Goal: Information Seeking & Learning: Check status

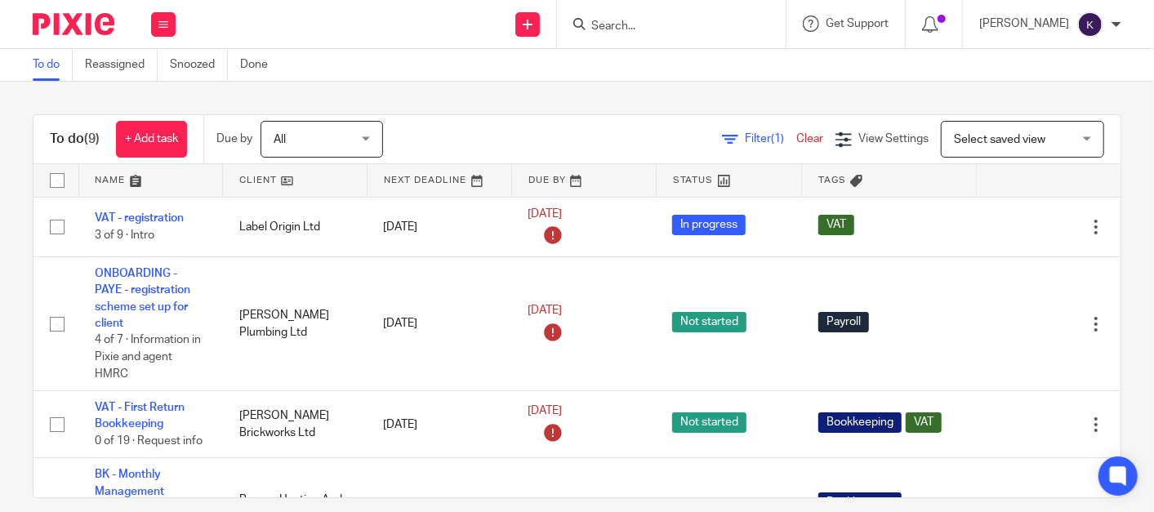
click at [697, 20] on input "Search" at bounding box center [663, 27] width 147 height 15
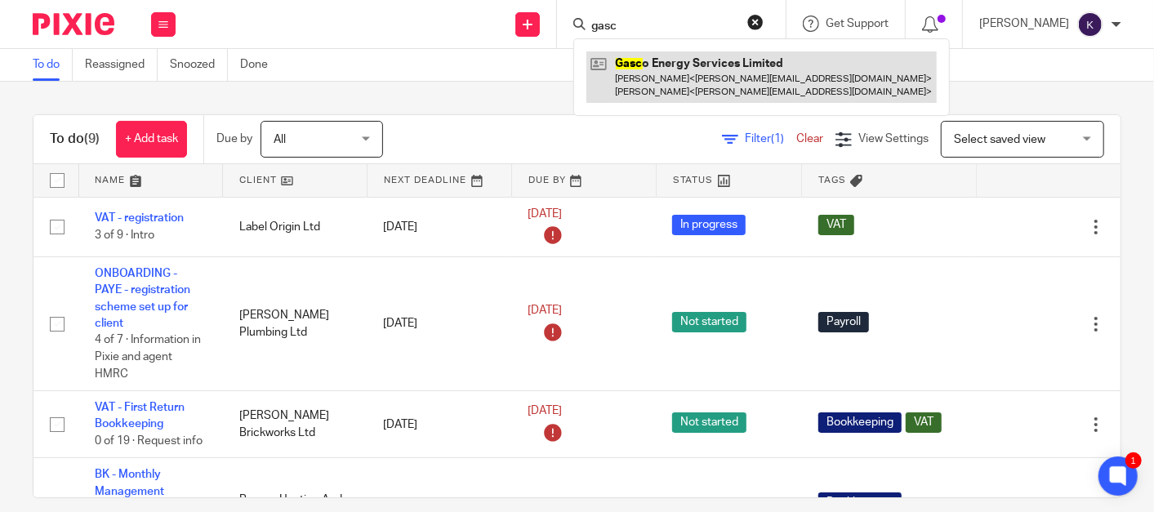
type input "gasc"
click at [744, 74] on link at bounding box center [761, 76] width 350 height 51
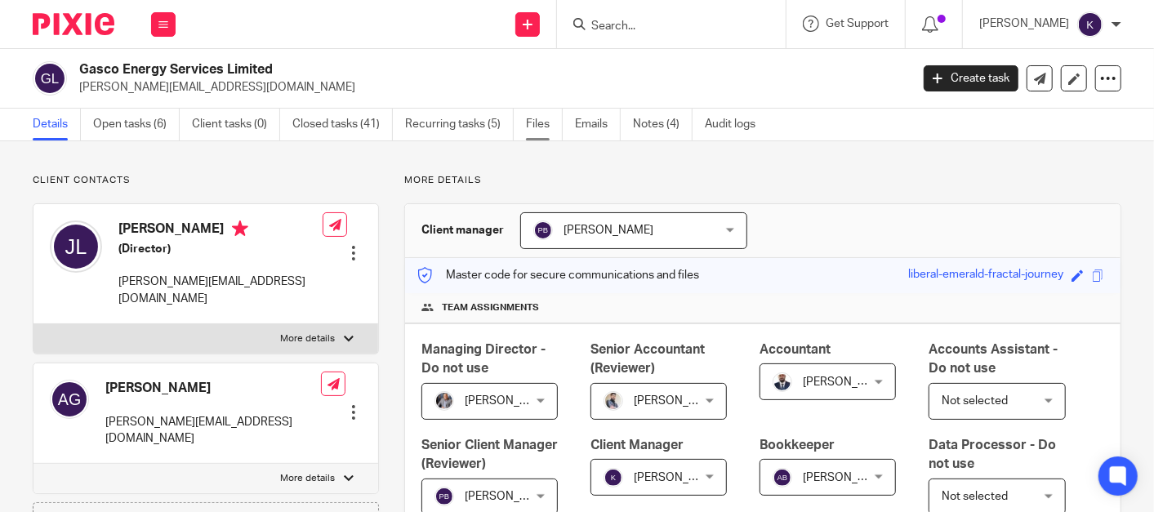
click at [553, 123] on link "Files" at bounding box center [544, 125] width 37 height 32
click at [593, 121] on link "Emails" at bounding box center [598, 125] width 46 height 32
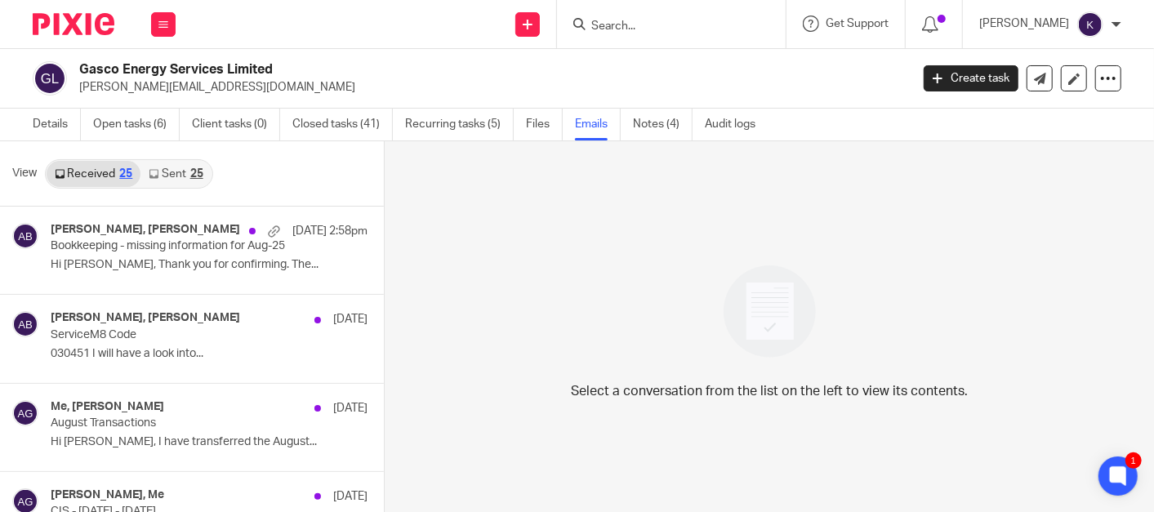
click at [193, 169] on div "25" at bounding box center [196, 173] width 13 height 11
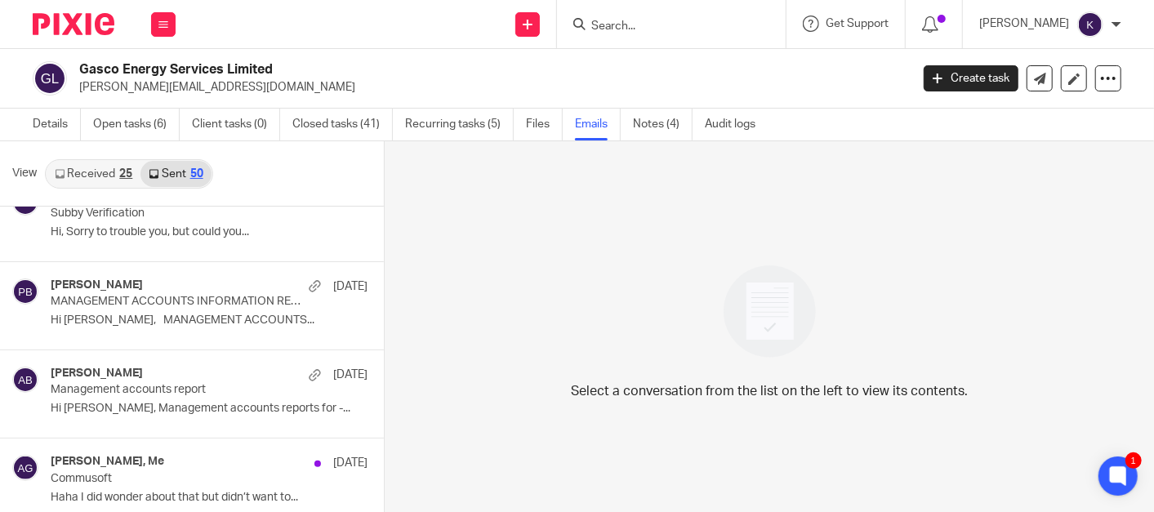
click at [702, 23] on input "Search" at bounding box center [663, 27] width 147 height 15
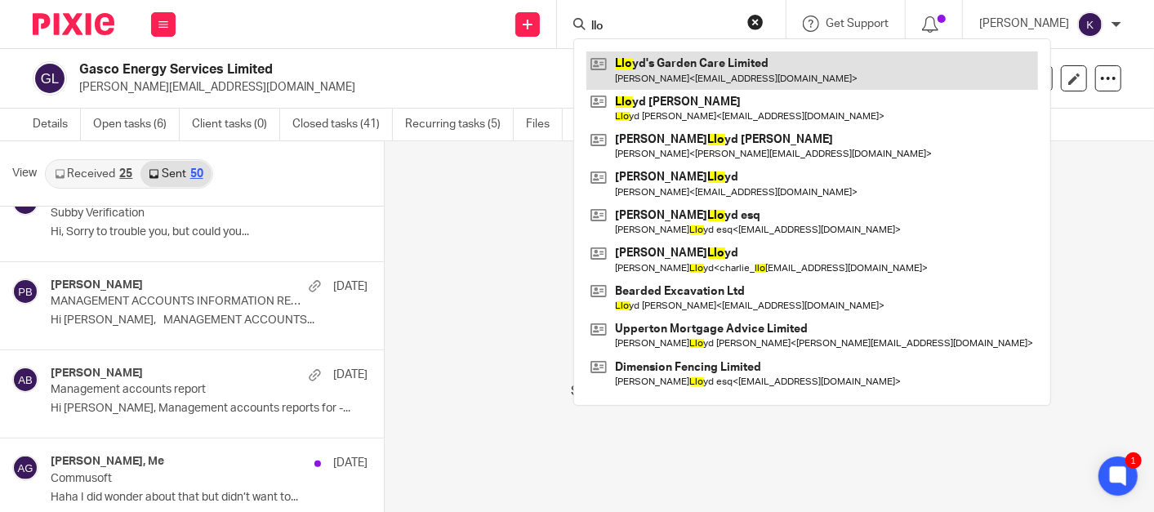
type input "llo"
click at [766, 78] on link at bounding box center [812, 70] width 452 height 38
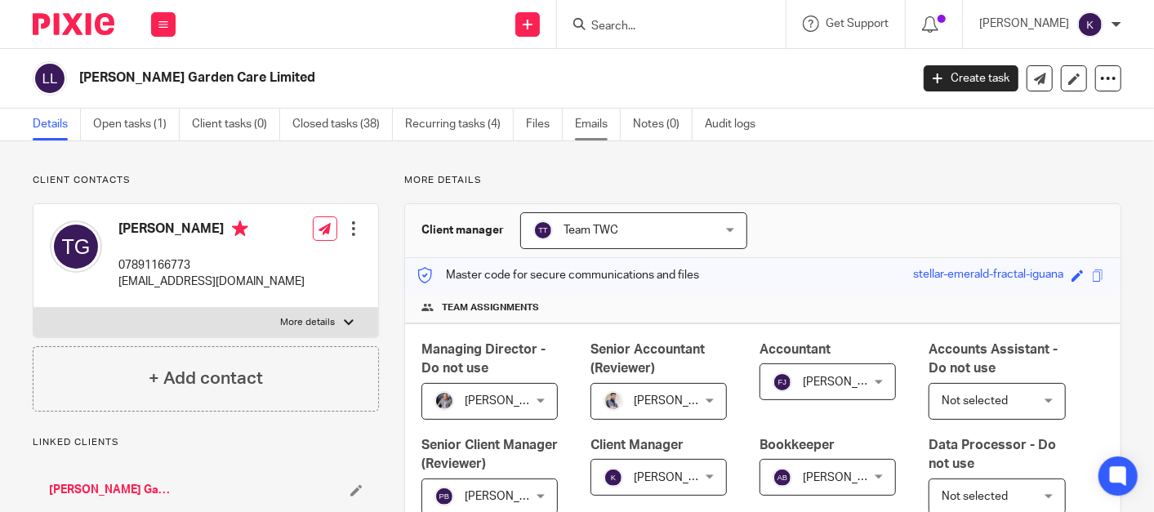
click at [586, 127] on link "Emails" at bounding box center [598, 125] width 46 height 32
click at [586, 126] on link "Emails" at bounding box center [598, 125] width 46 height 32
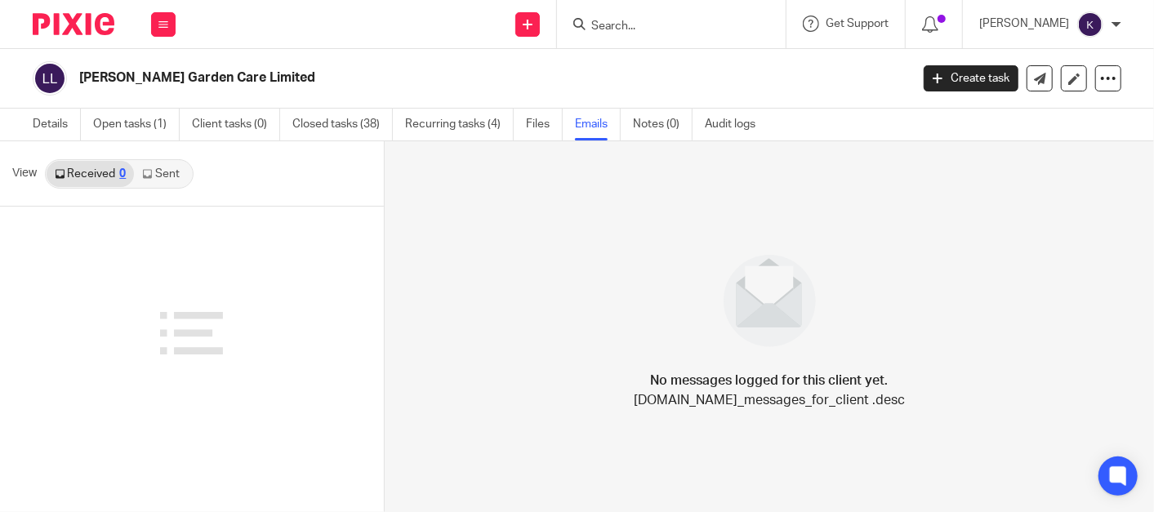
click at [147, 165] on link "Sent" at bounding box center [162, 174] width 57 height 26
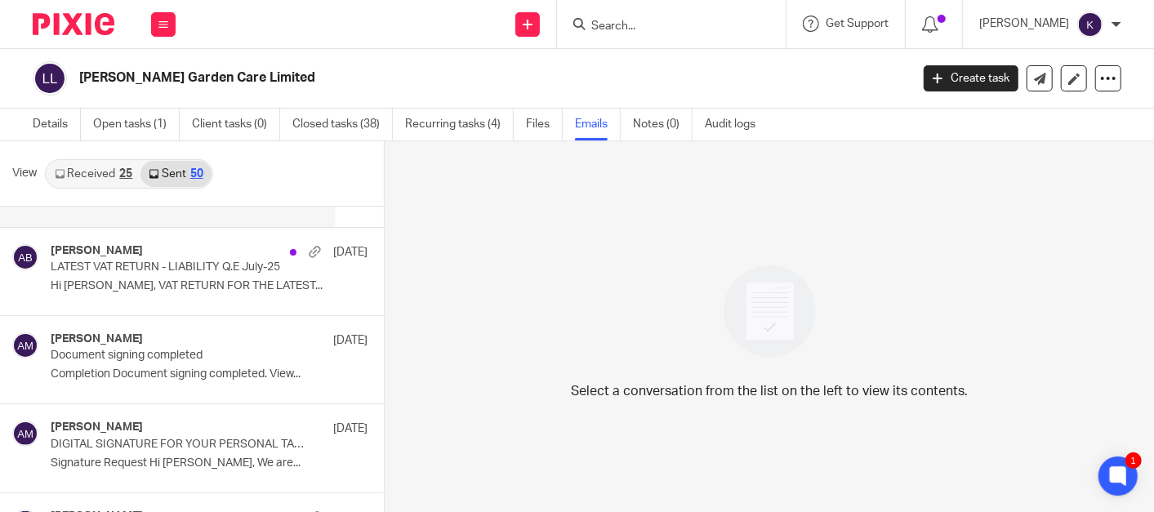
scroll to position [91, 0]
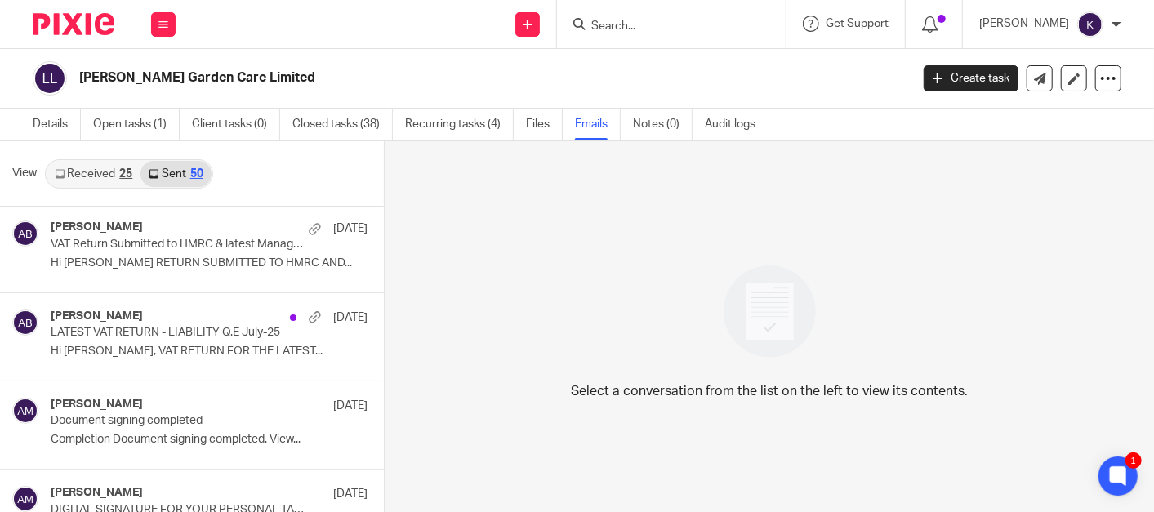
click at [676, 25] on input "Search" at bounding box center [663, 27] width 147 height 15
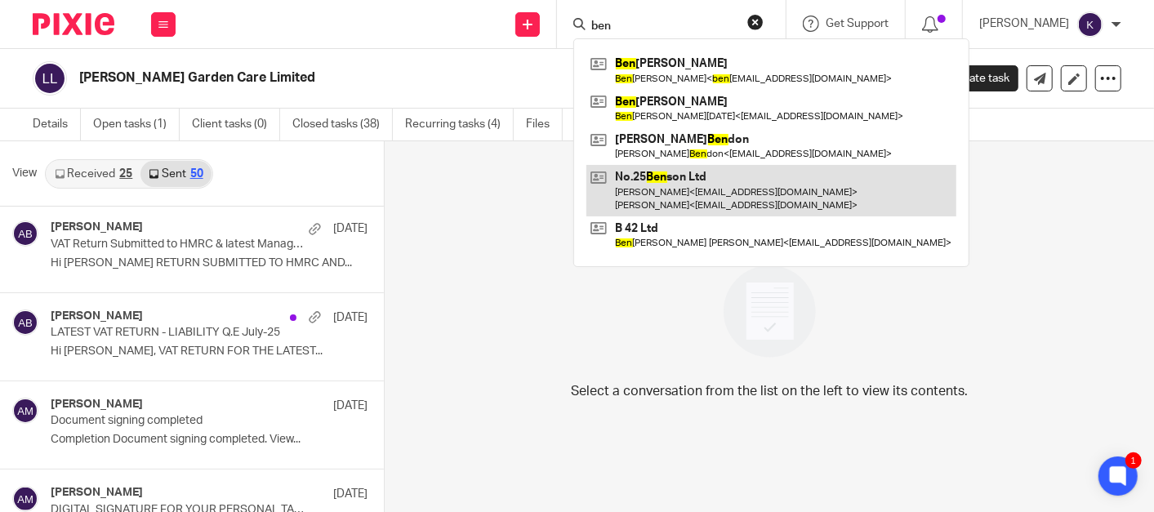
type input "ben"
click at [745, 200] on link at bounding box center [771, 190] width 370 height 51
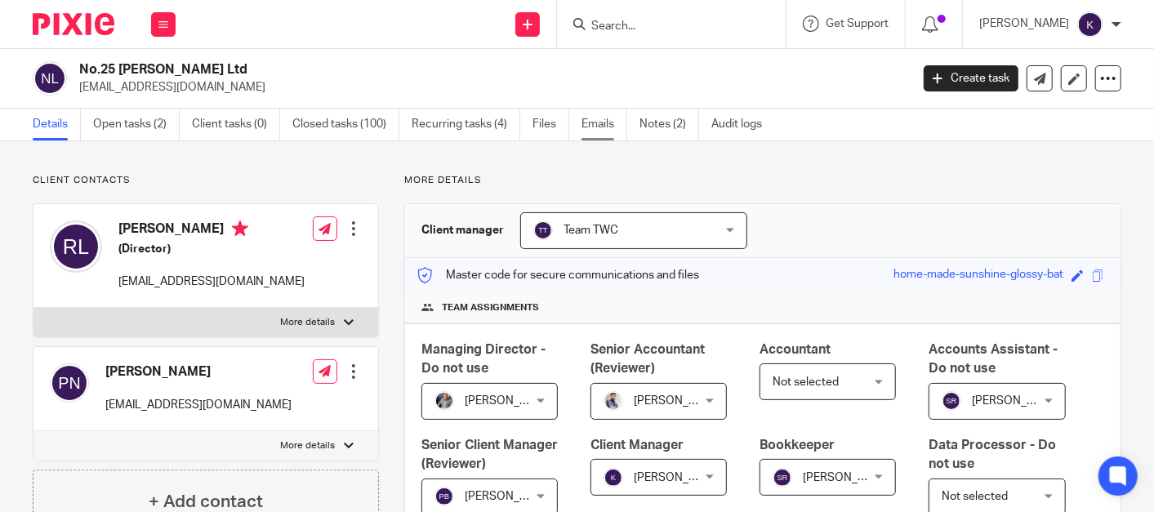
click at [590, 129] on link "Emails" at bounding box center [605, 125] width 46 height 32
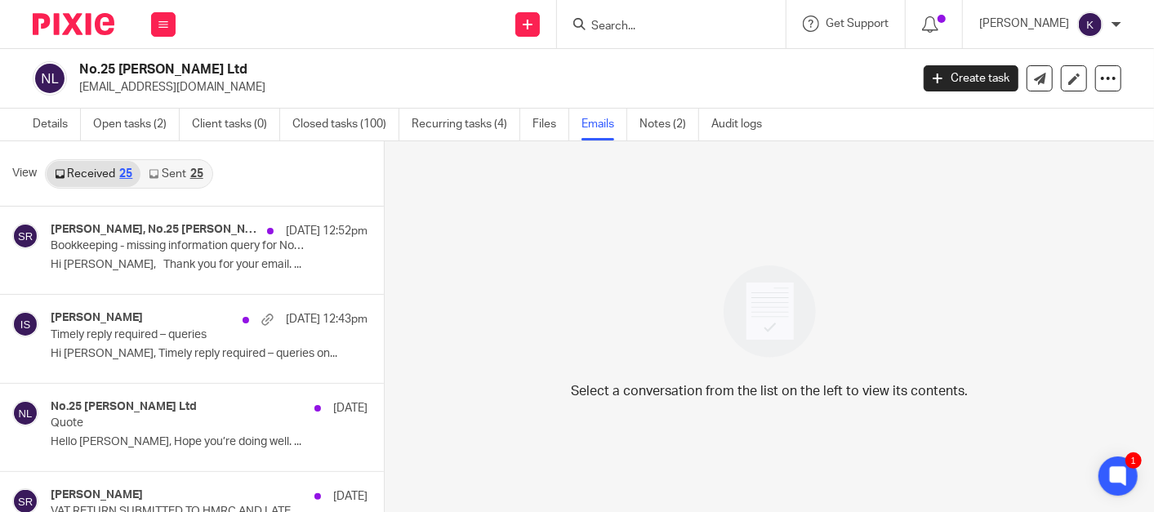
click at [172, 175] on link "Sent 25" at bounding box center [175, 174] width 70 height 26
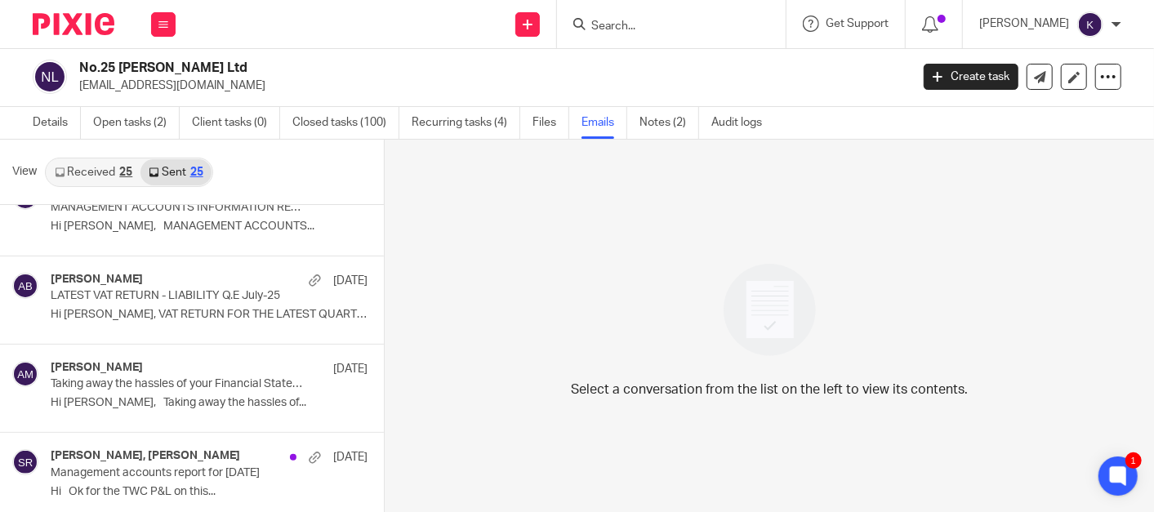
scroll to position [817, 0]
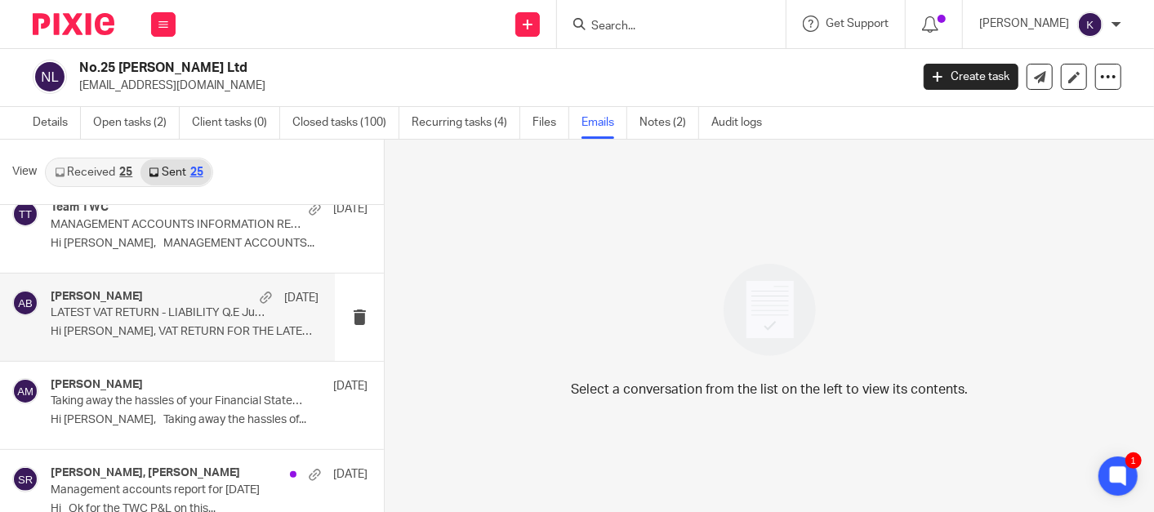
click at [159, 314] on p "LATEST VAT RETURN - LIABILITY Q.E July-25" at bounding box center [158, 313] width 214 height 14
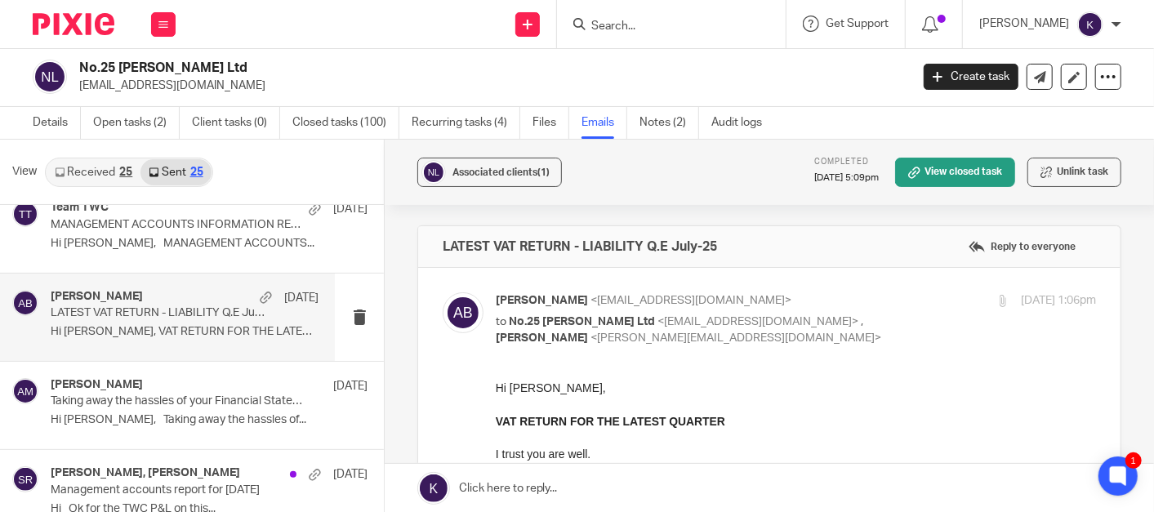
scroll to position [0, 0]
click at [733, 27] on input "Search" at bounding box center [663, 27] width 147 height 15
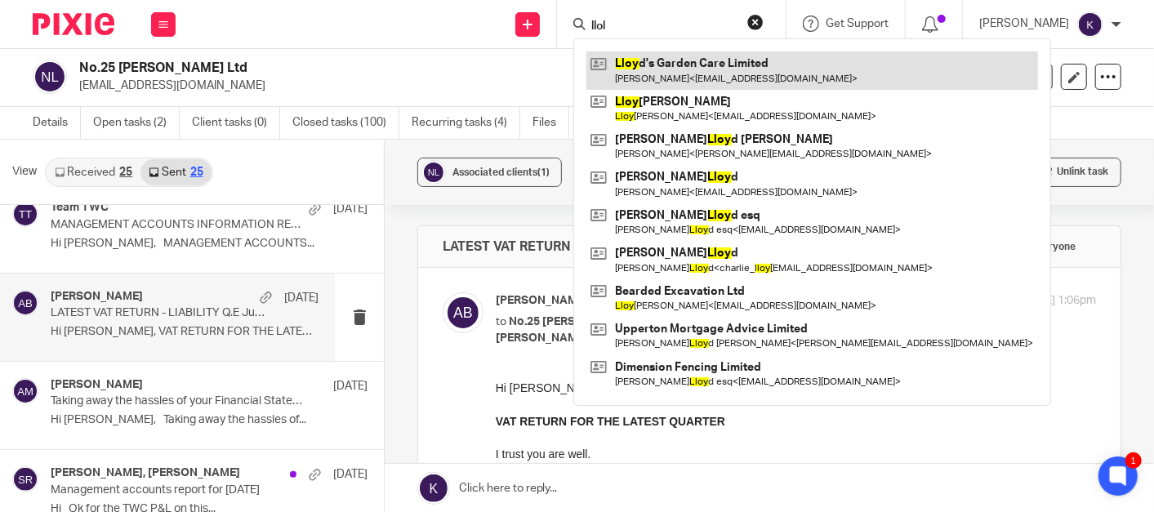
type input "llol"
click at [742, 74] on link at bounding box center [812, 70] width 452 height 38
click at [732, 77] on link at bounding box center [812, 70] width 452 height 38
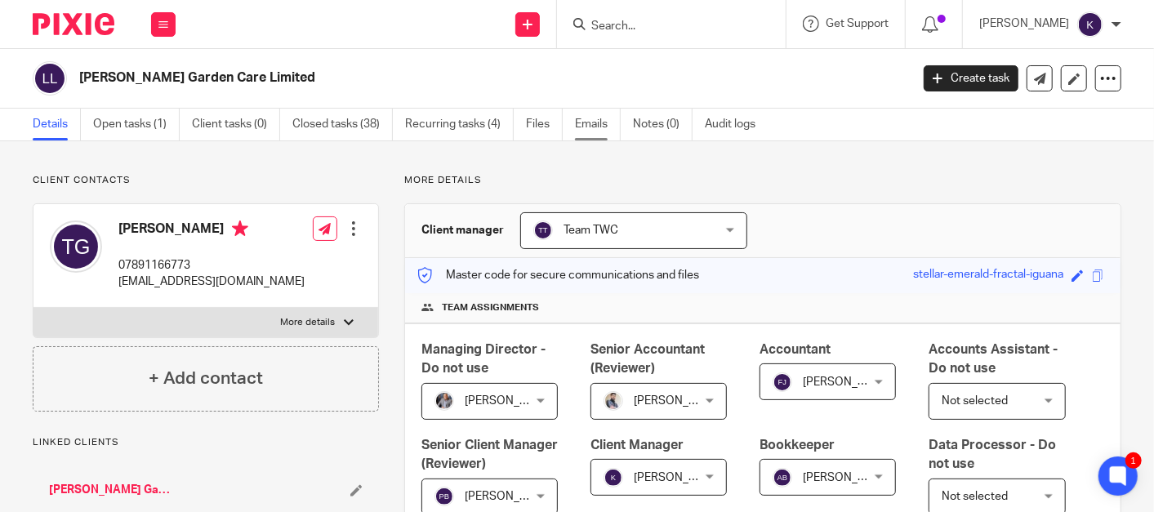
click at [600, 130] on link "Emails" at bounding box center [598, 125] width 46 height 32
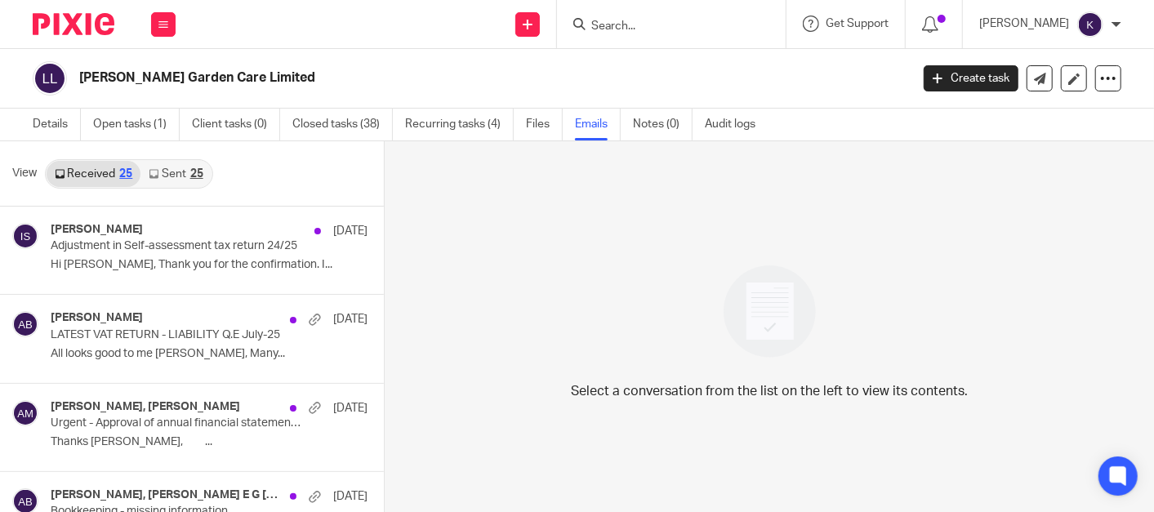
click at [181, 161] on link "Sent 25" at bounding box center [175, 174] width 70 height 26
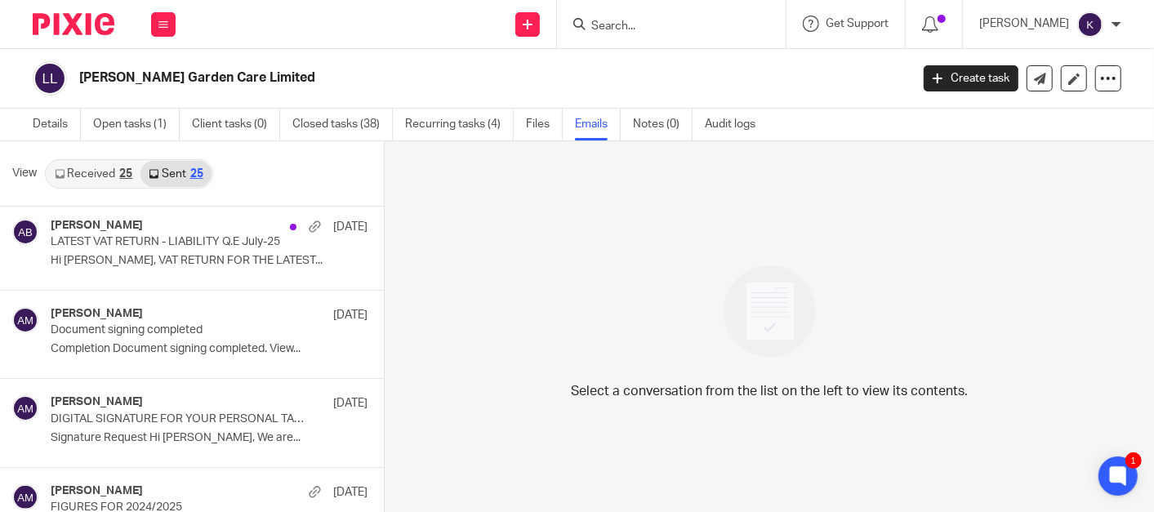
click at [693, 29] on input "Search" at bounding box center [663, 27] width 147 height 15
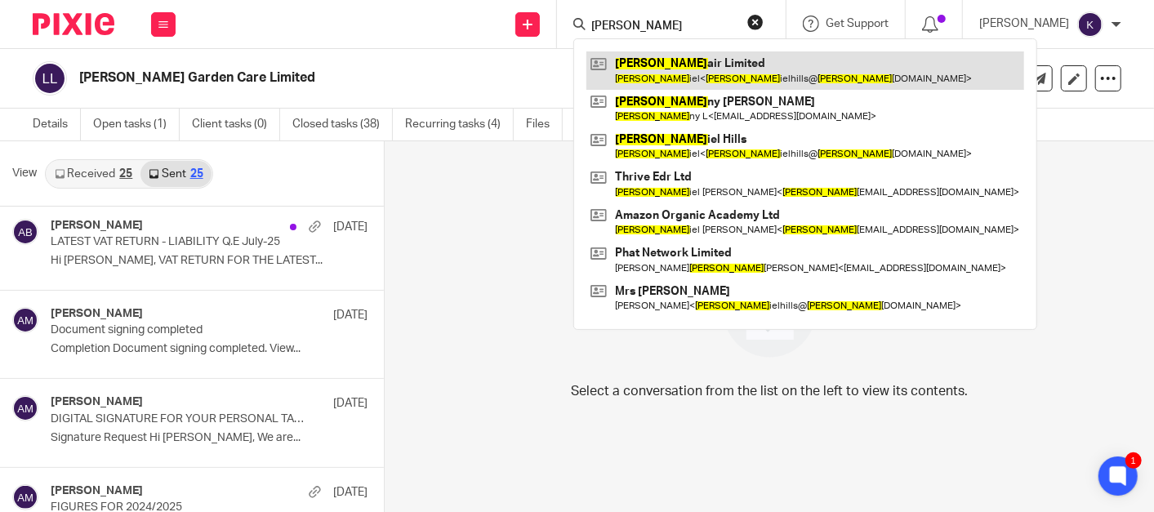
type input "dan"
click at [737, 82] on link at bounding box center [805, 70] width 438 height 38
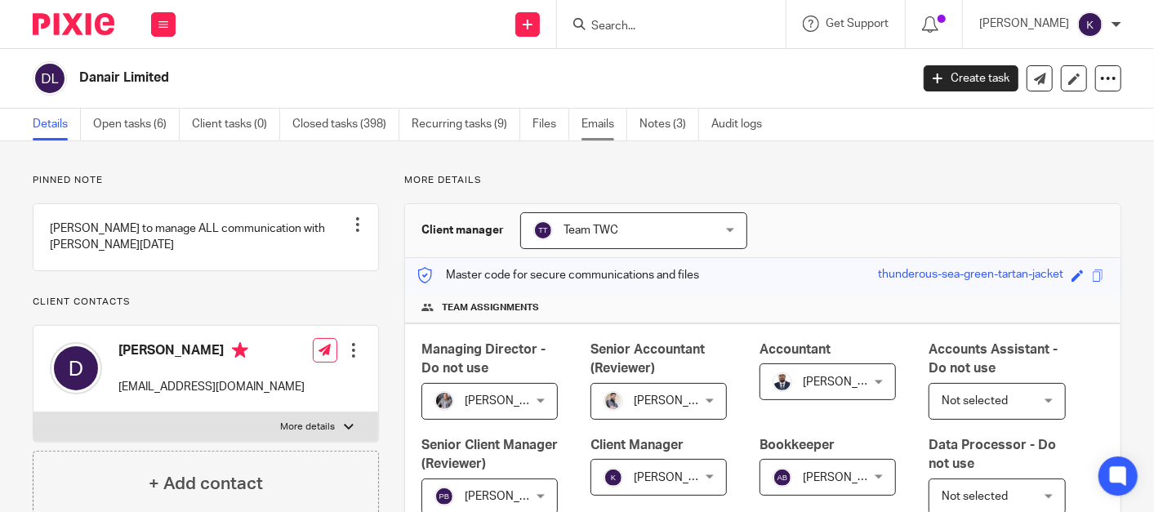
click at [616, 119] on link "Emails" at bounding box center [605, 125] width 46 height 32
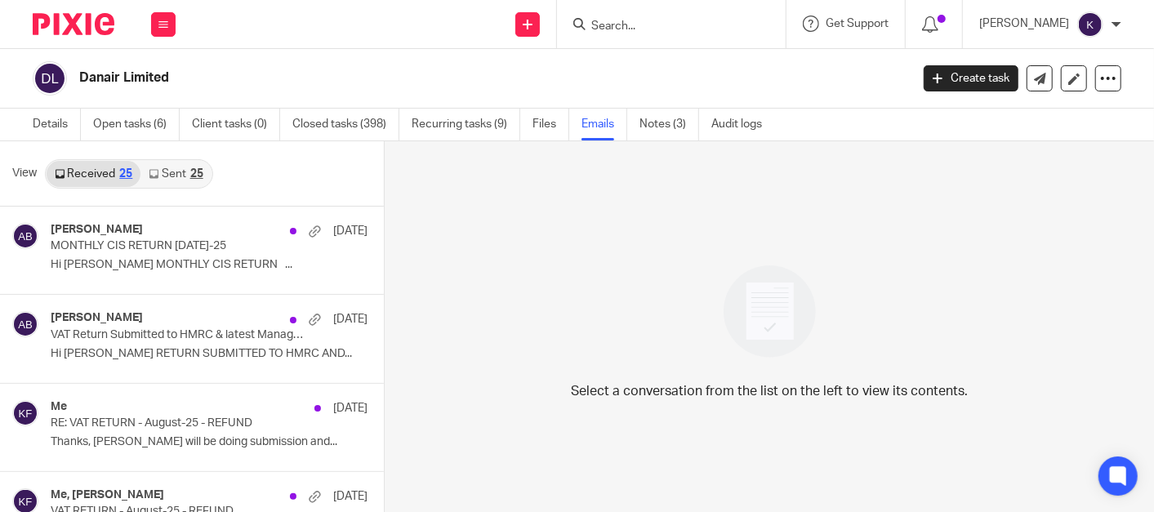
click at [172, 175] on link "Sent 25" at bounding box center [175, 174] width 70 height 26
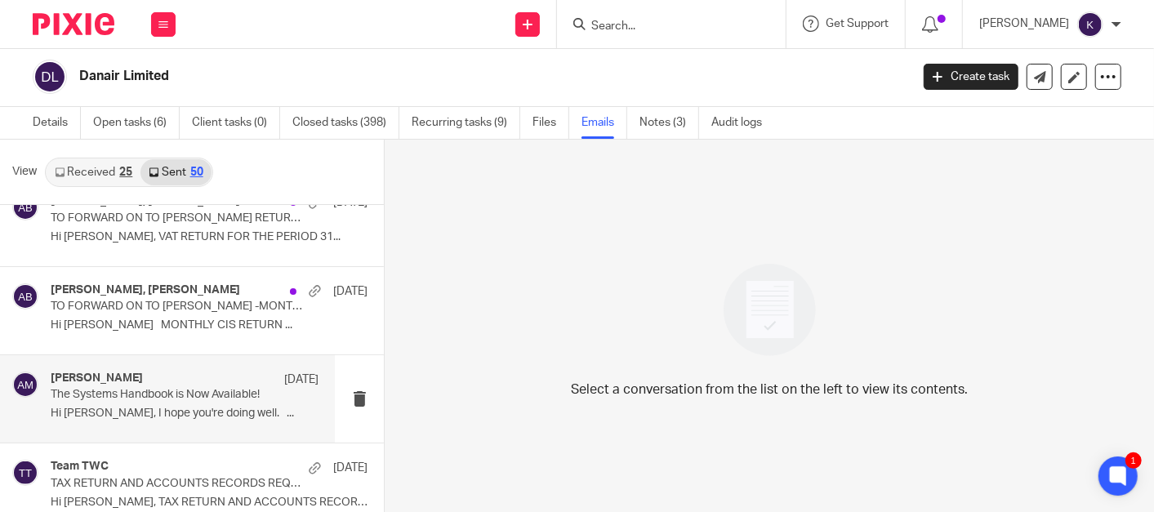
scroll to position [907, 0]
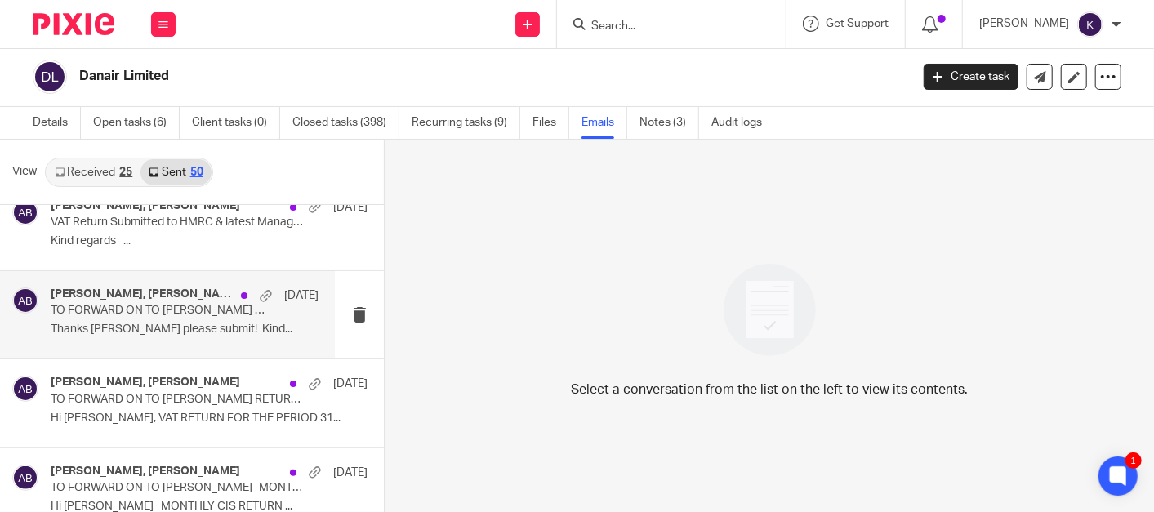
click at [180, 312] on p "TO FORWARD ON TO DANIEL -VAT RETURN July-25 - REFUND" at bounding box center [158, 311] width 214 height 14
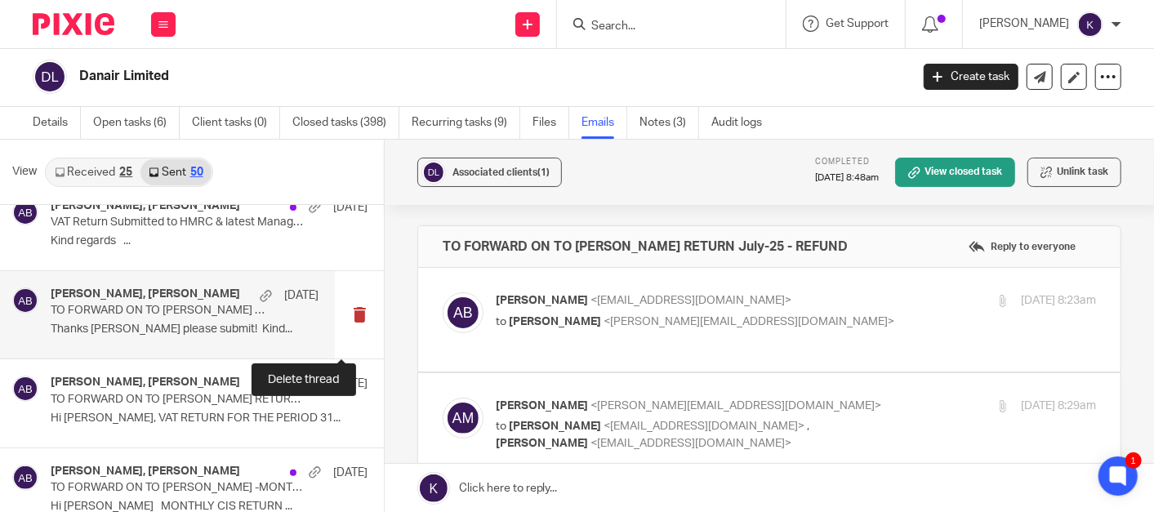
scroll to position [0, 0]
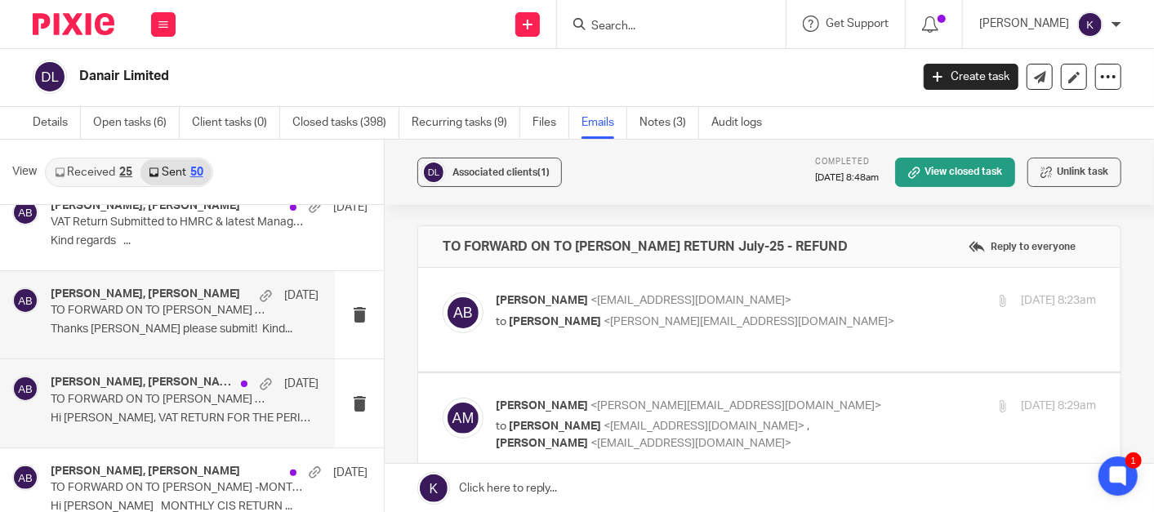
click at [132, 395] on p "TO FORWARD ON TO DANIEL -VAT RETURN July-25 - REFUND" at bounding box center [158, 400] width 214 height 14
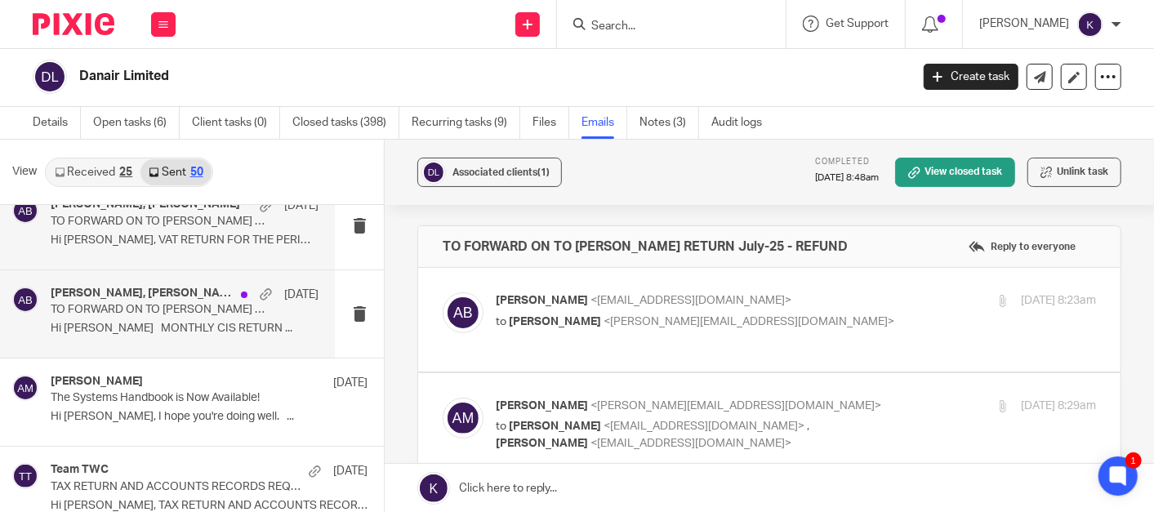
scroll to position [1089, 0]
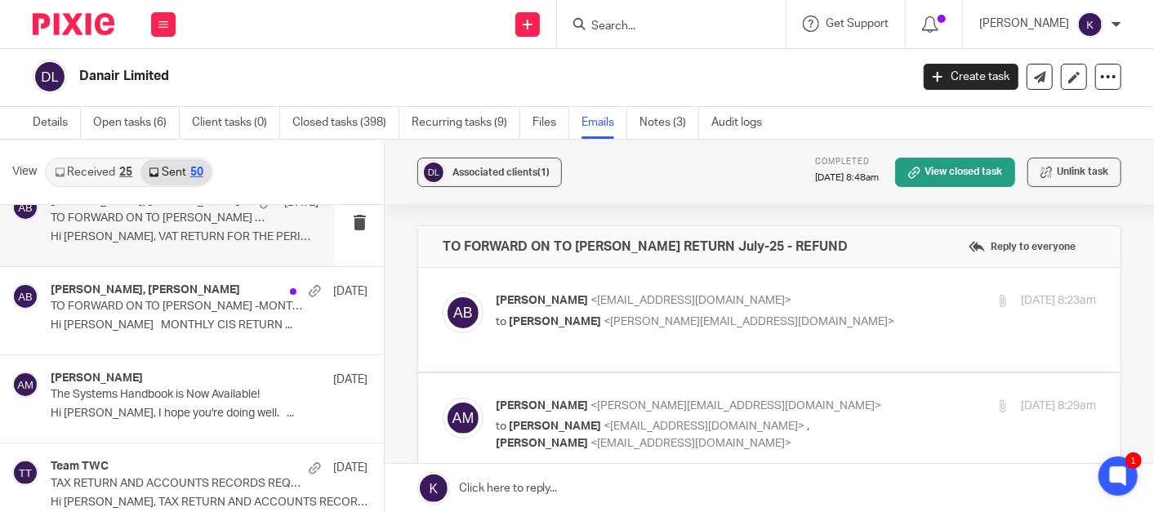
click at [684, 25] on input "Search" at bounding box center [663, 27] width 147 height 15
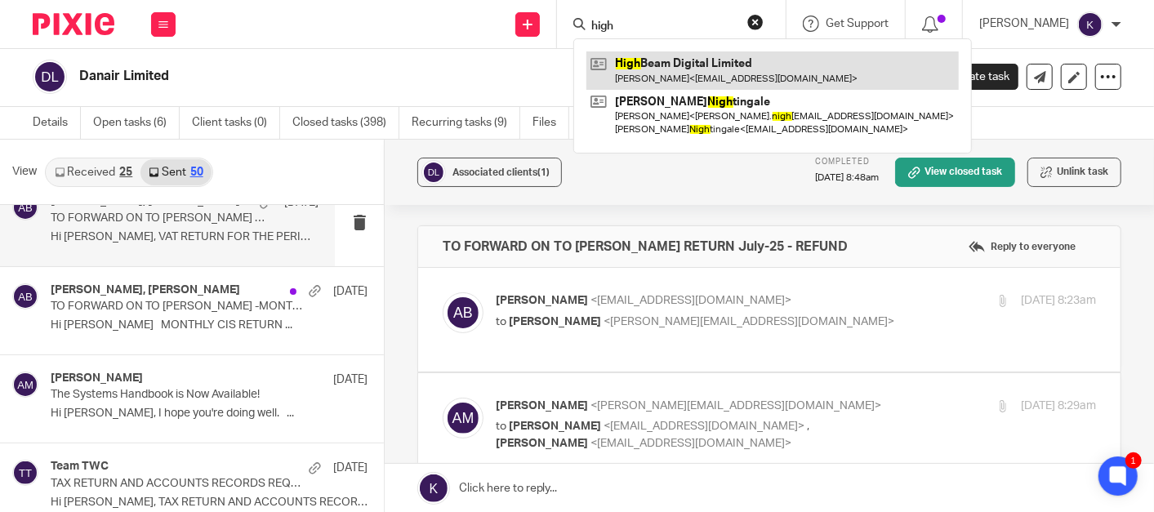
type input "high"
drag, startPoint x: 728, startPoint y: 75, endPoint x: 697, endPoint y: 74, distance: 31.1
click at [729, 74] on link at bounding box center [772, 70] width 372 height 38
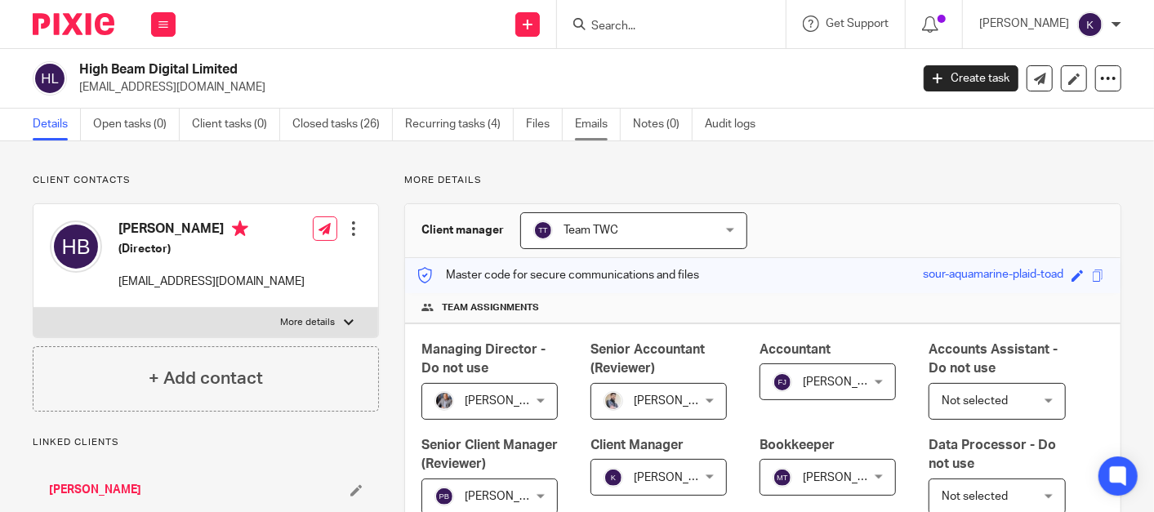
click at [604, 121] on link "Emails" at bounding box center [598, 125] width 46 height 32
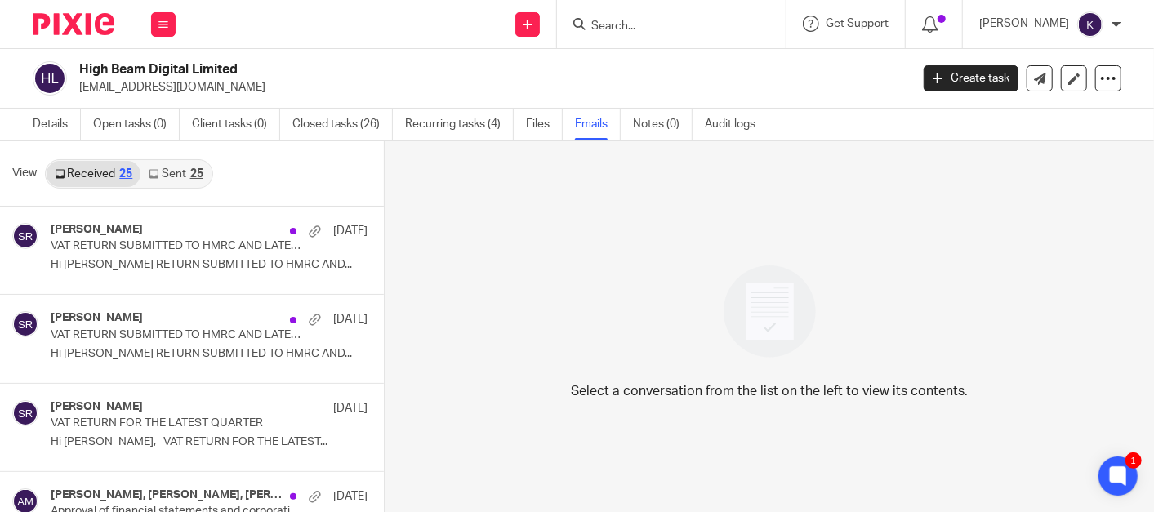
click at [710, 7] on div at bounding box center [671, 24] width 229 height 48
click at [696, 28] on input "Search" at bounding box center [663, 27] width 147 height 15
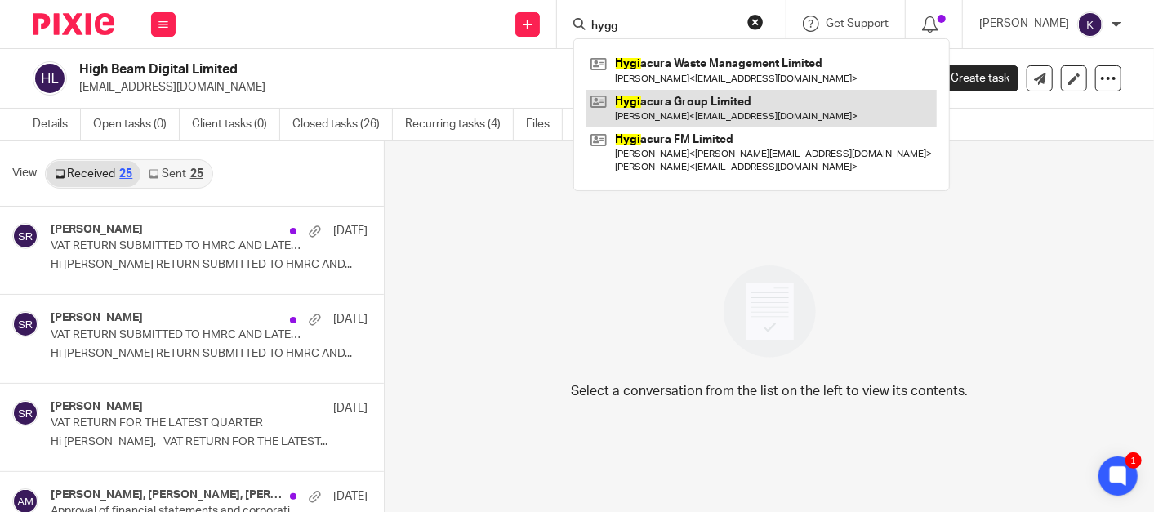
type input "hygg"
click at [746, 102] on link at bounding box center [761, 109] width 350 height 38
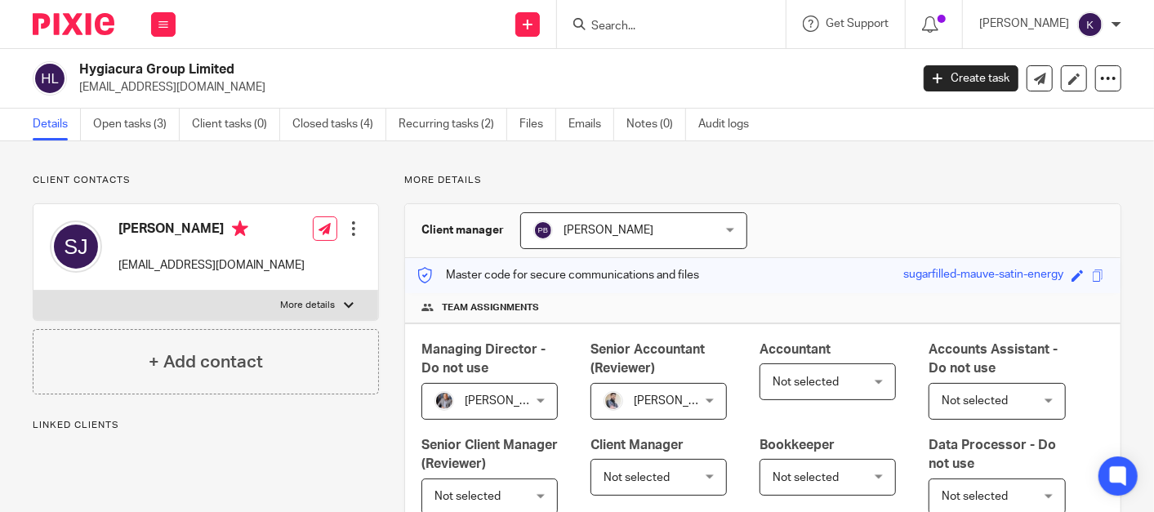
click at [671, 18] on form at bounding box center [677, 24] width 174 height 20
click at [693, 42] on div at bounding box center [671, 24] width 229 height 48
click at [697, 30] on input "Search" at bounding box center [663, 27] width 147 height 15
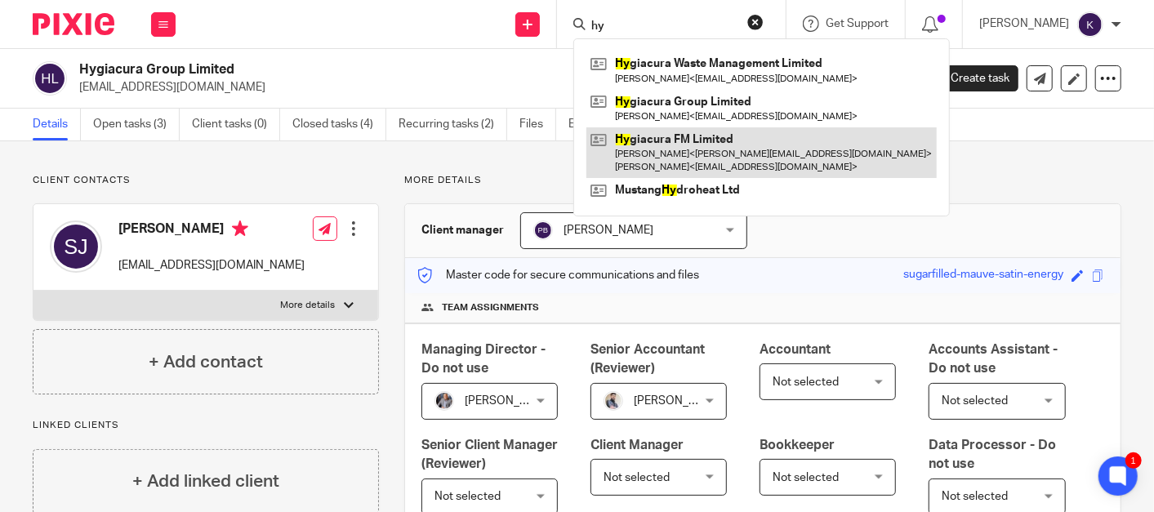
type input "hy"
click at [740, 153] on link at bounding box center [761, 152] width 350 height 51
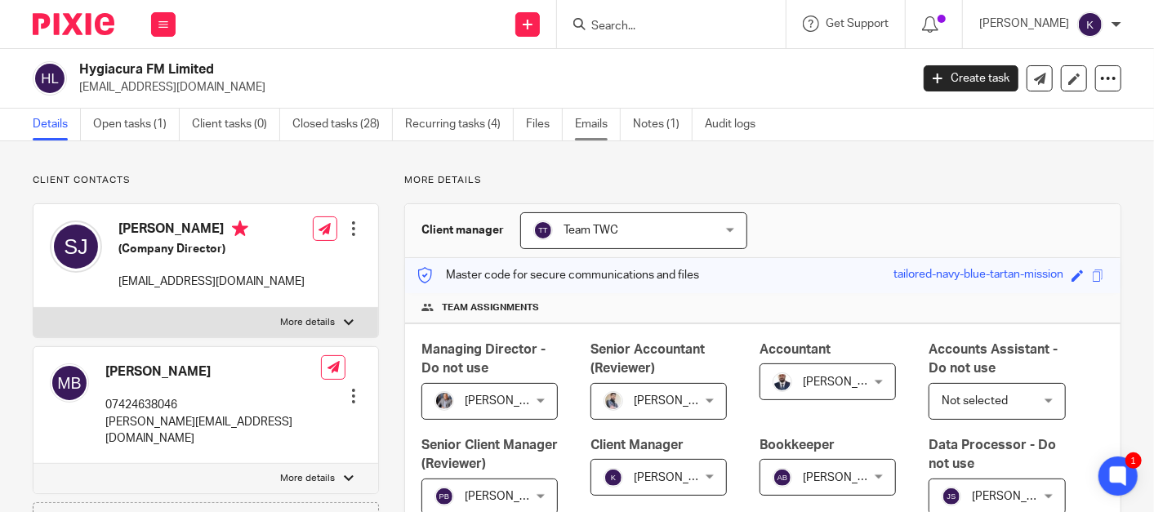
click at [584, 121] on link "Emails" at bounding box center [598, 125] width 46 height 32
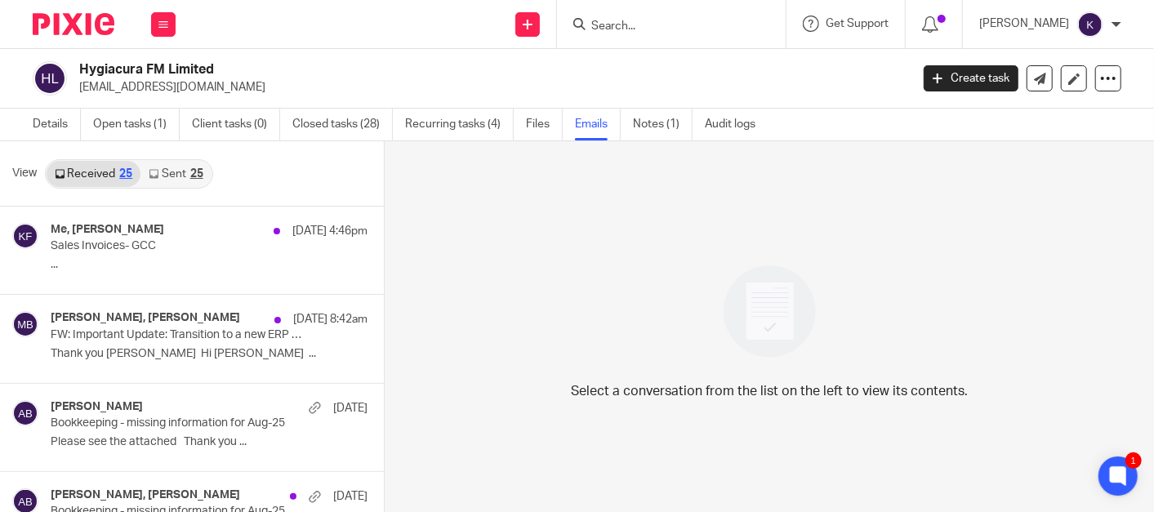
click at [185, 181] on link "Sent 25" at bounding box center [175, 174] width 70 height 26
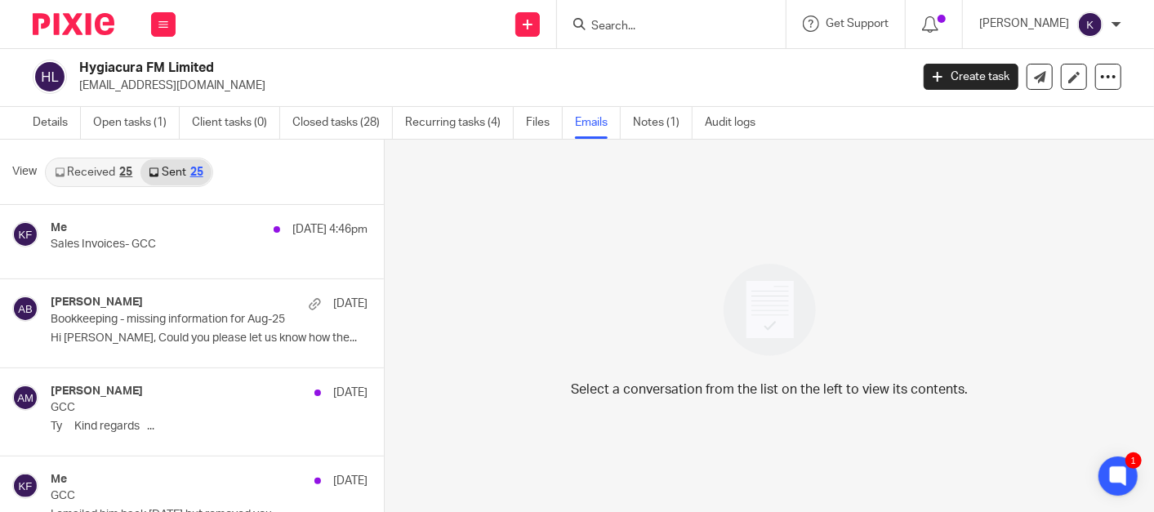
click at [102, 181] on link "Received 25" at bounding box center [94, 172] width 94 height 26
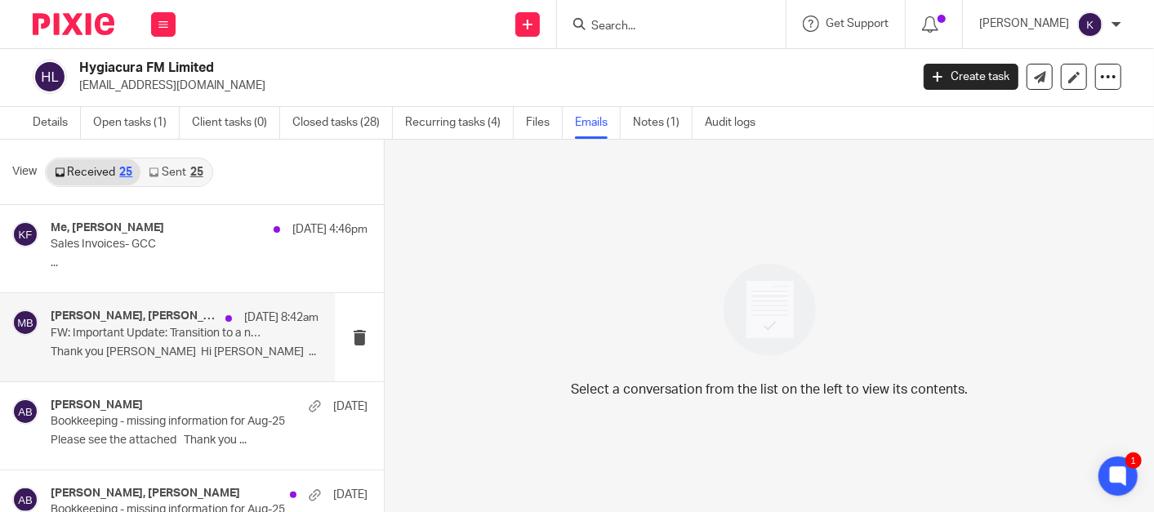
click at [140, 317] on h4 "Dan Sivyer, Martin Barker" at bounding box center [134, 317] width 167 height 14
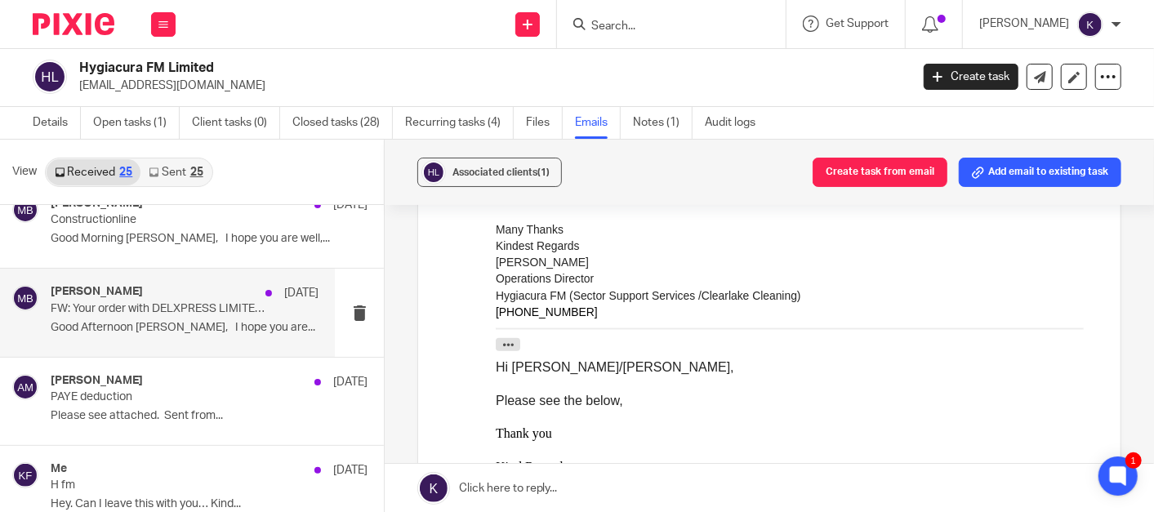
scroll to position [907, 0]
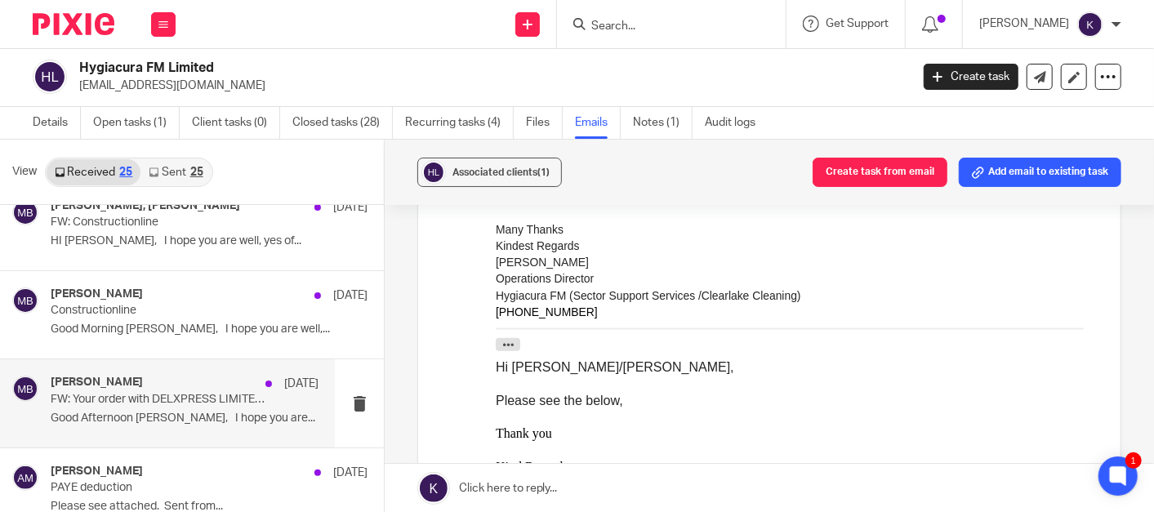
click at [176, 312] on p "Constructionline" at bounding box center [177, 311] width 253 height 14
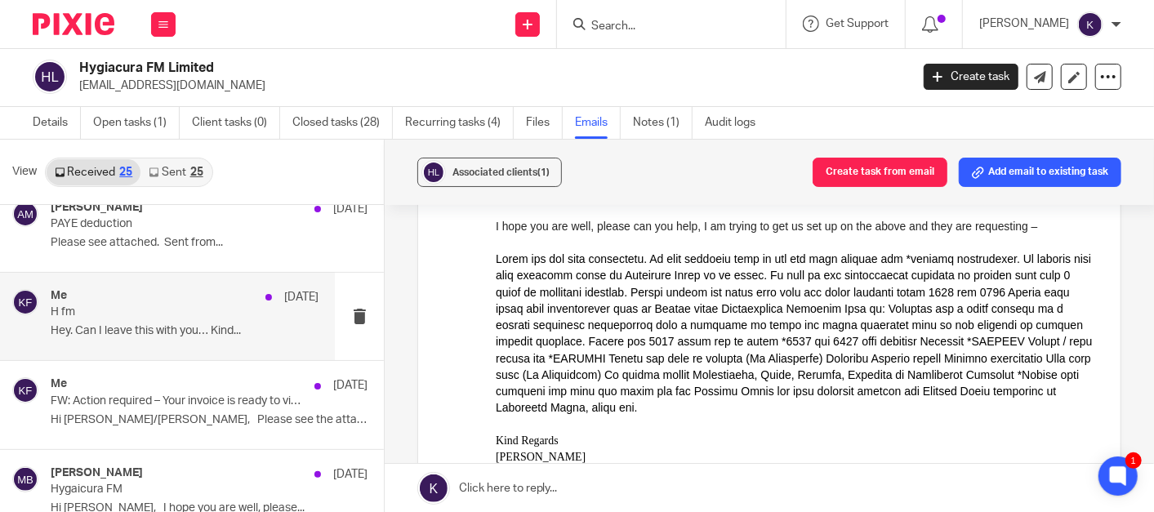
scroll to position [1179, 0]
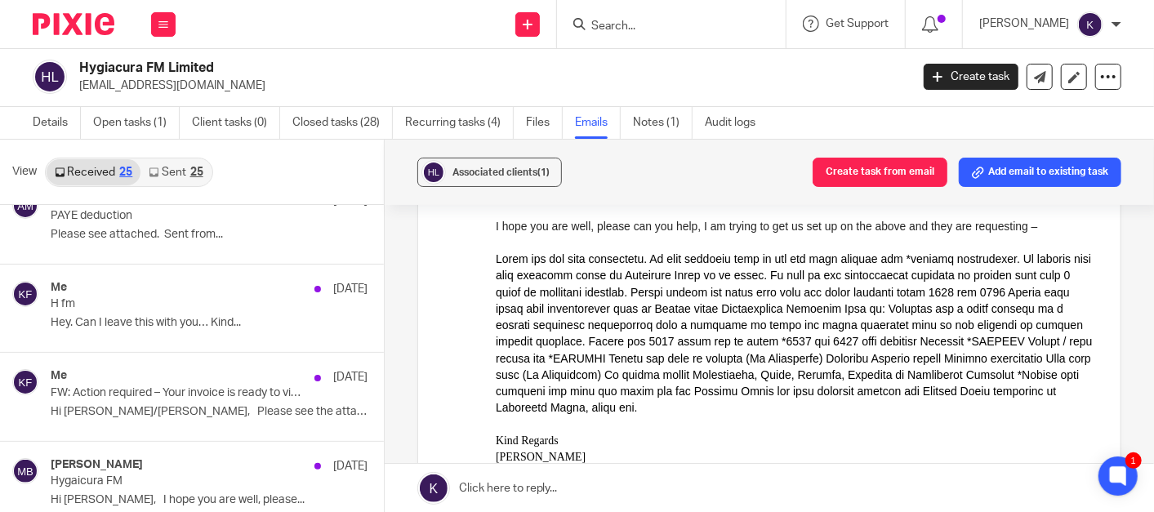
click at [191, 172] on div "25" at bounding box center [196, 172] width 13 height 11
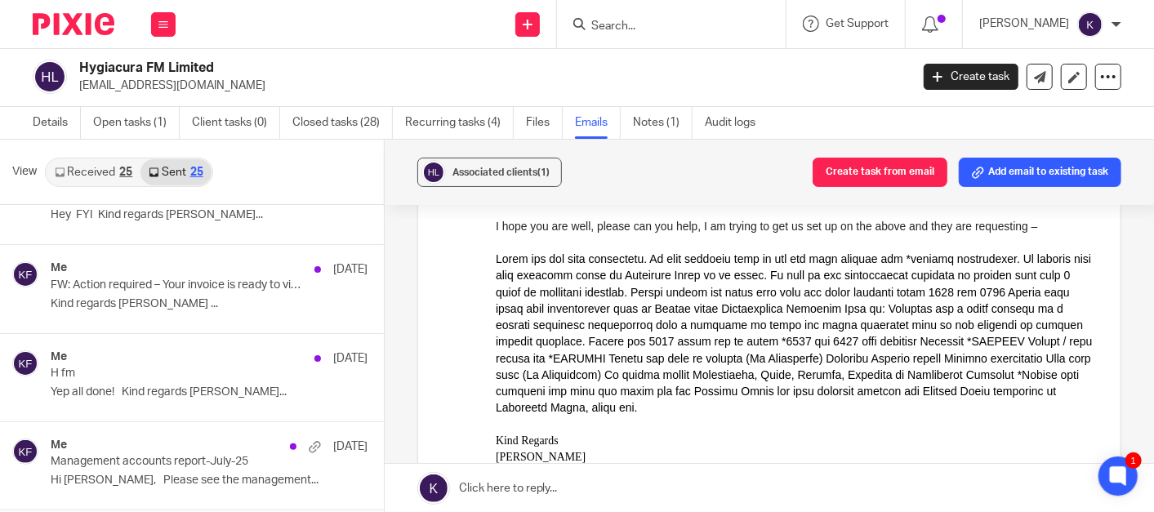
scroll to position [1089, 0]
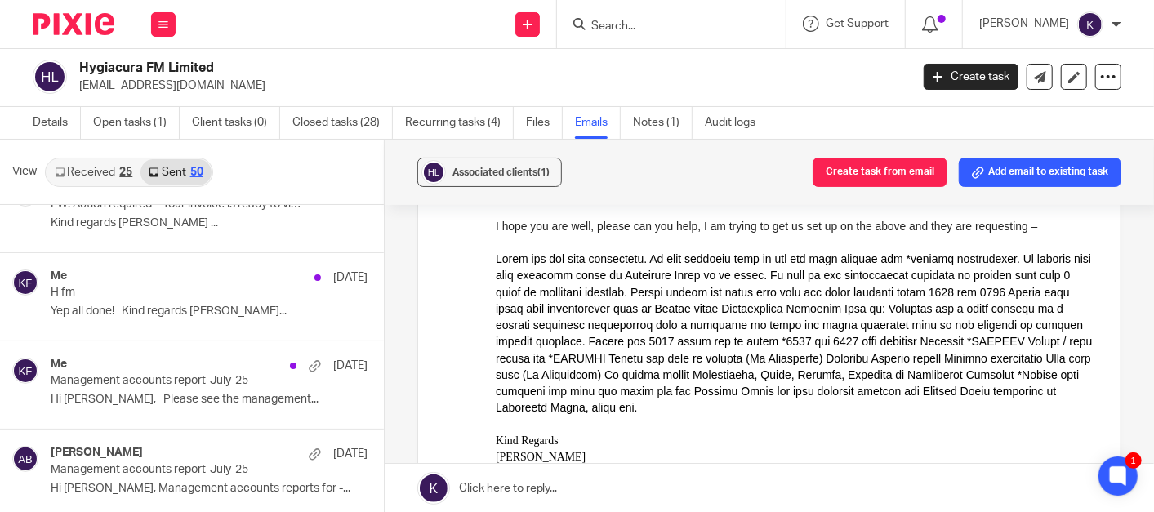
click at [737, 20] on input "Search" at bounding box center [663, 27] width 147 height 15
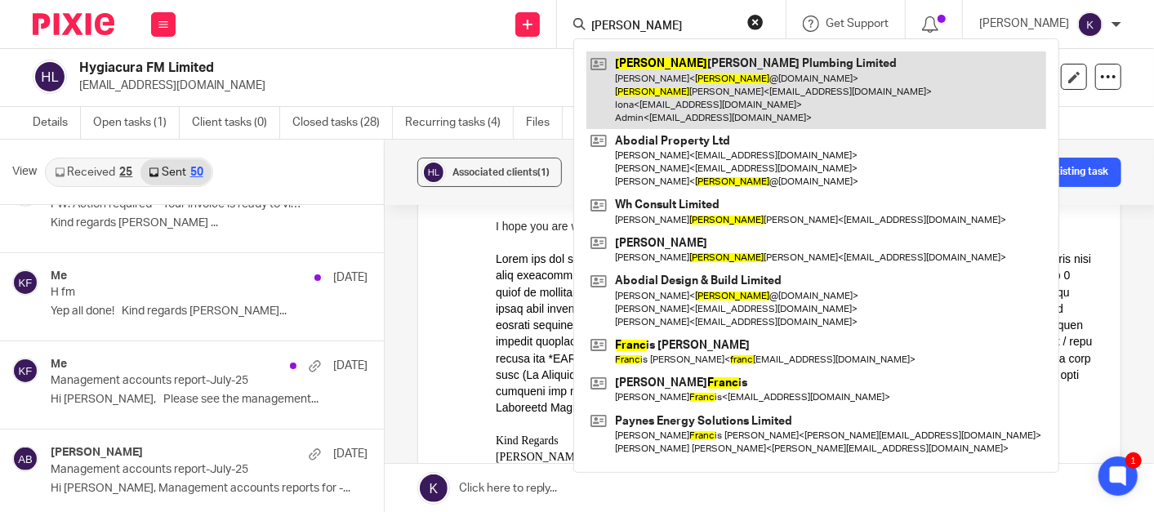
type input "frank"
click at [739, 91] on link at bounding box center [816, 90] width 460 height 78
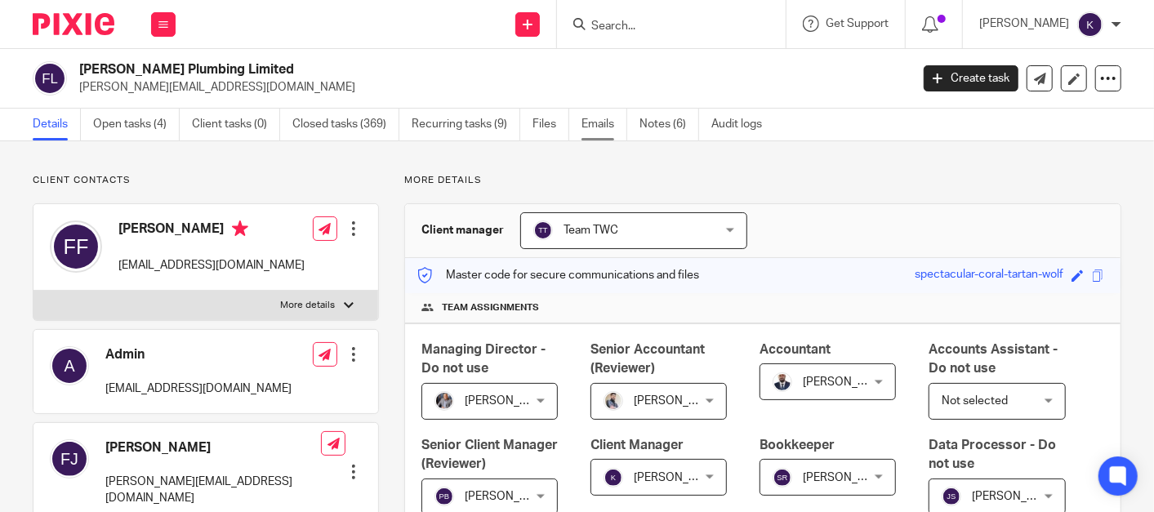
click at [603, 128] on link "Emails" at bounding box center [605, 125] width 46 height 32
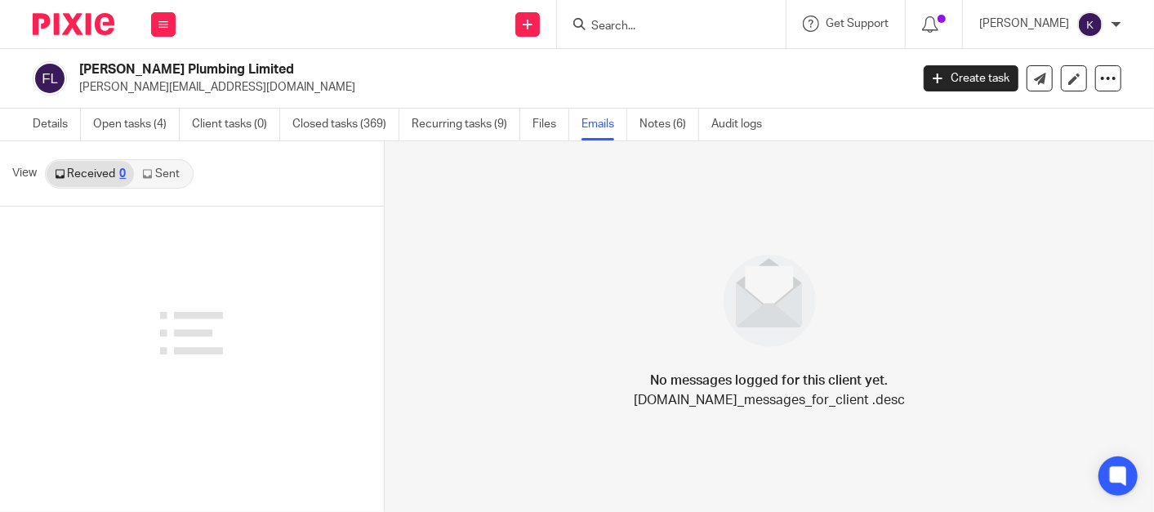
click at [154, 161] on link "Sent" at bounding box center [162, 174] width 57 height 26
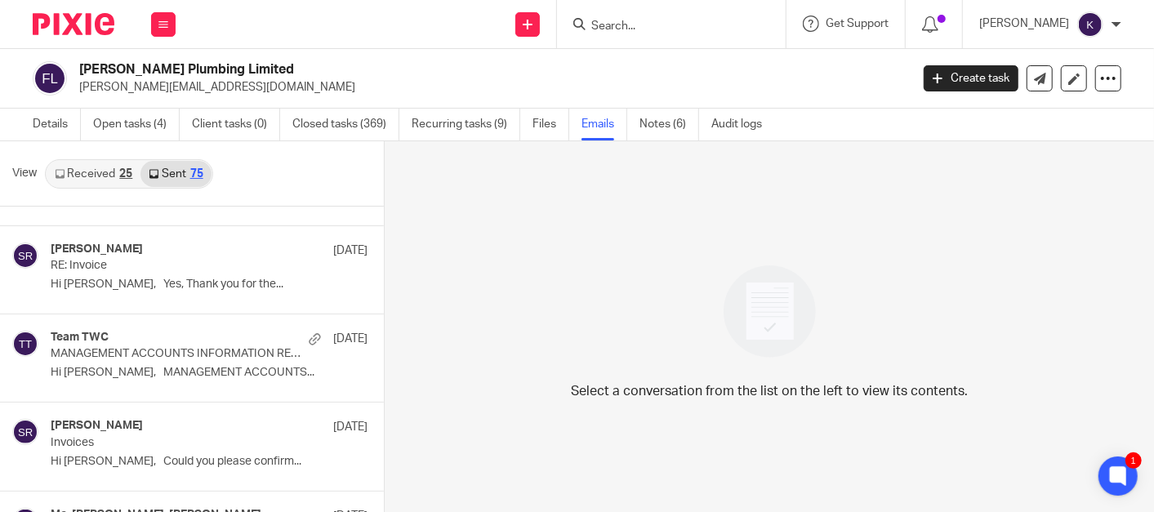
scroll to position [1270, 0]
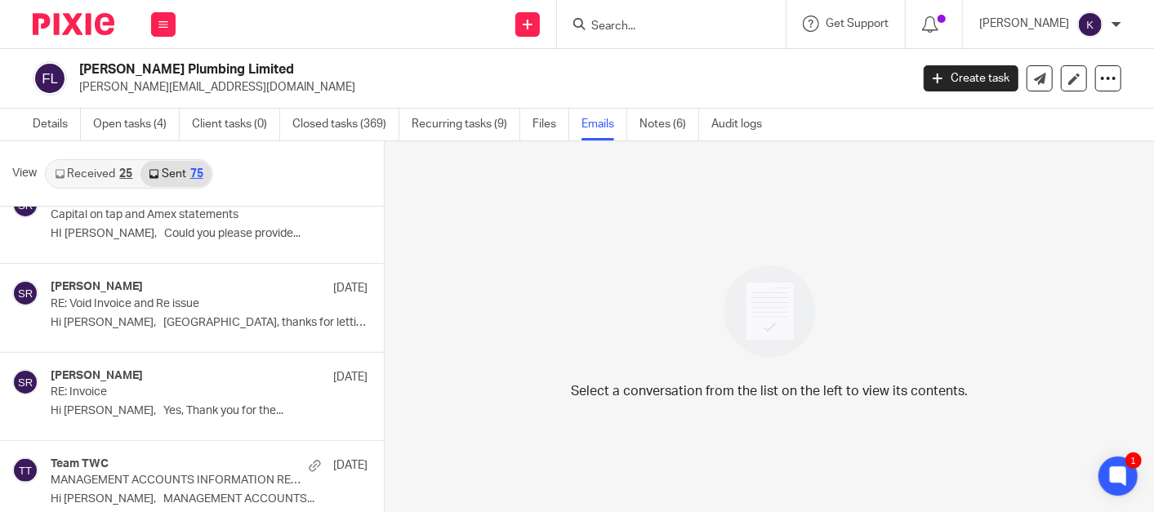
click at [730, 20] on input "Search" at bounding box center [663, 27] width 147 height 15
type input "n"
type input "v"
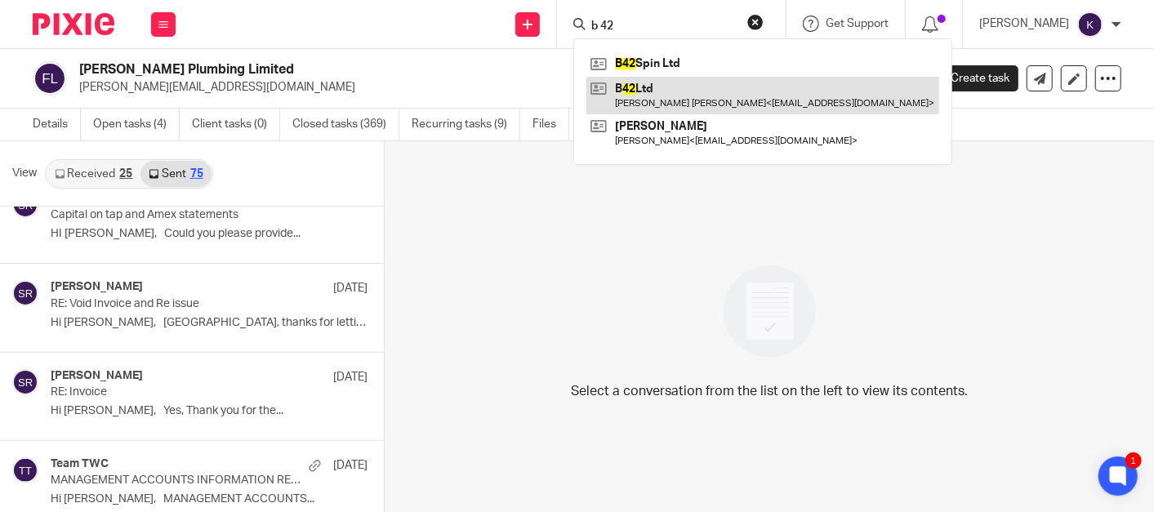
type input "b 42"
click at [747, 97] on link at bounding box center [762, 96] width 353 height 38
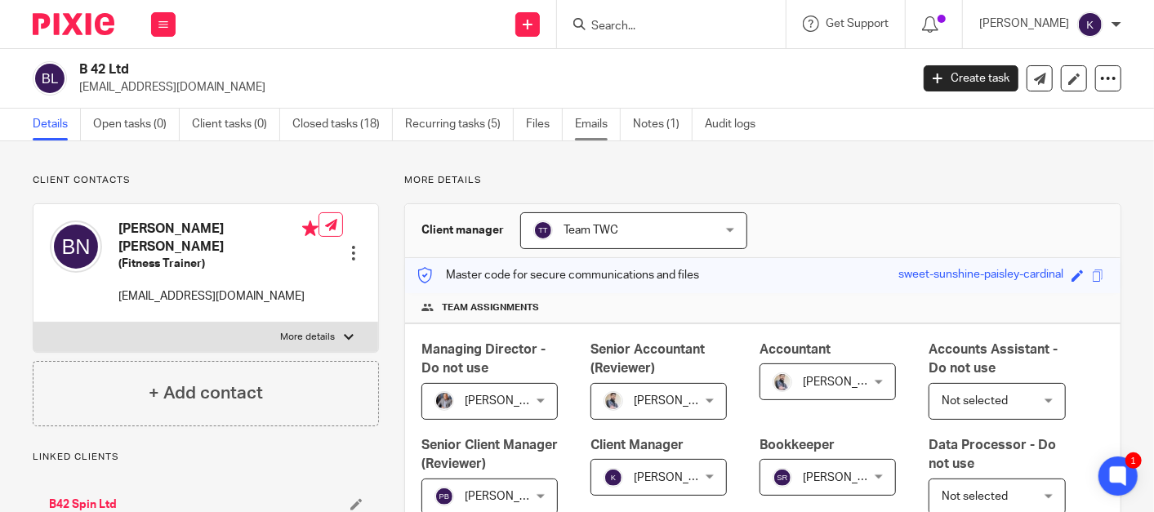
click at [578, 121] on link "Emails" at bounding box center [598, 125] width 46 height 32
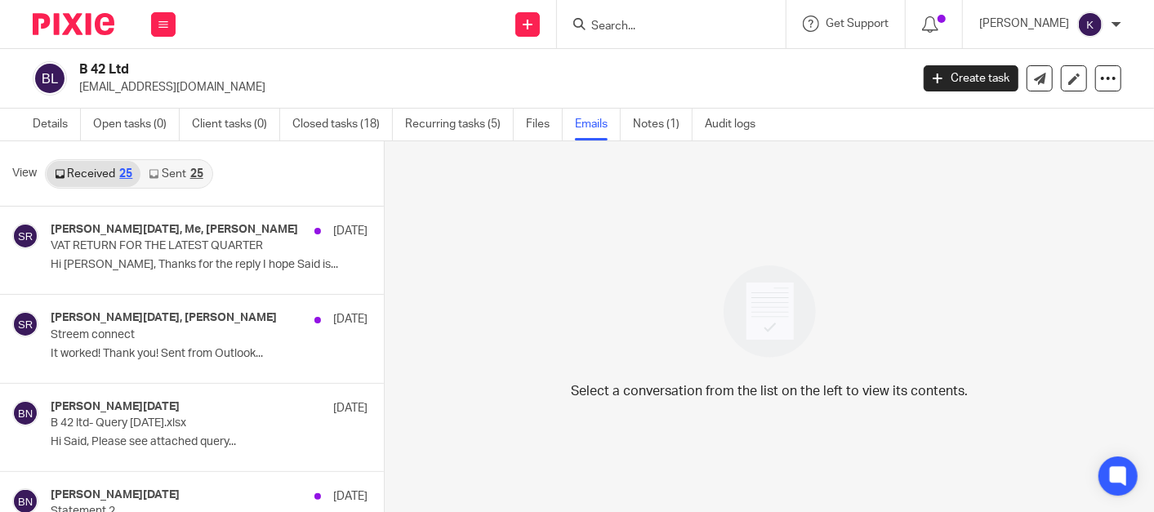
click at [167, 178] on link "Sent 25" at bounding box center [175, 174] width 70 height 26
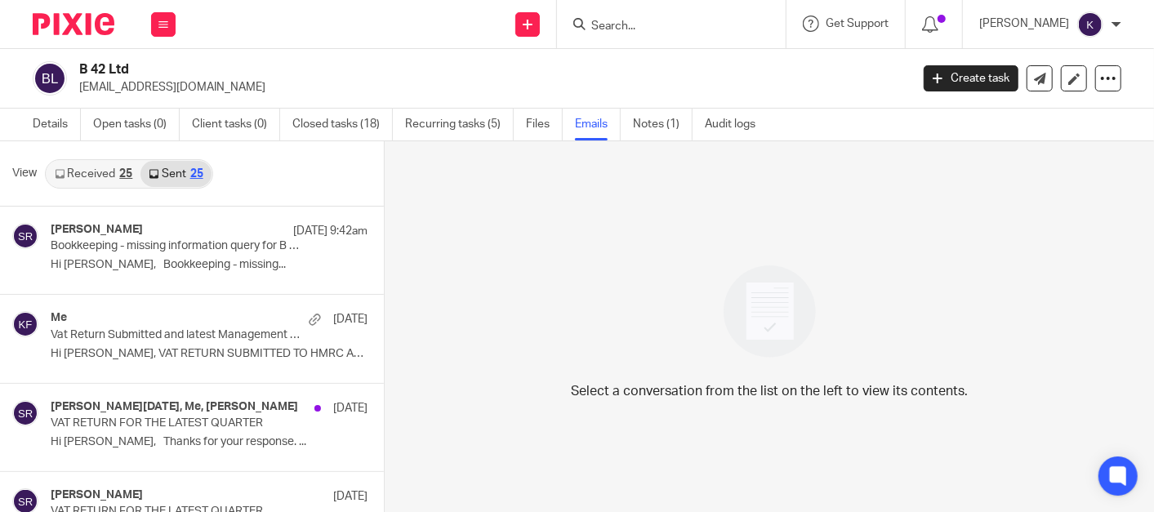
scroll to position [2, 0]
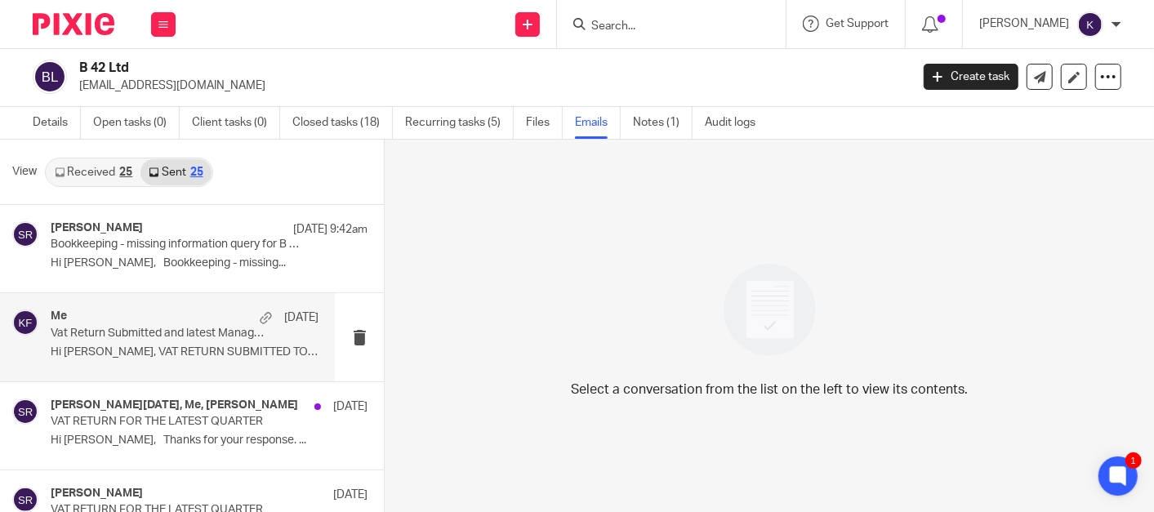
click at [159, 338] on p "Vat Return Submitted and latest Management Accounts" at bounding box center [158, 334] width 214 height 14
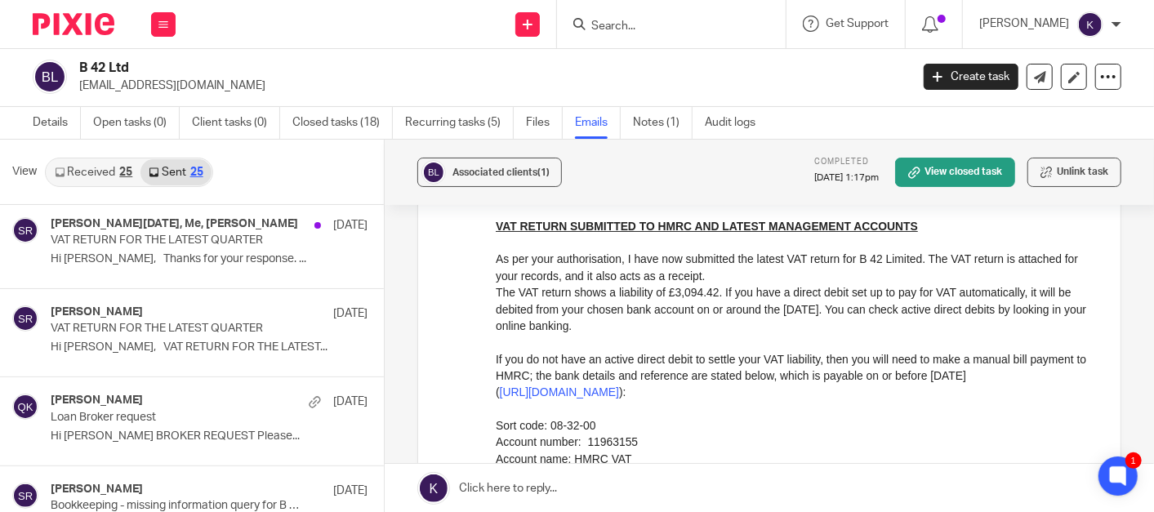
scroll to position [0, 0]
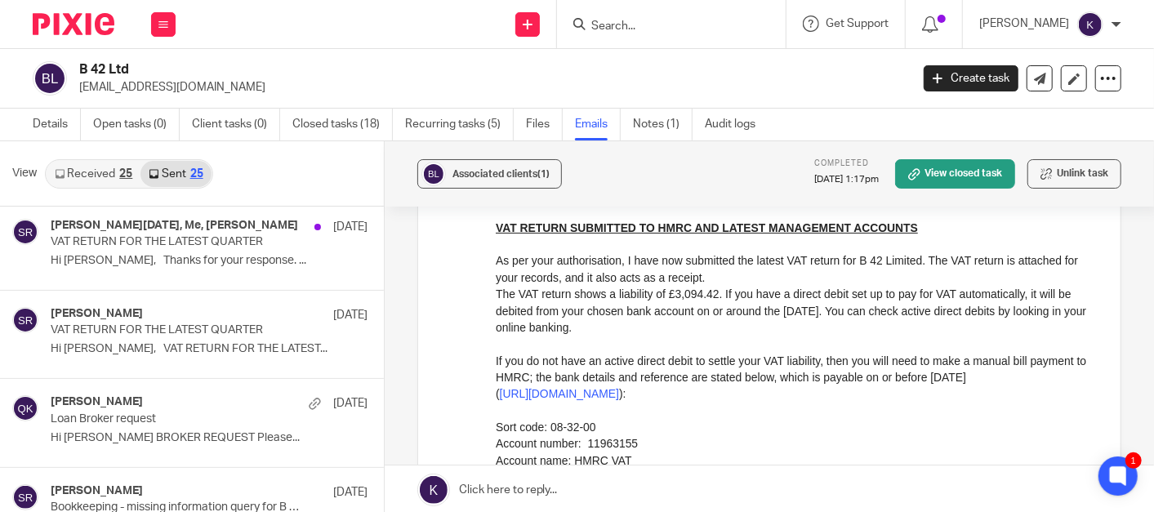
click at [721, 34] on form at bounding box center [677, 24] width 174 height 20
click at [713, 33] on form at bounding box center [677, 24] width 174 height 20
click at [713, 28] on input "Search" at bounding box center [663, 27] width 147 height 15
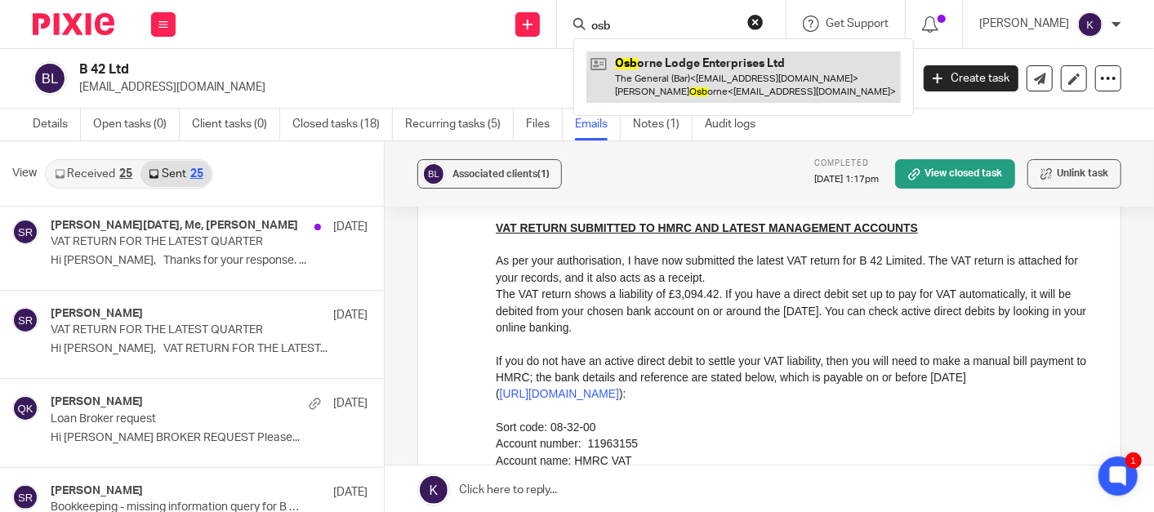
type input "osb"
click at [746, 82] on link at bounding box center [743, 76] width 314 height 51
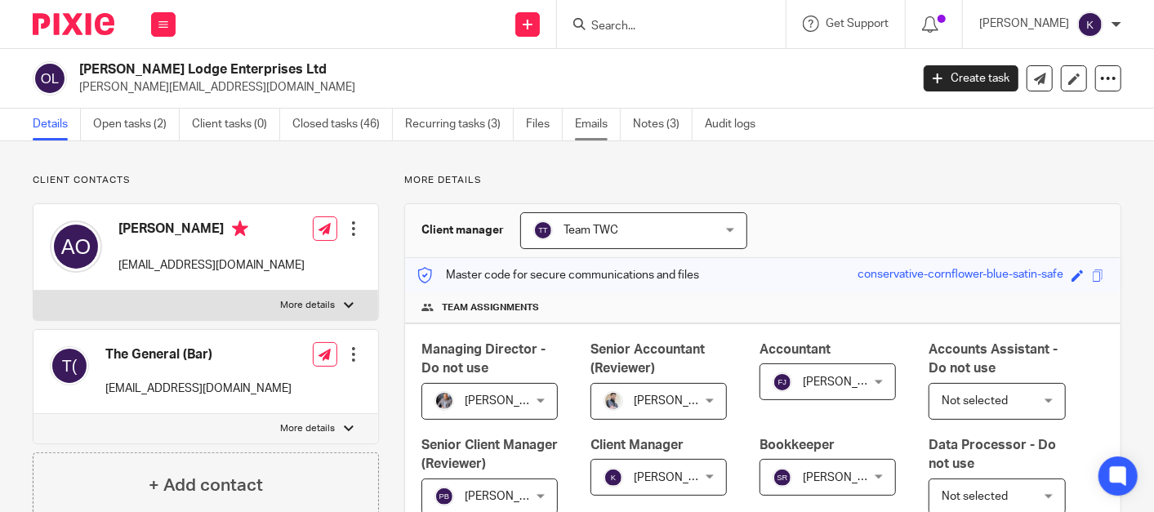
click at [607, 123] on link "Emails" at bounding box center [598, 125] width 46 height 32
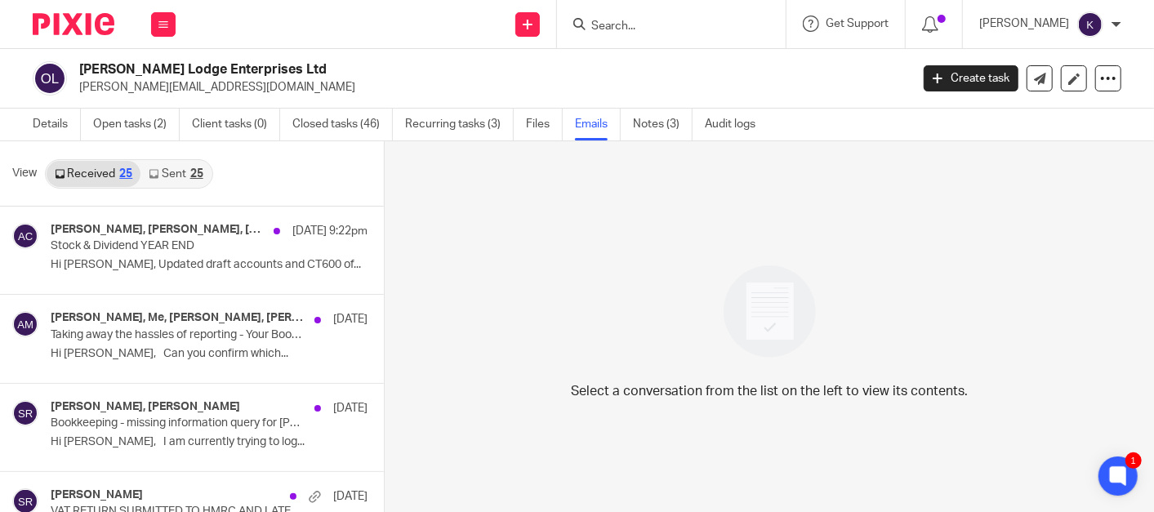
click at [166, 178] on link "Sent 25" at bounding box center [175, 174] width 70 height 26
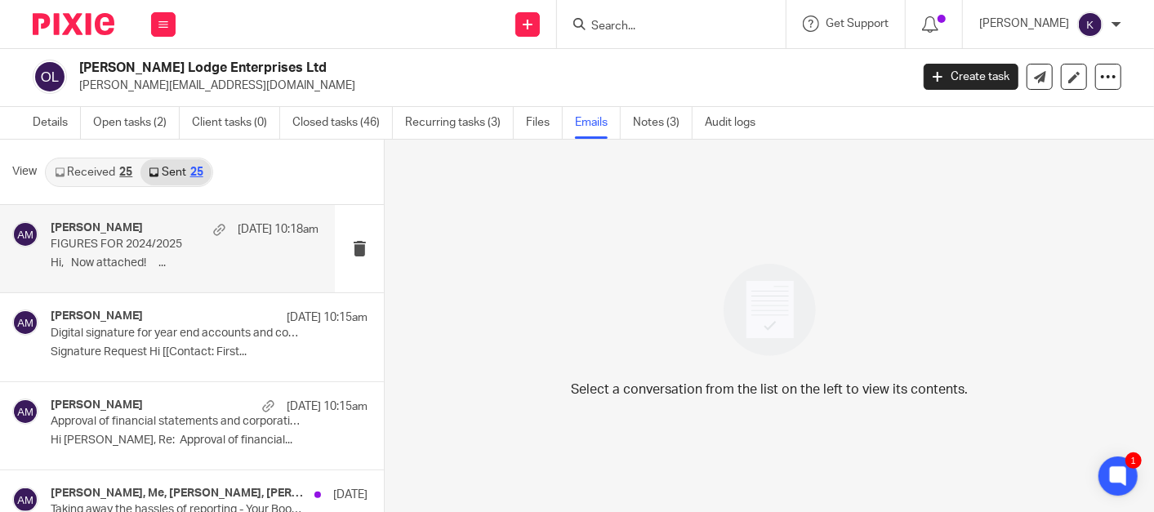
click at [165, 269] on p "Hi, Now attached! ..." at bounding box center [185, 263] width 268 height 14
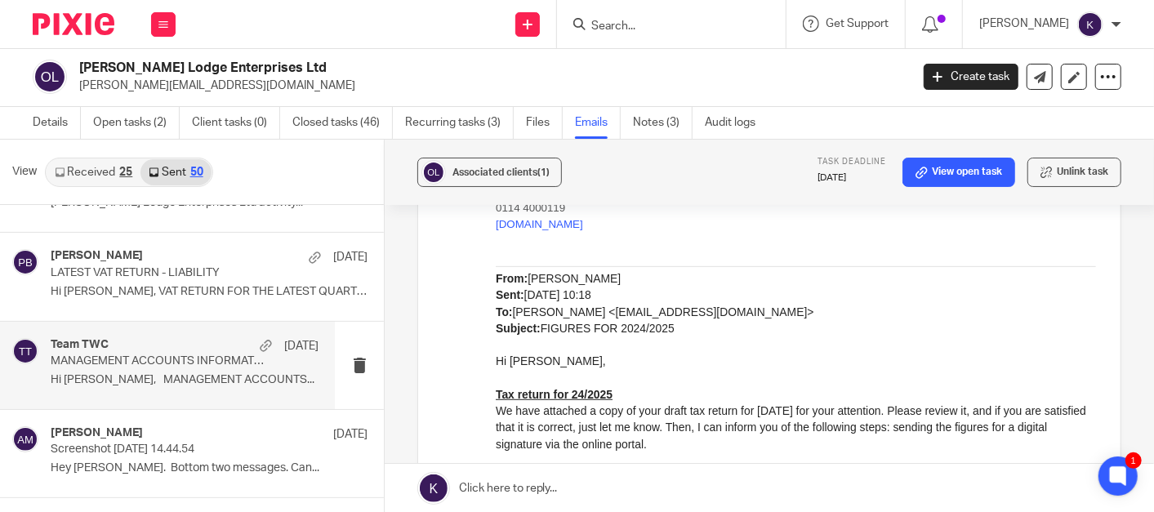
scroll to position [1270, 0]
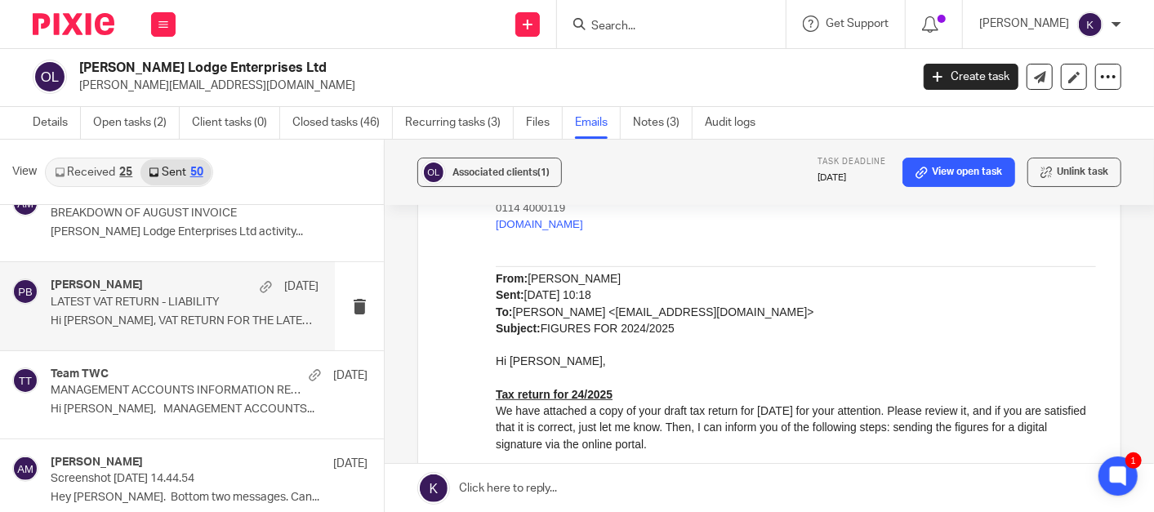
click at [202, 319] on p "Hi [PERSON_NAME], VAT RETURN FOR THE LATEST QUARTER ..." at bounding box center [185, 321] width 268 height 14
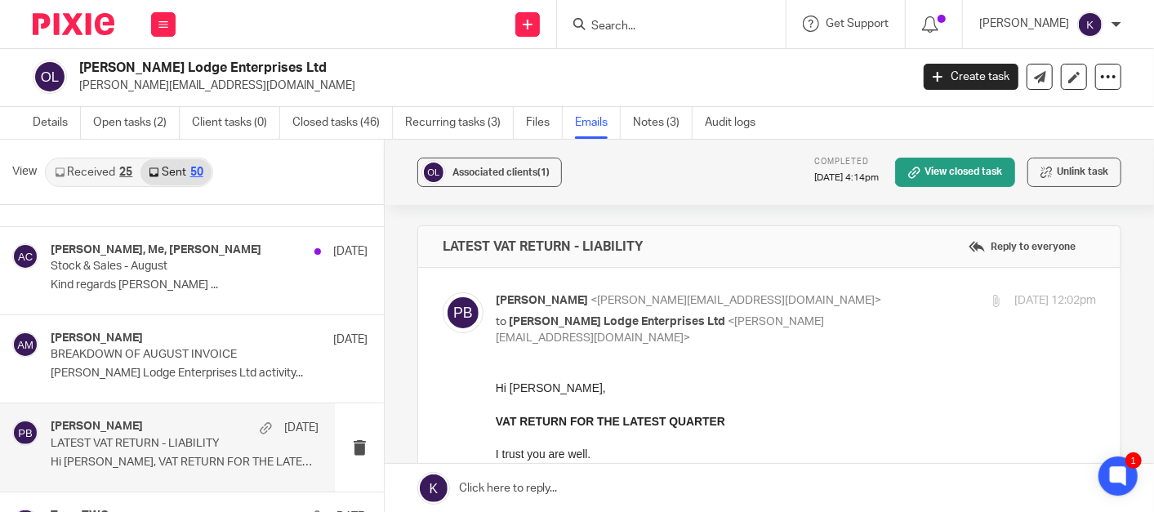
scroll to position [907, 0]
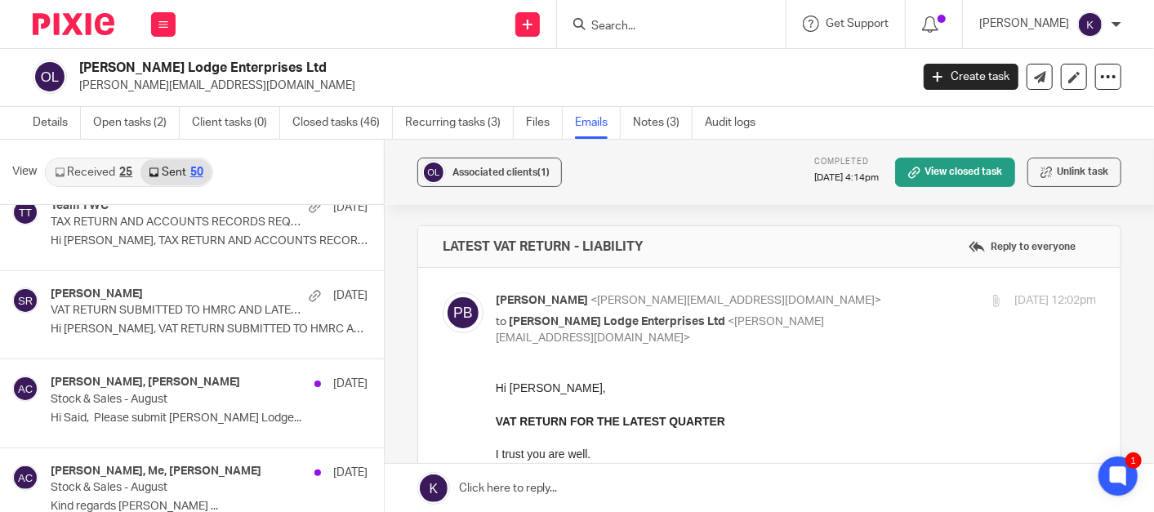
click at [709, 38] on div at bounding box center [671, 24] width 229 height 48
click at [722, 23] on input "Search" at bounding box center [663, 27] width 147 height 15
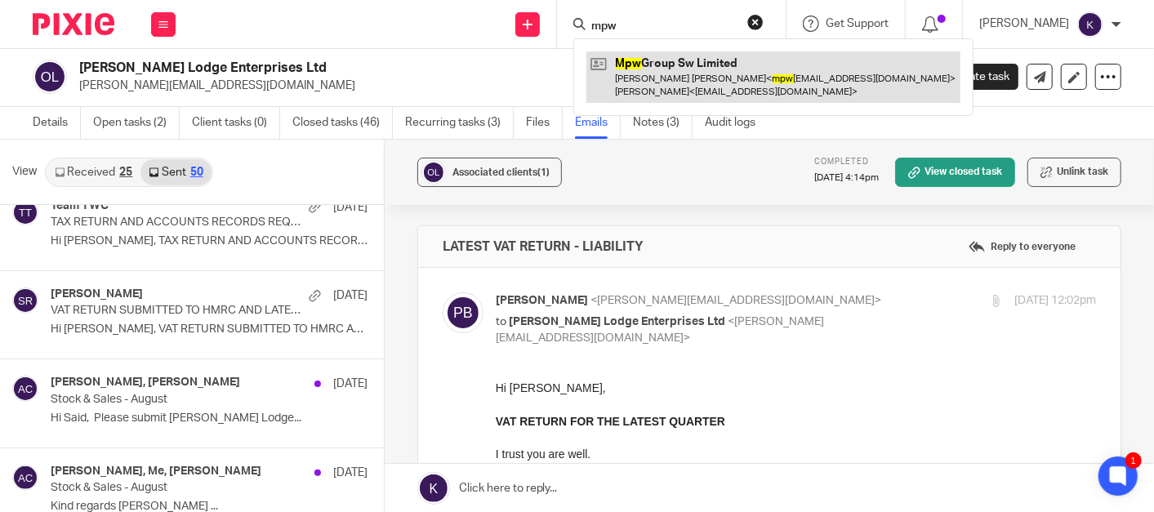
type input "mpw"
click at [724, 82] on link at bounding box center [773, 76] width 374 height 51
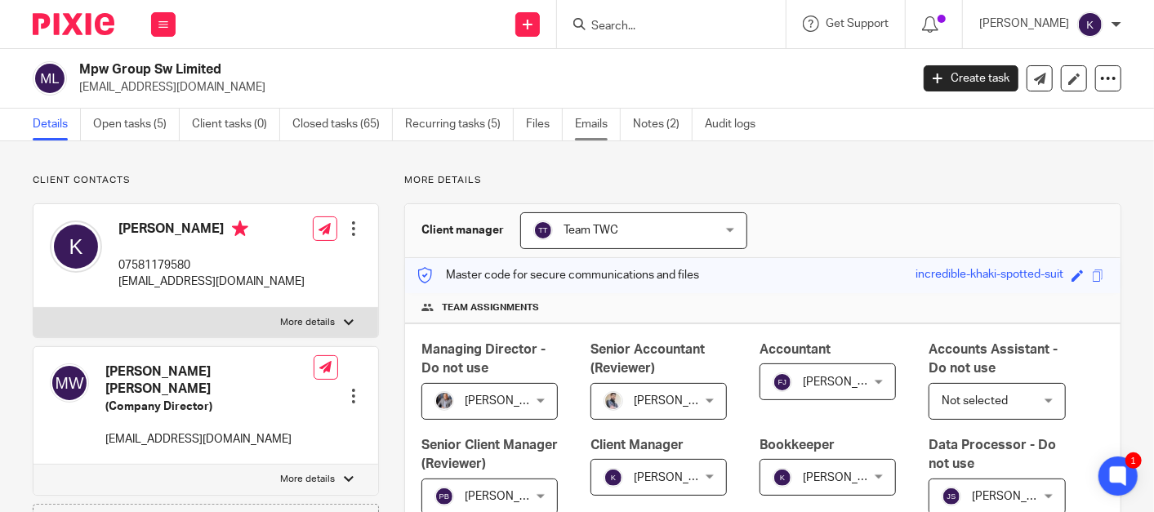
click at [579, 116] on link "Emails" at bounding box center [598, 125] width 46 height 32
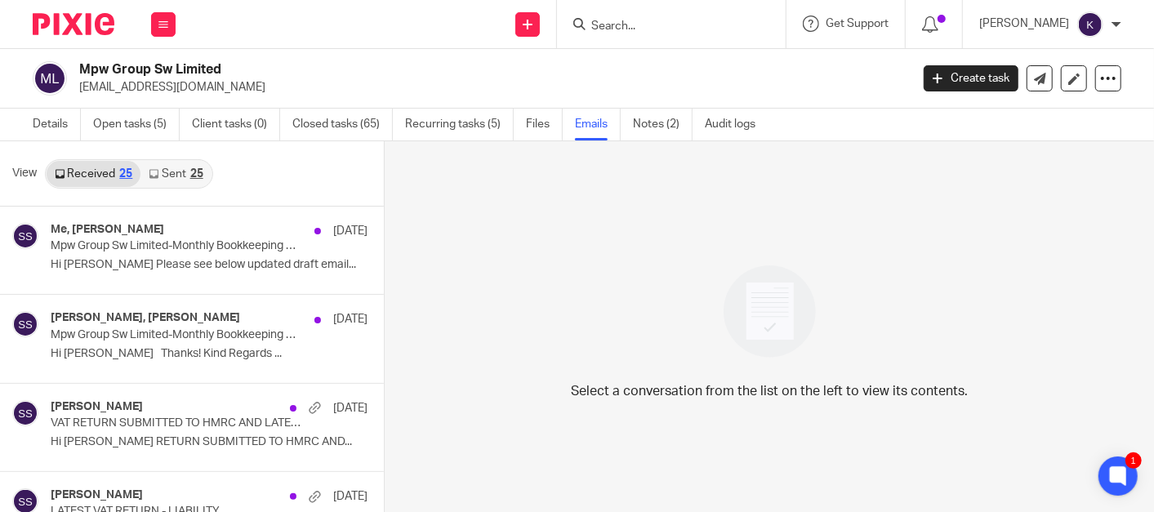
click at [186, 173] on link "Sent 25" at bounding box center [175, 174] width 70 height 26
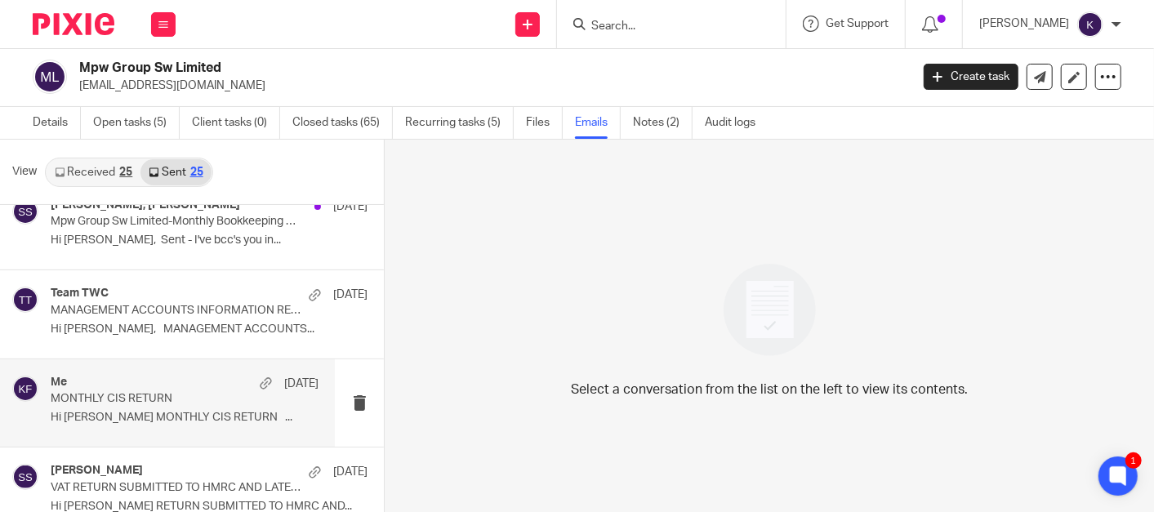
scroll to position [363, 0]
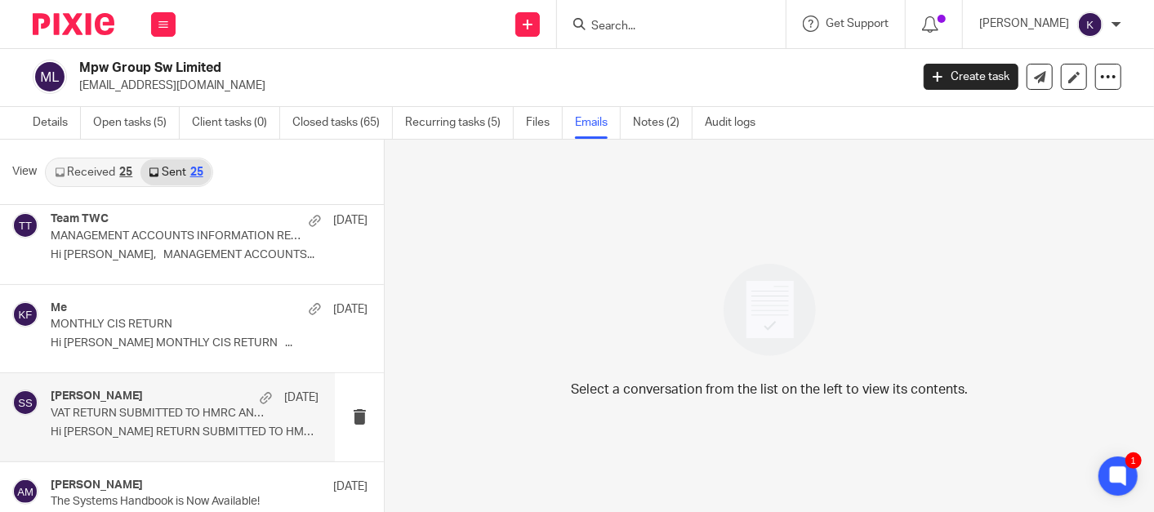
click at [192, 432] on p "Hi [PERSON_NAME] RETURN SUBMITTED TO HMRC AND..." at bounding box center [185, 433] width 268 height 14
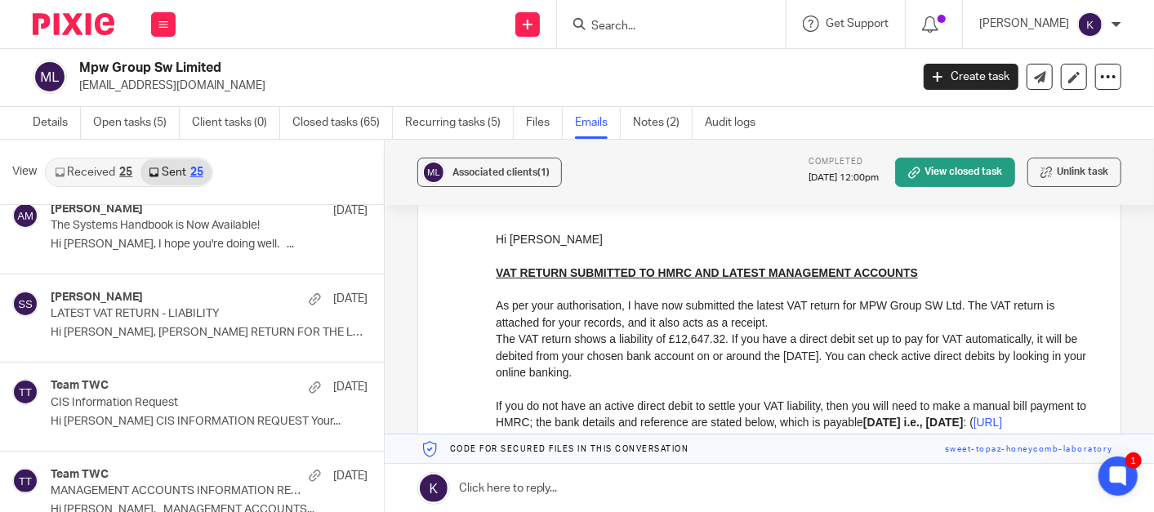
scroll to position [635, 0]
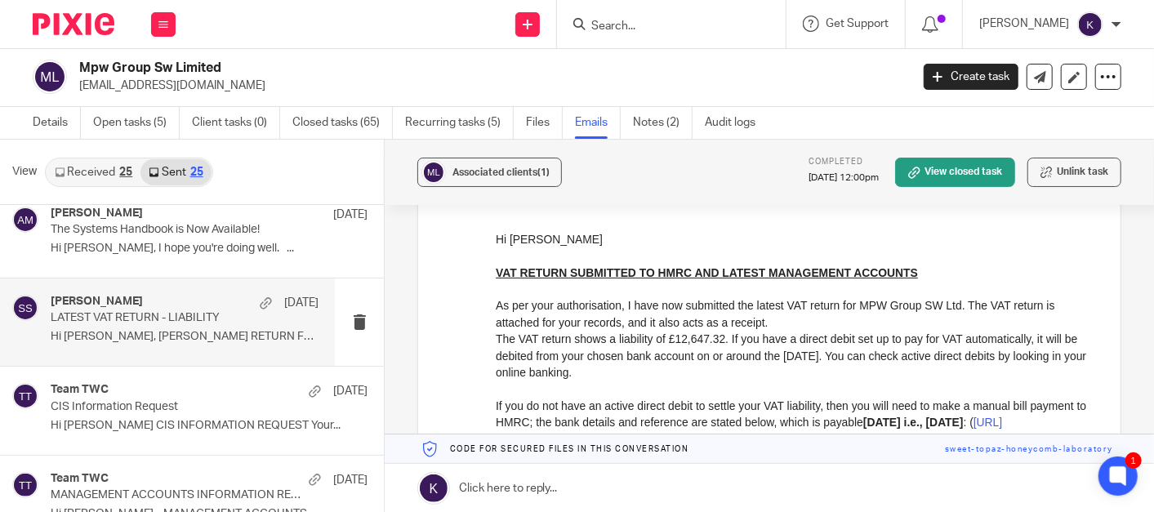
click at [196, 332] on p "Hi [PERSON_NAME], [PERSON_NAME] RETURN FOR THE LATEST..." at bounding box center [185, 337] width 268 height 14
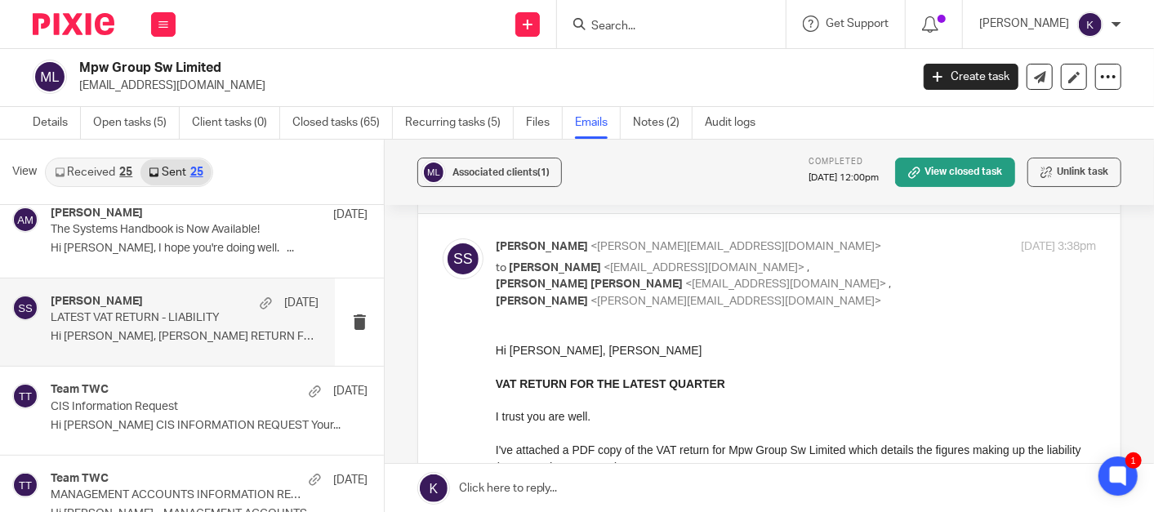
scroll to position [0, 0]
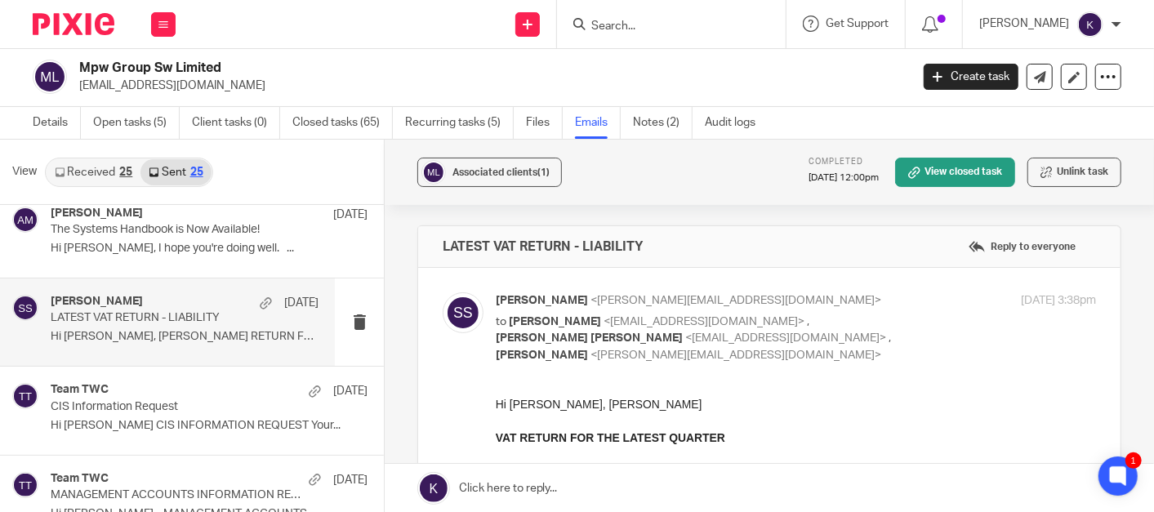
click at [668, 33] on input "Search" at bounding box center [663, 27] width 147 height 15
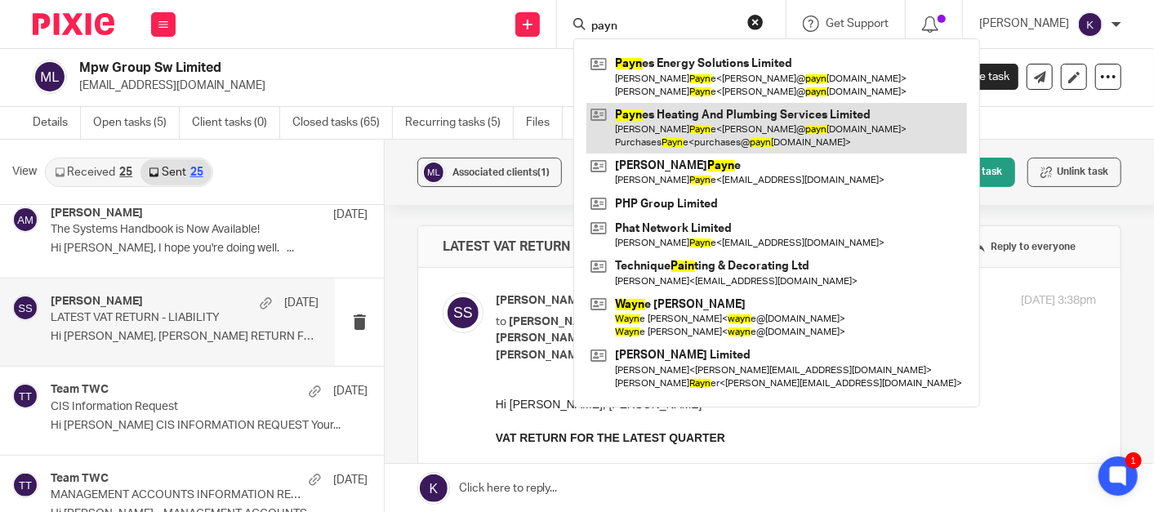
type input "payn"
click at [795, 140] on link at bounding box center [776, 128] width 381 height 51
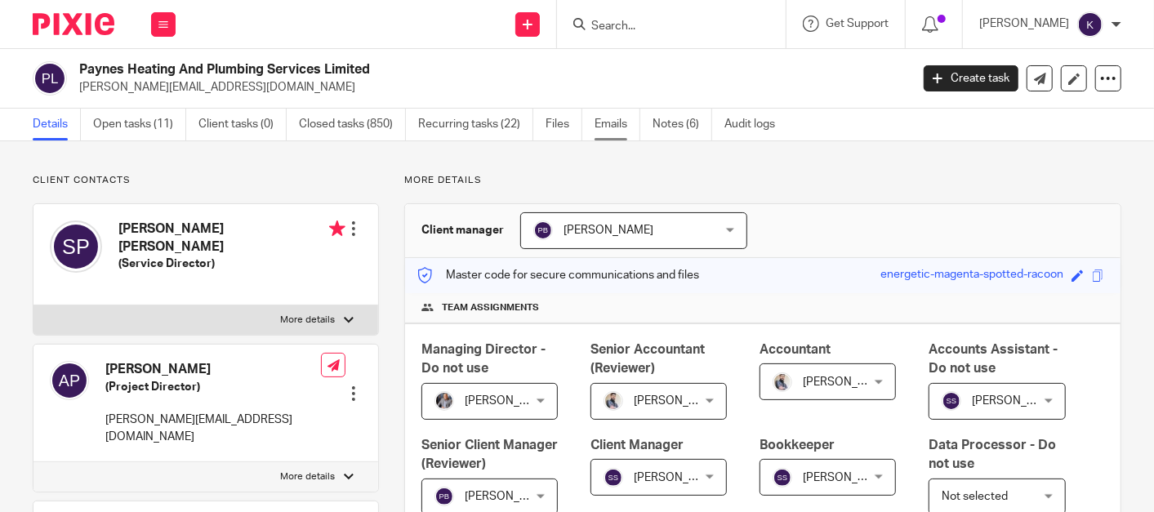
click at [595, 120] on link "Emails" at bounding box center [618, 125] width 46 height 32
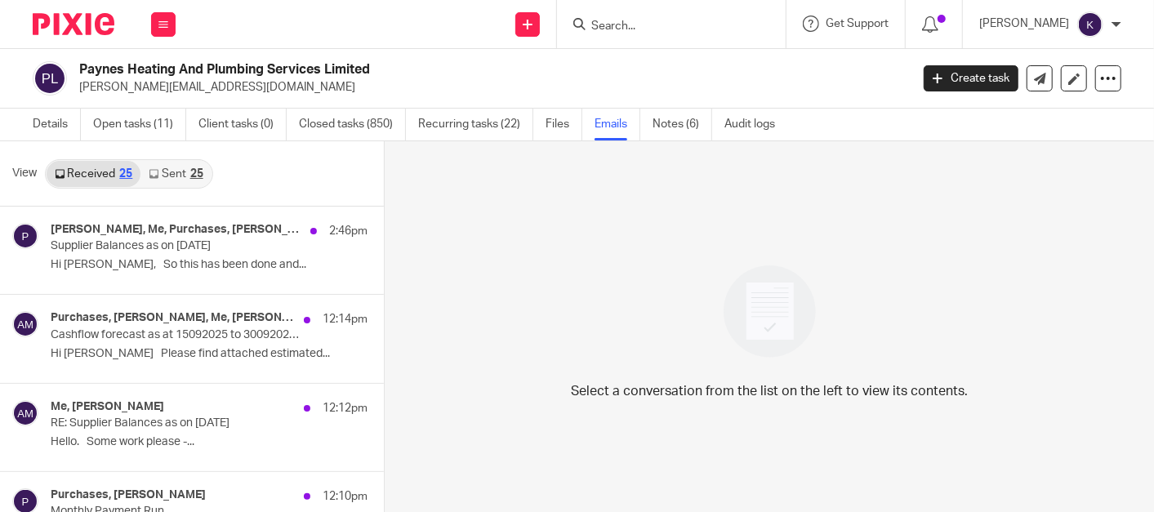
click at [176, 173] on link "Sent 25" at bounding box center [175, 174] width 70 height 26
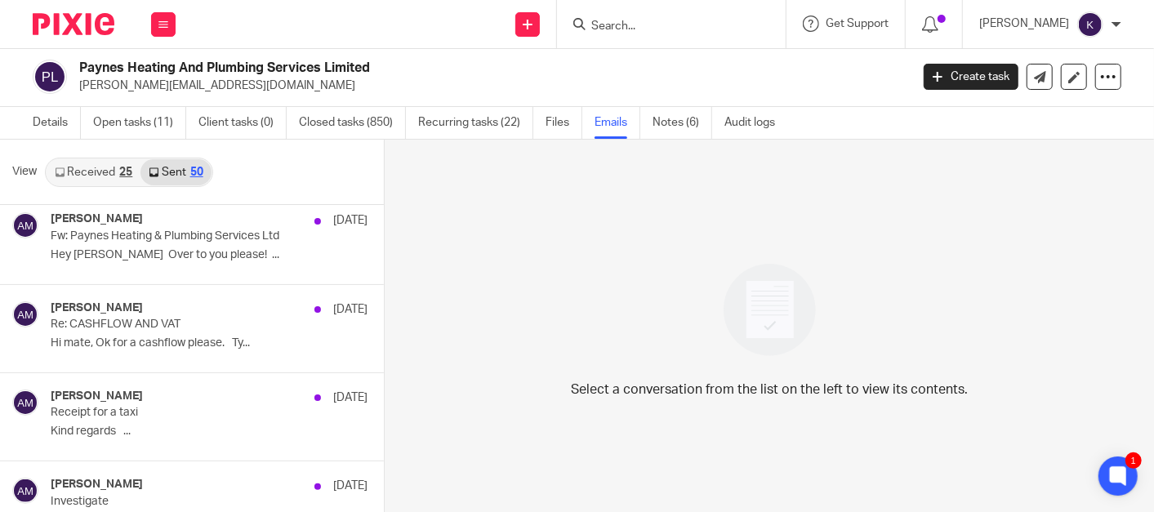
scroll to position [3539, 0]
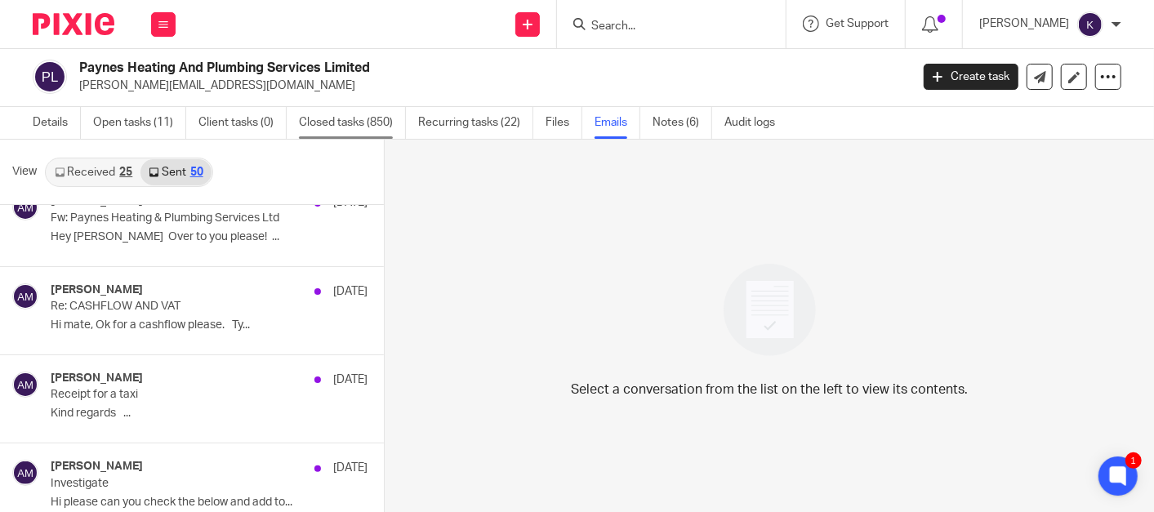
click at [346, 118] on link "Closed tasks (850)" at bounding box center [352, 123] width 107 height 32
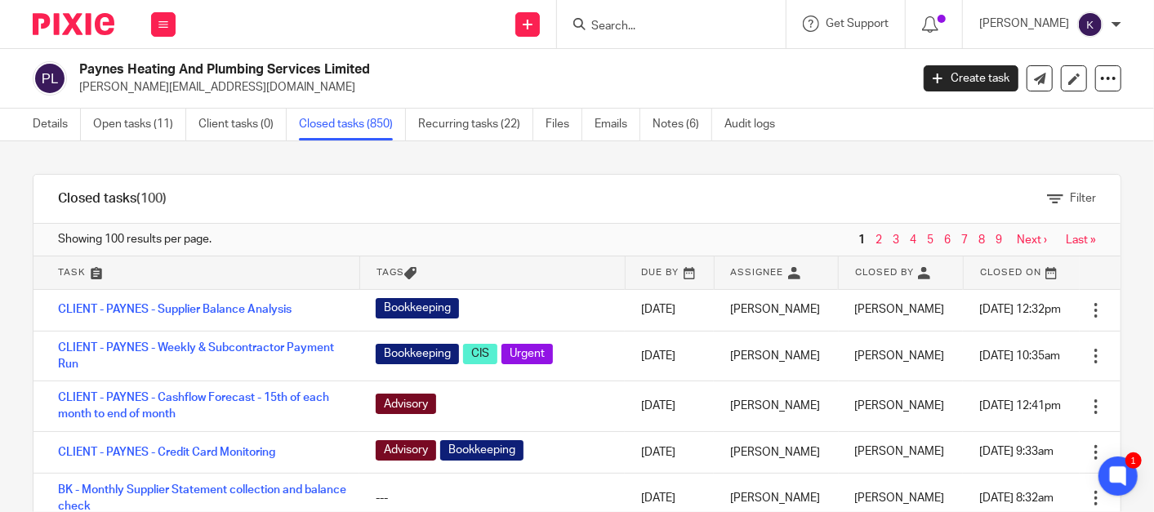
drag, startPoint x: 1029, startPoint y: 207, endPoint x: 954, endPoint y: 194, distance: 76.4
click at [1029, 204] on div "Filter" at bounding box center [656, 199] width 930 height 48
click at [1013, 194] on div "Filter" at bounding box center [656, 199] width 930 height 48
click at [1070, 198] on span "Filter" at bounding box center [1083, 198] width 26 height 11
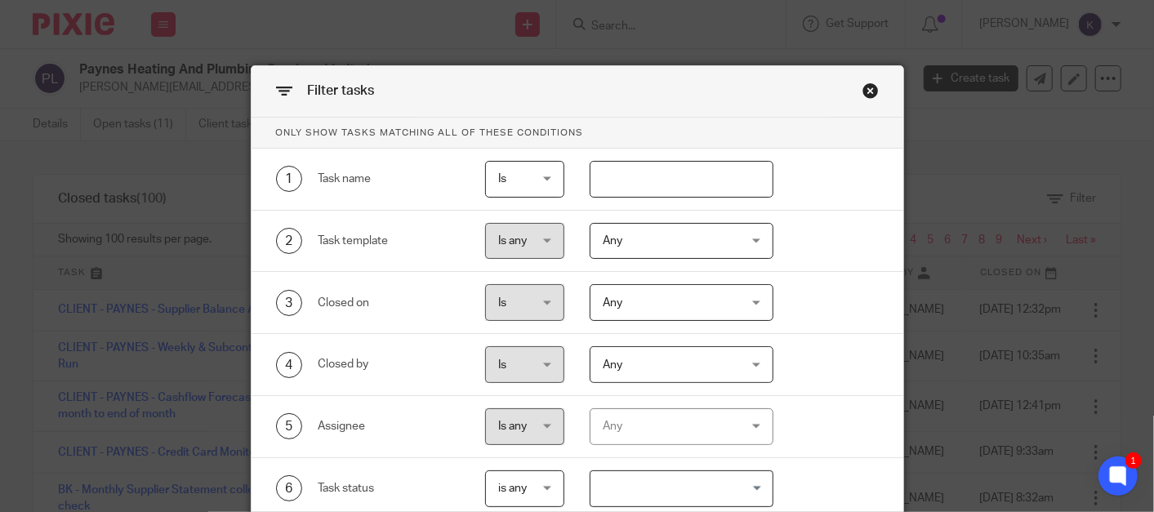
click at [614, 241] on span "Any" at bounding box center [613, 240] width 20 height 11
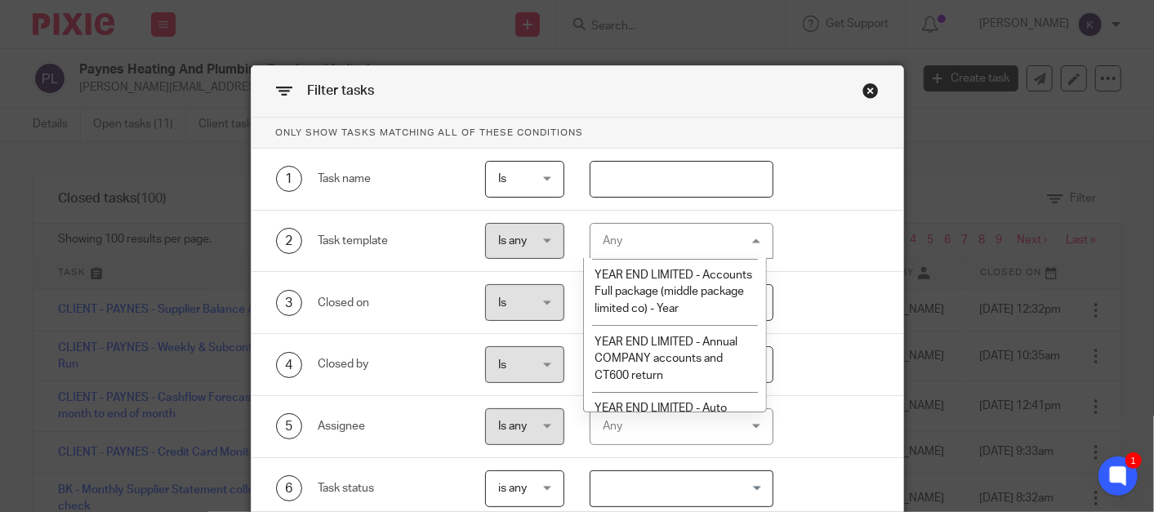
scroll to position [10079, 0]
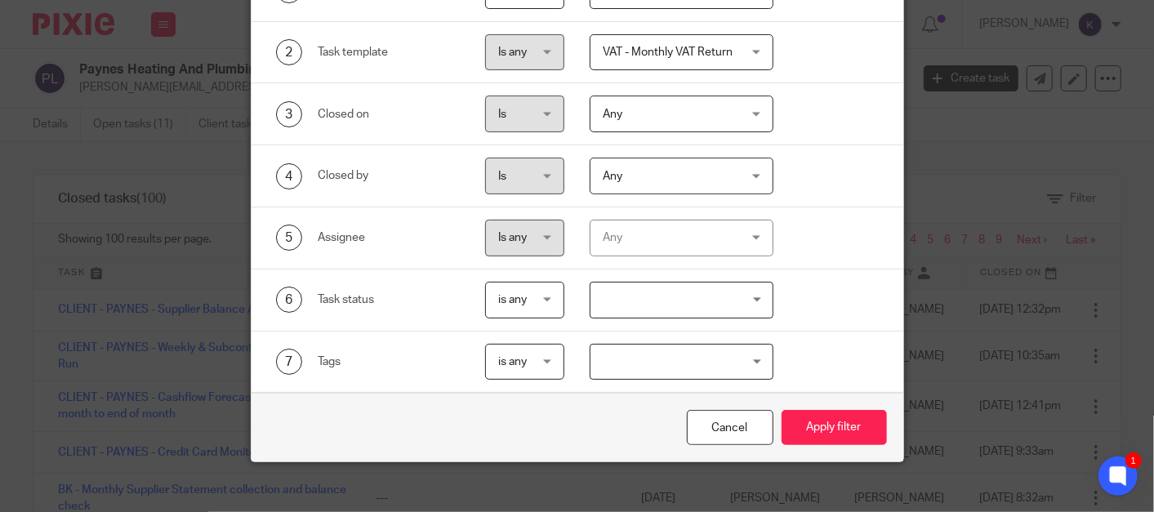
scroll to position [201, 0]
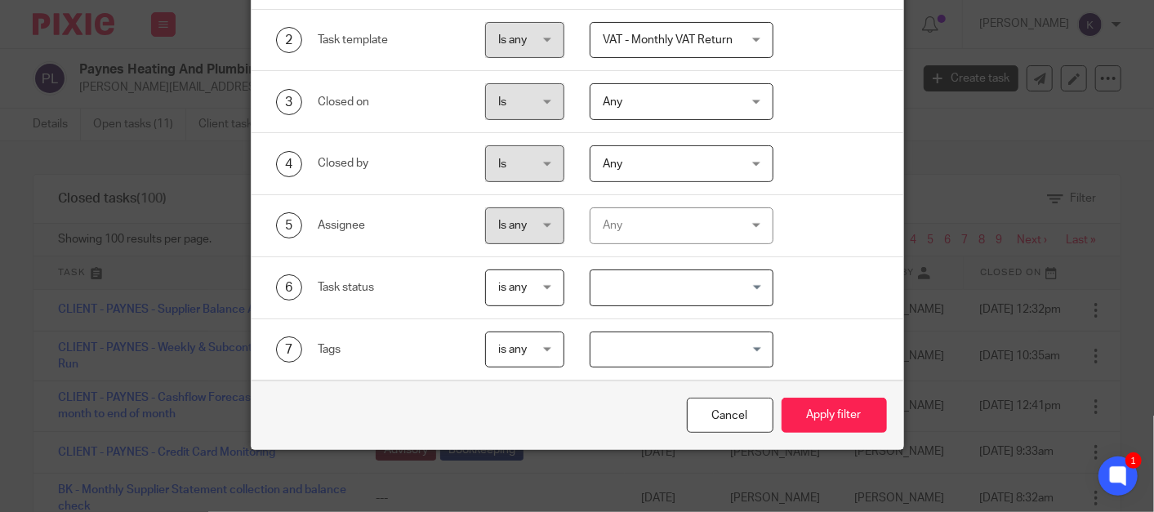
click at [801, 390] on div "Cancel Apply filter" at bounding box center [578, 415] width 652 height 69
click at [804, 400] on button "Apply filter" at bounding box center [834, 415] width 105 height 35
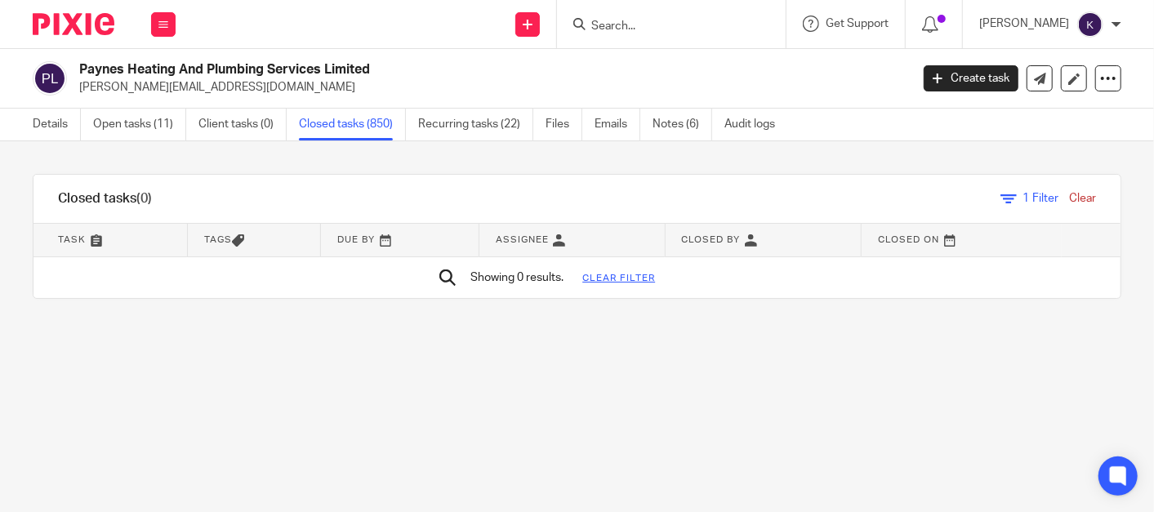
click at [1069, 203] on link "Clear" at bounding box center [1082, 198] width 27 height 11
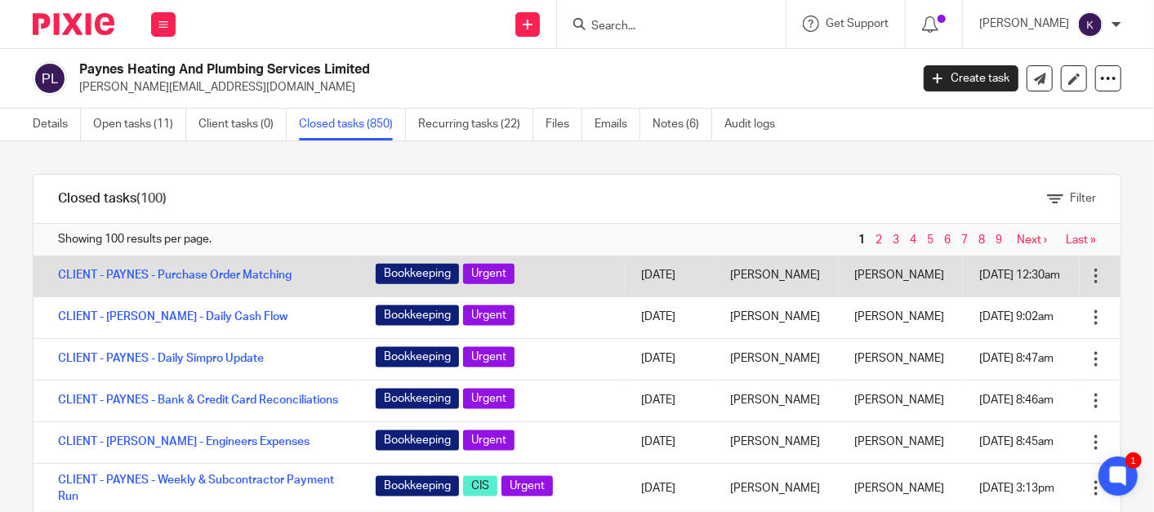
scroll to position [1361, 0]
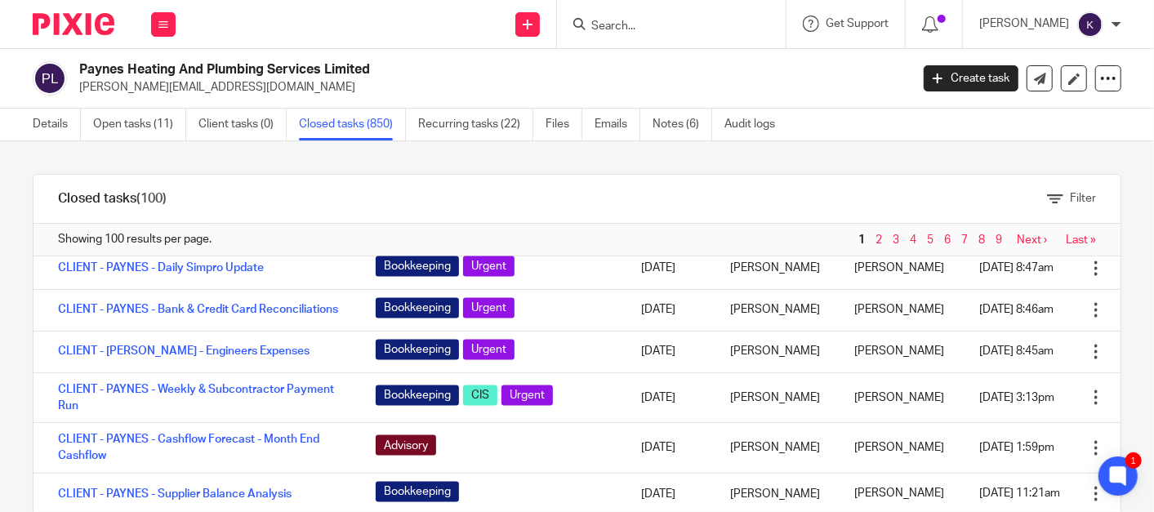
click at [332, 183] on div "Filter" at bounding box center [656, 199] width 930 height 48
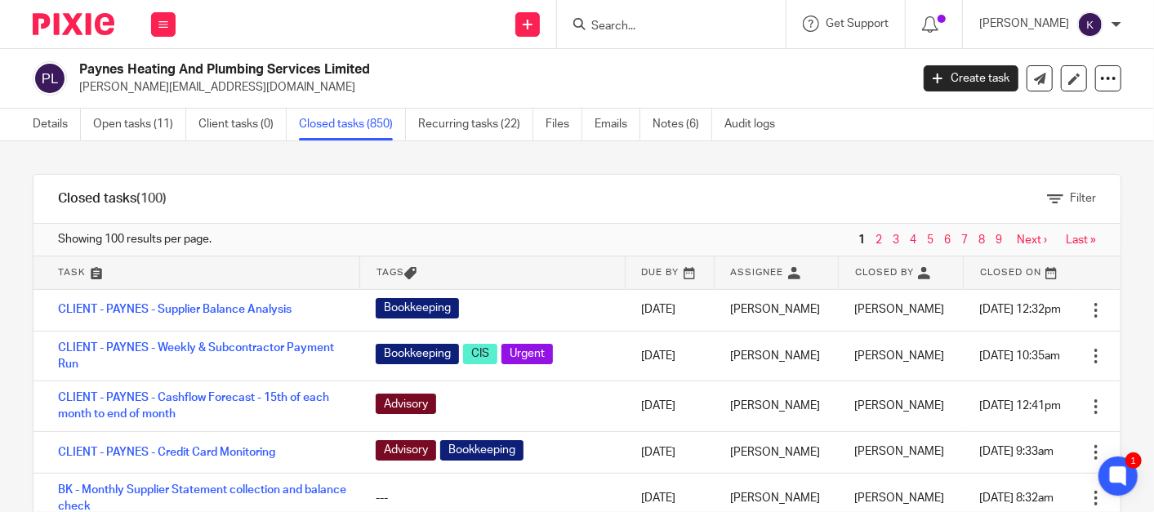
scroll to position [2754, 0]
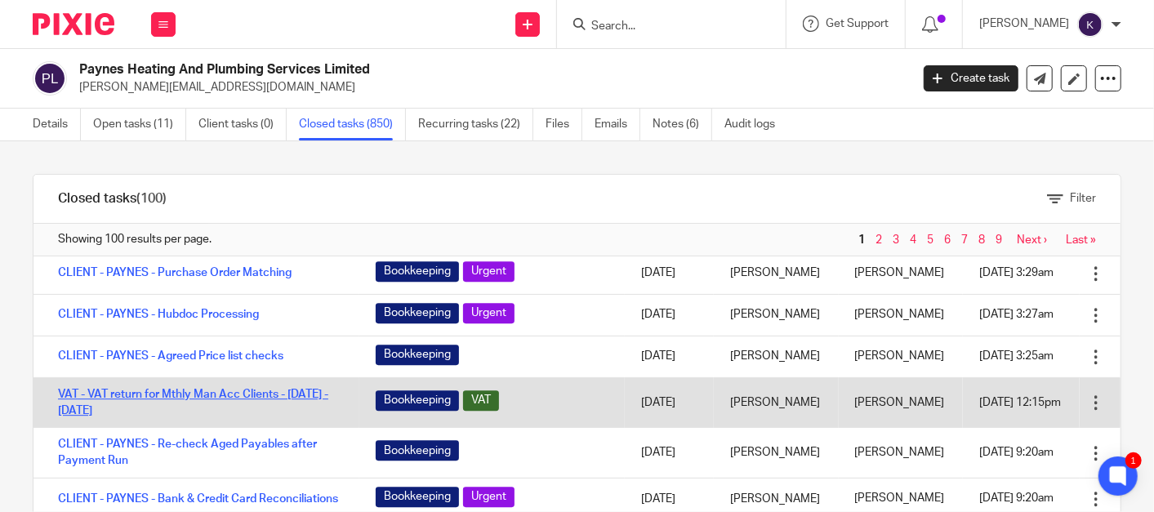
click at [224, 417] on link "VAT - VAT return for Mthly Man Acc Clients - [DATE] - [DATE]" at bounding box center [193, 403] width 270 height 28
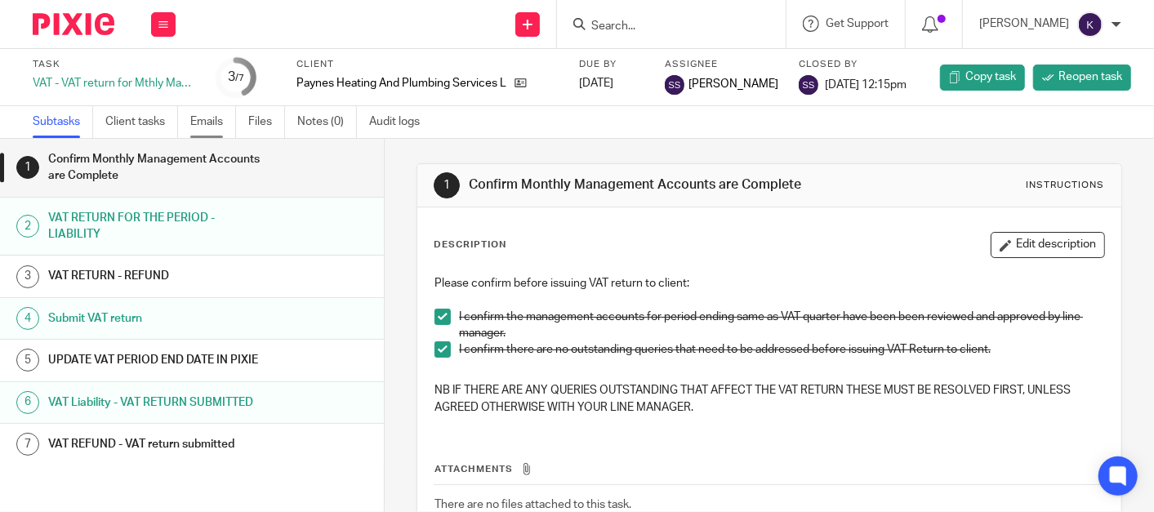
click at [215, 123] on link "Emails" at bounding box center [213, 122] width 46 height 32
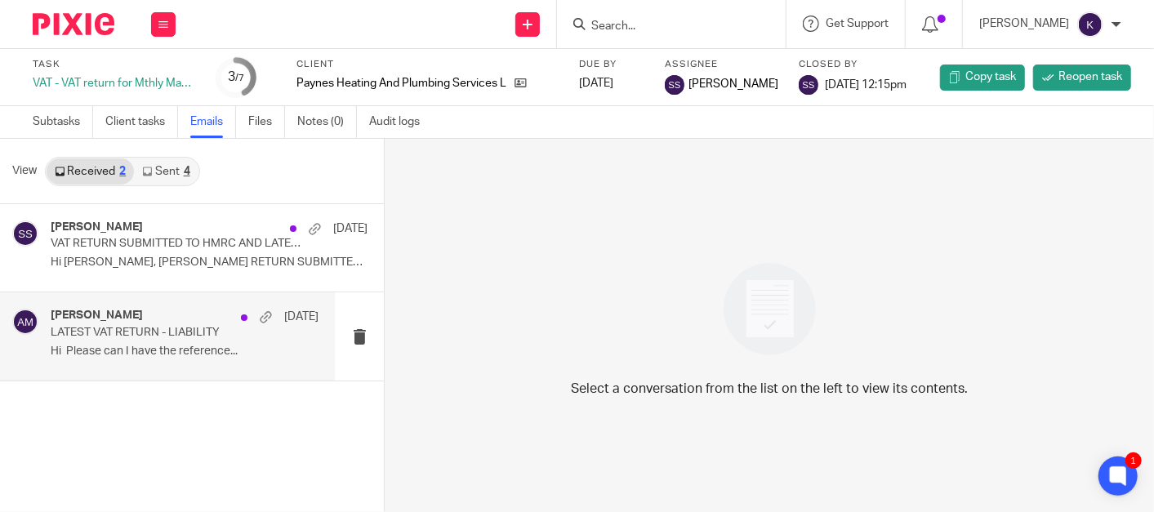
click at [171, 343] on div "[PERSON_NAME] [DATE] LATEST VAT RETURN - LIABILITY Hi Please can I have the ref…" at bounding box center [185, 336] width 268 height 55
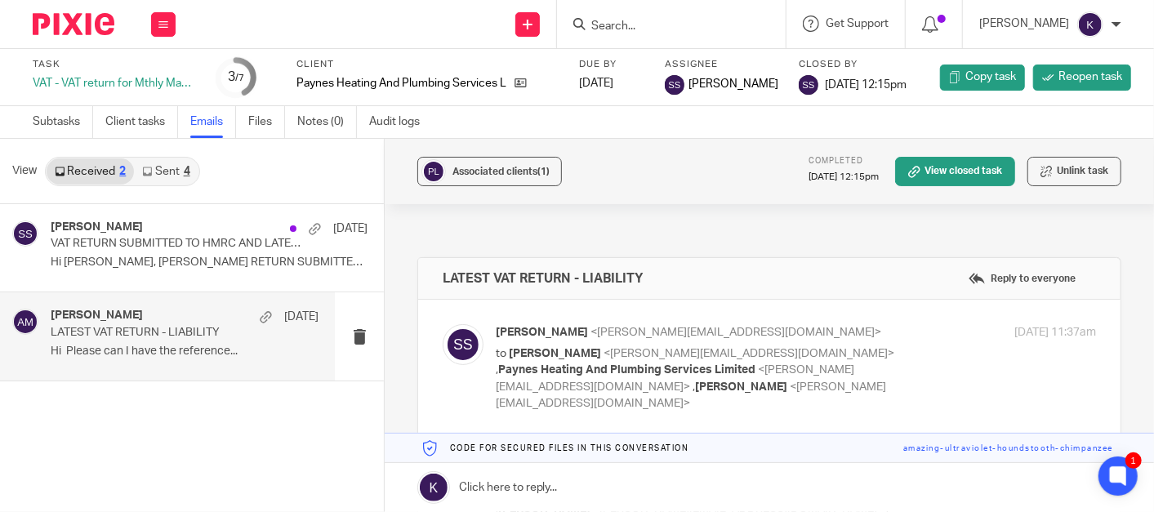
scroll to position [272, 0]
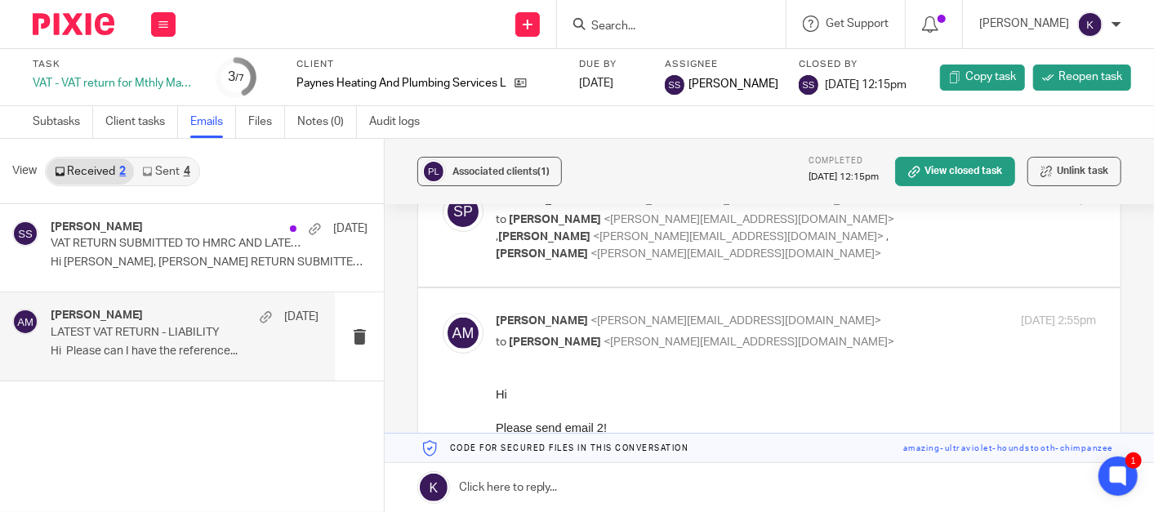
click at [158, 165] on link "Sent 4" at bounding box center [166, 171] width 64 height 26
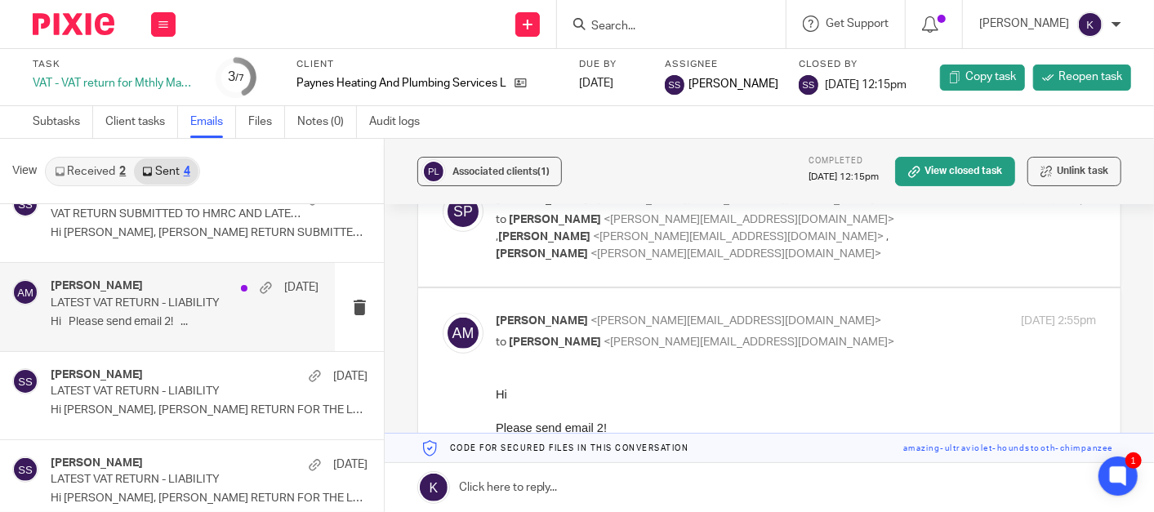
scroll to position [45, 0]
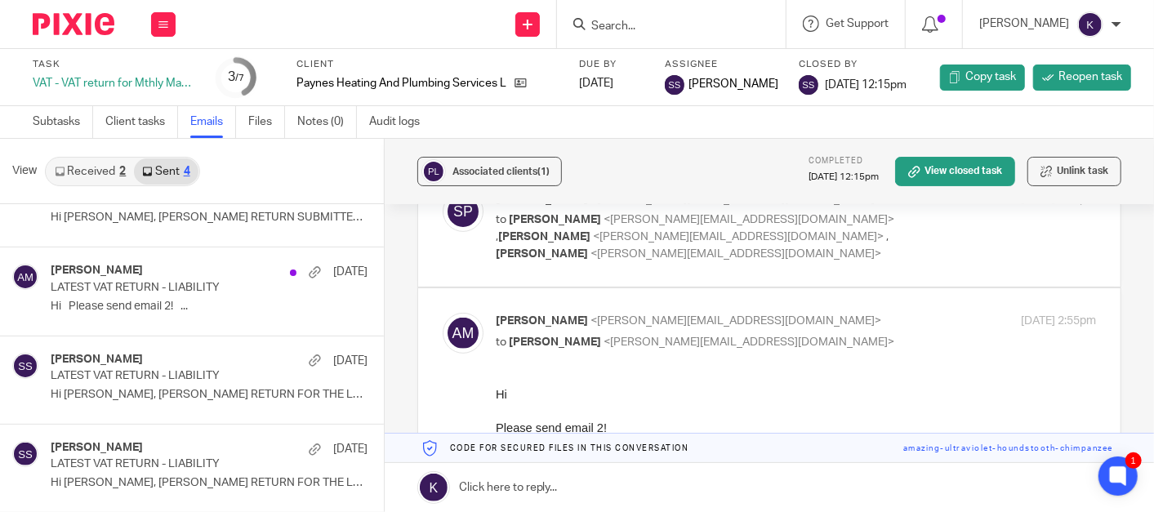
click at [704, 20] on input "Search" at bounding box center [663, 27] width 147 height 15
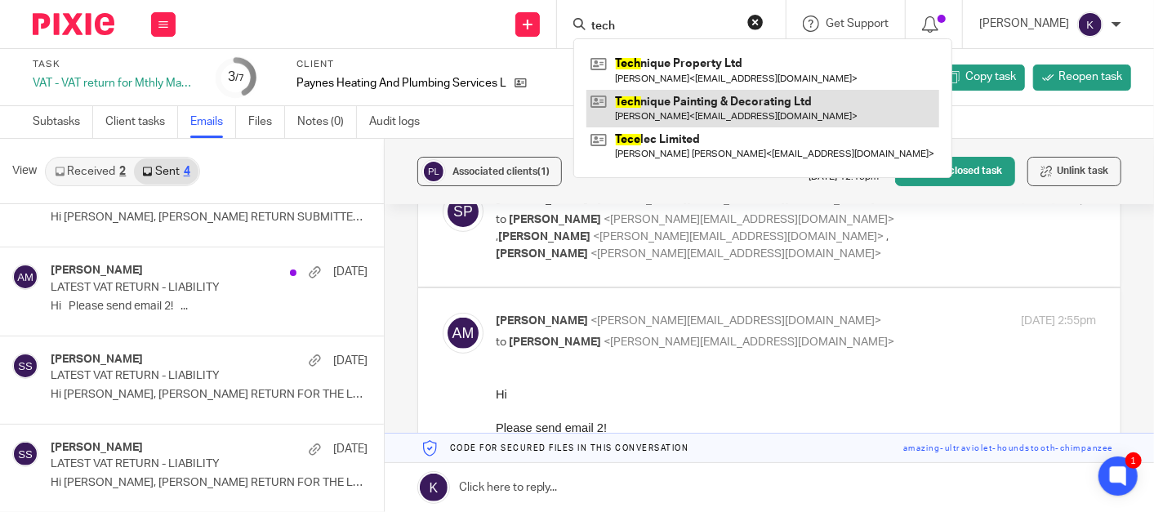
type input "tech"
click at [743, 110] on link at bounding box center [762, 109] width 353 height 38
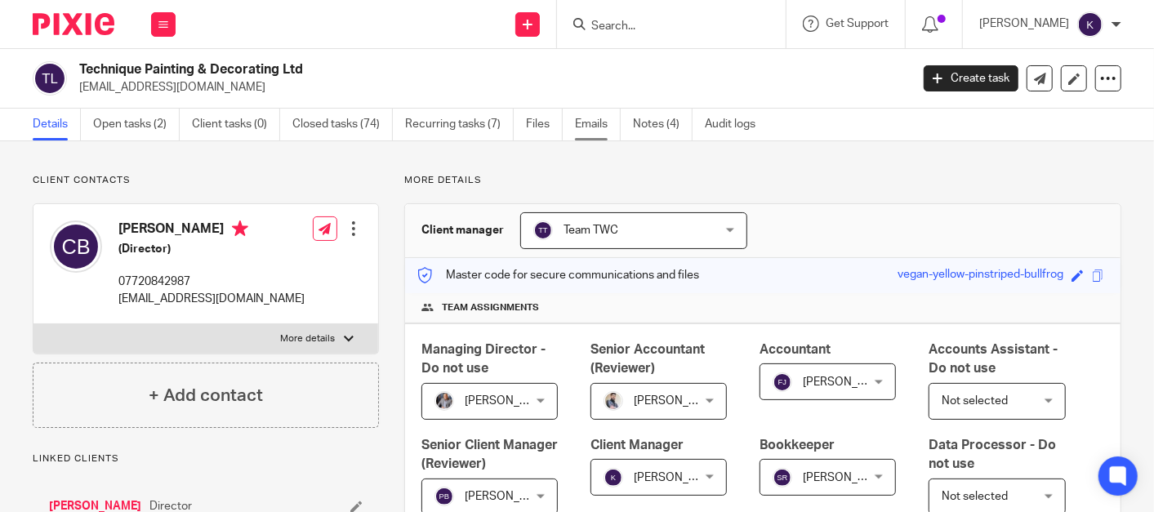
click at [577, 117] on link "Emails" at bounding box center [598, 125] width 46 height 32
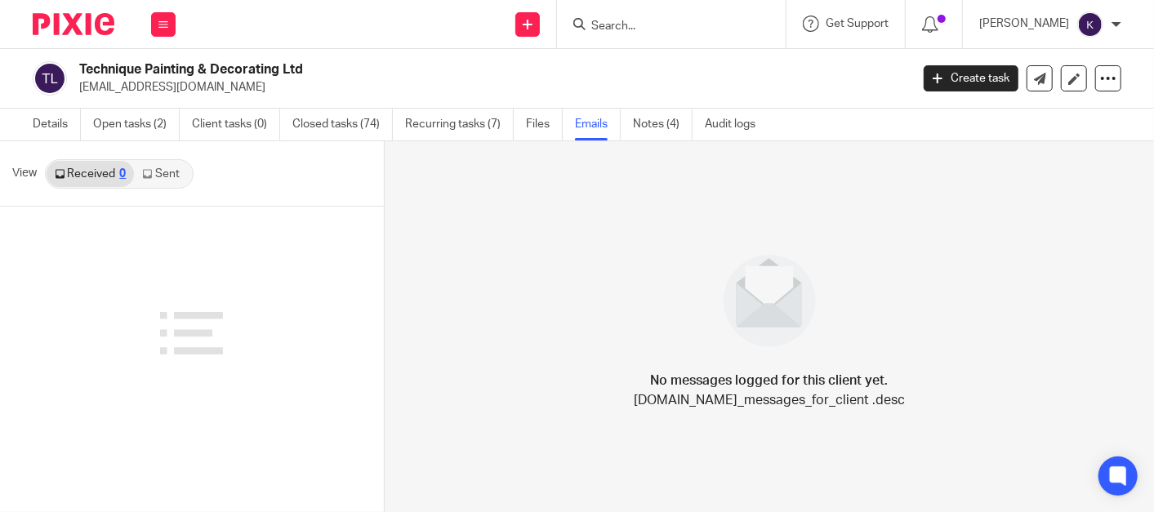
click at [149, 163] on link "Sent" at bounding box center [162, 174] width 57 height 26
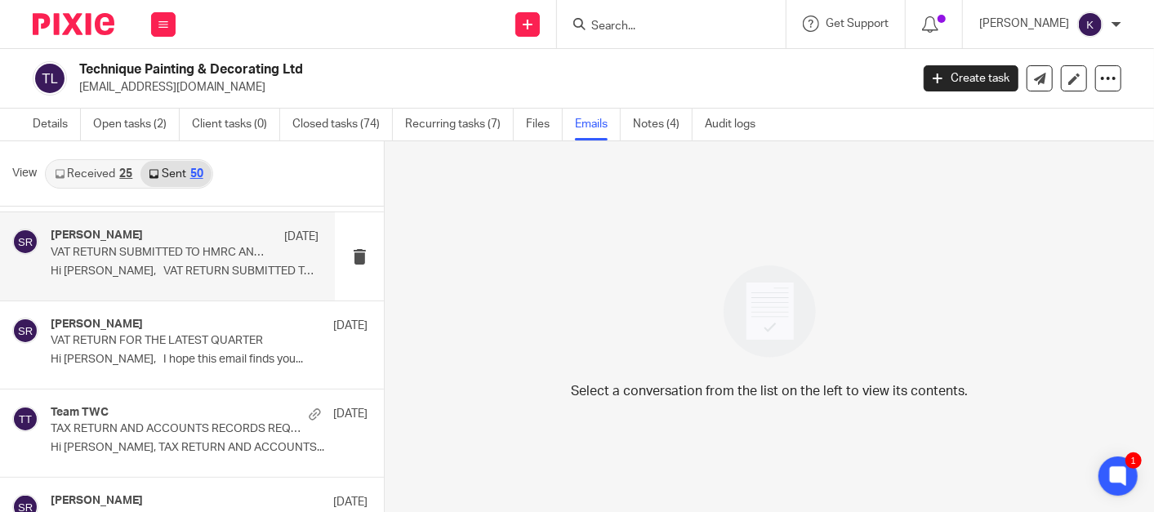
scroll to position [817, 0]
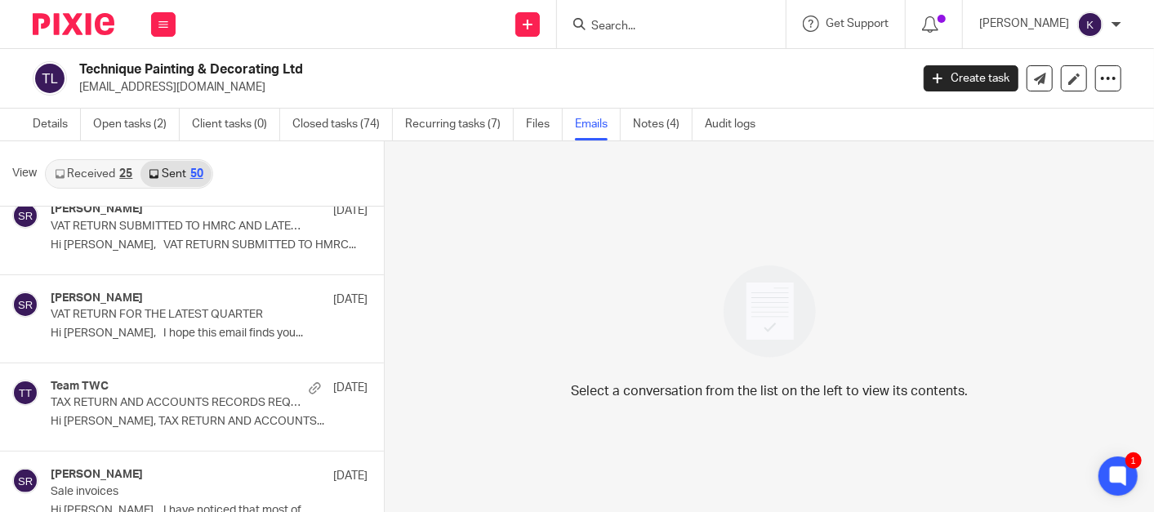
click at [729, 22] on input "Search" at bounding box center [663, 27] width 147 height 15
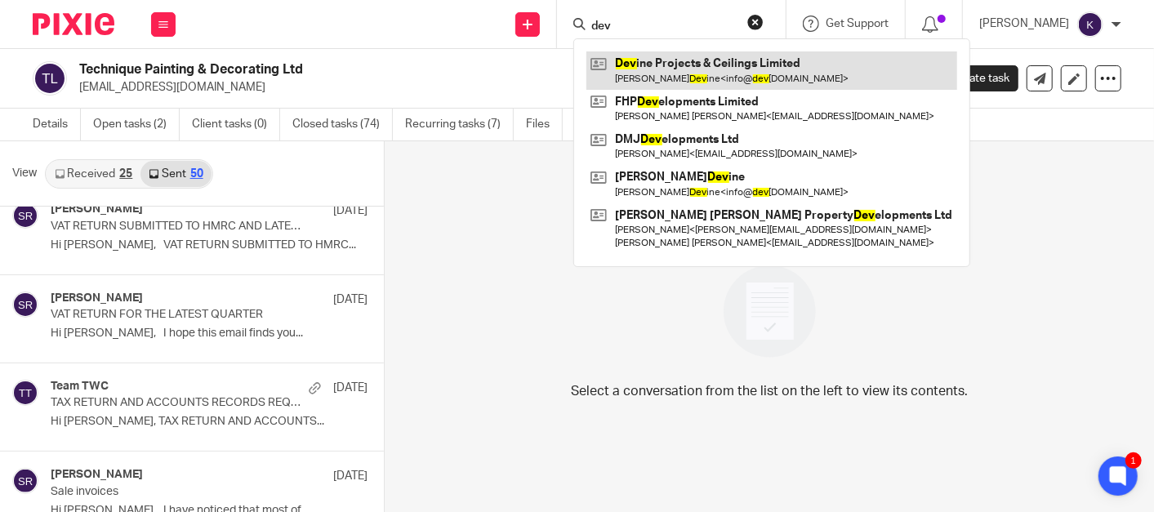
type input "dev"
click at [742, 79] on link at bounding box center [771, 70] width 371 height 38
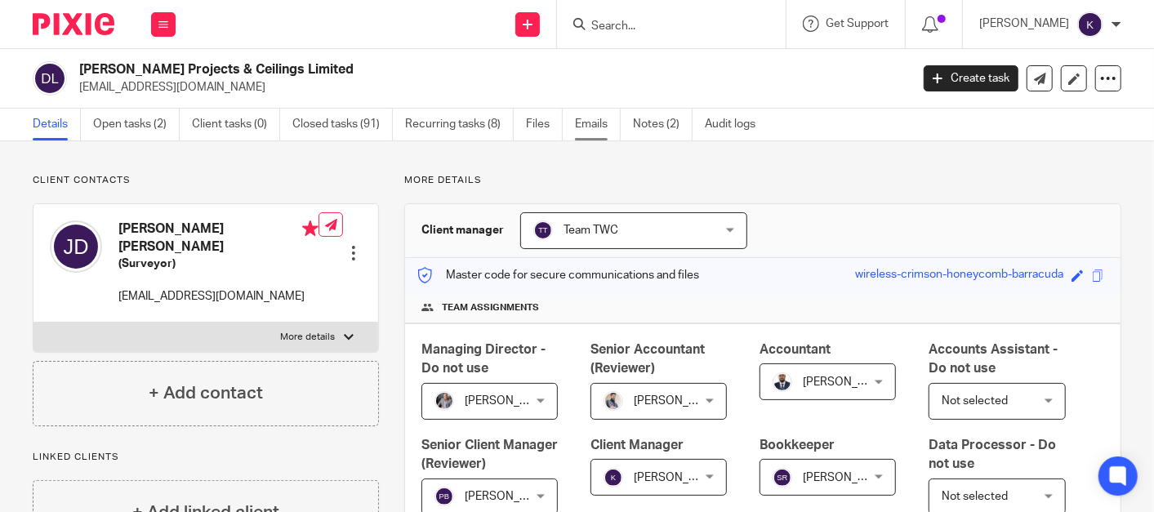
click at [600, 127] on link "Emails" at bounding box center [598, 125] width 46 height 32
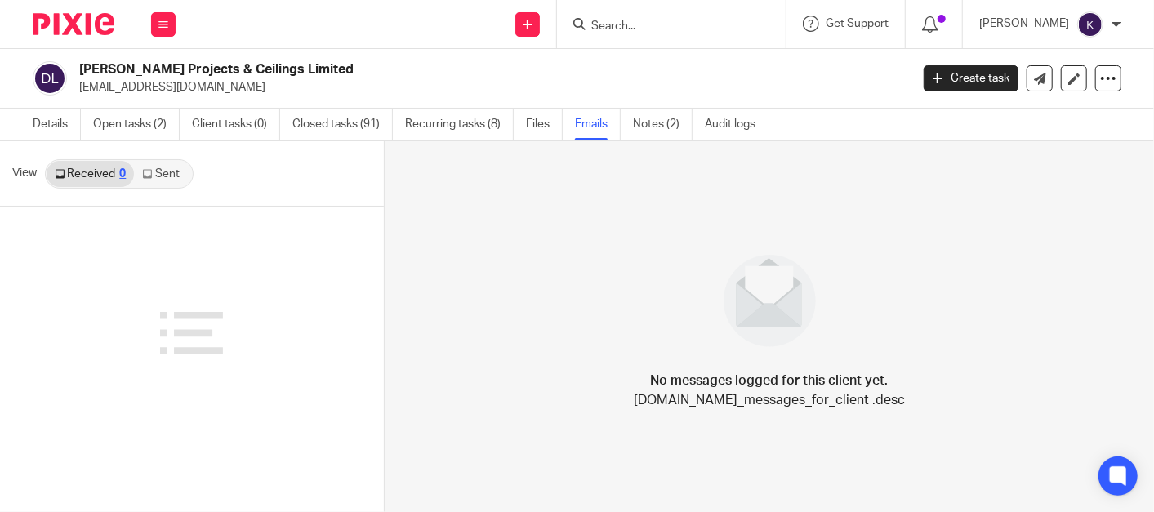
click at [172, 174] on link "Sent" at bounding box center [162, 174] width 57 height 26
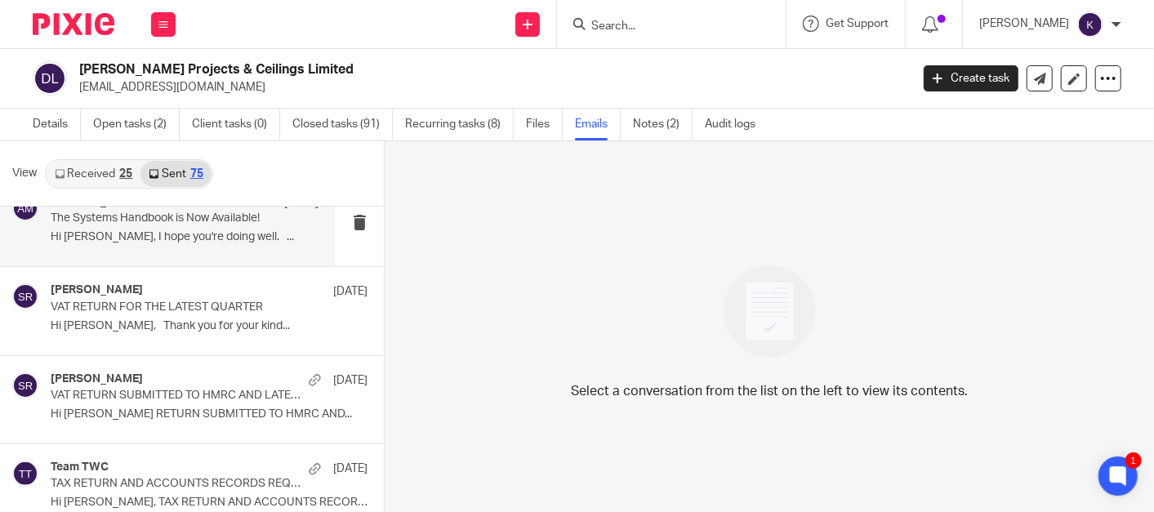
scroll to position [453, 0]
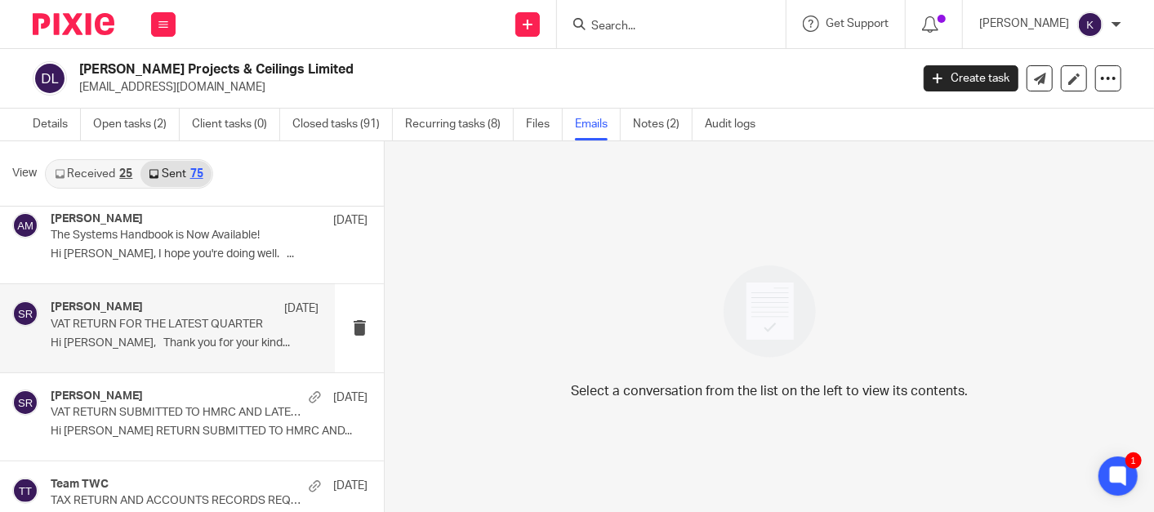
click at [197, 312] on div "Said Rahim 6 Aug" at bounding box center [185, 309] width 268 height 16
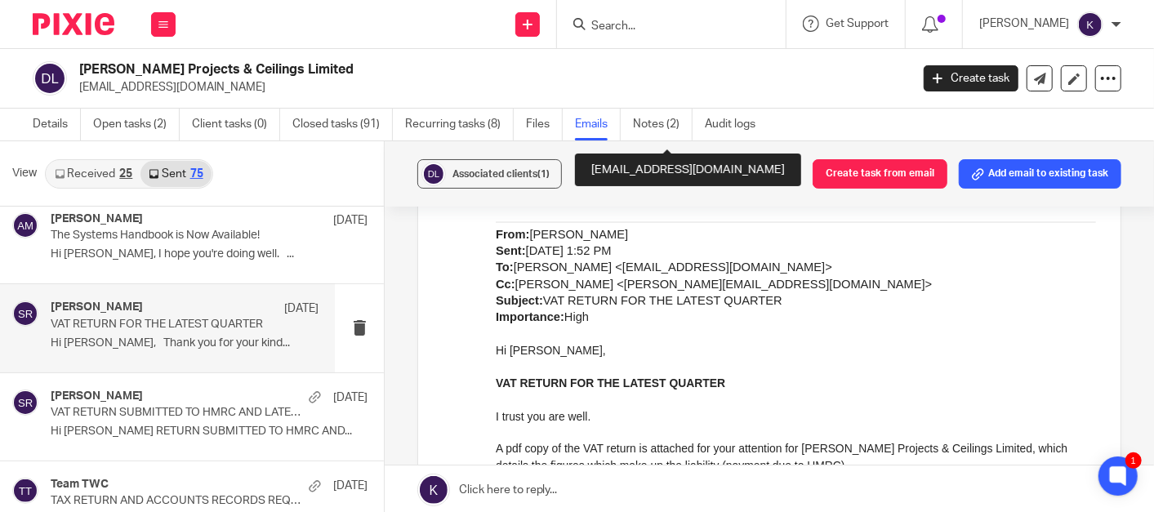
scroll to position [1361, 0]
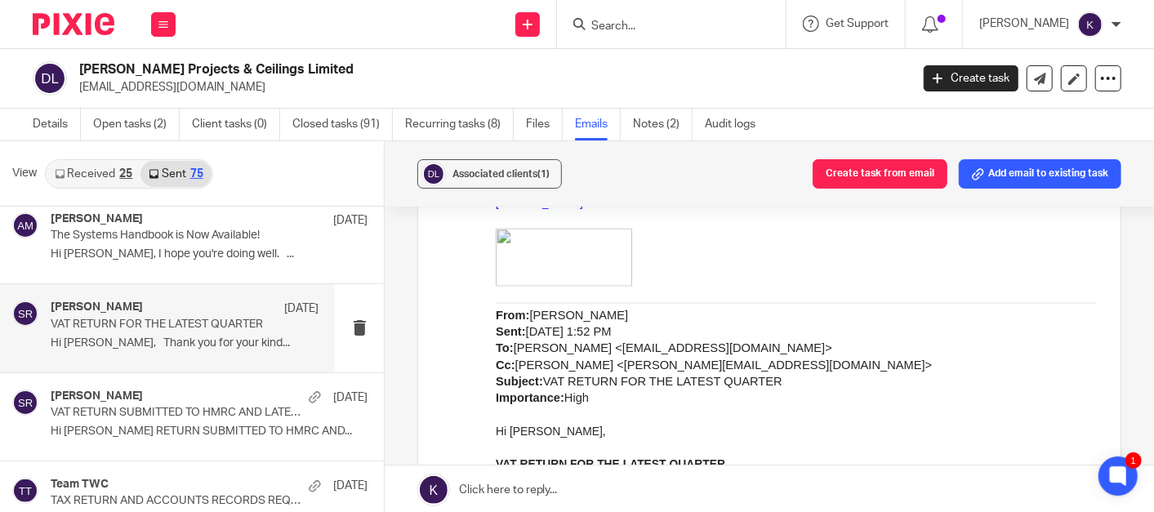
click at [676, 20] on input "Search" at bounding box center [663, 27] width 147 height 15
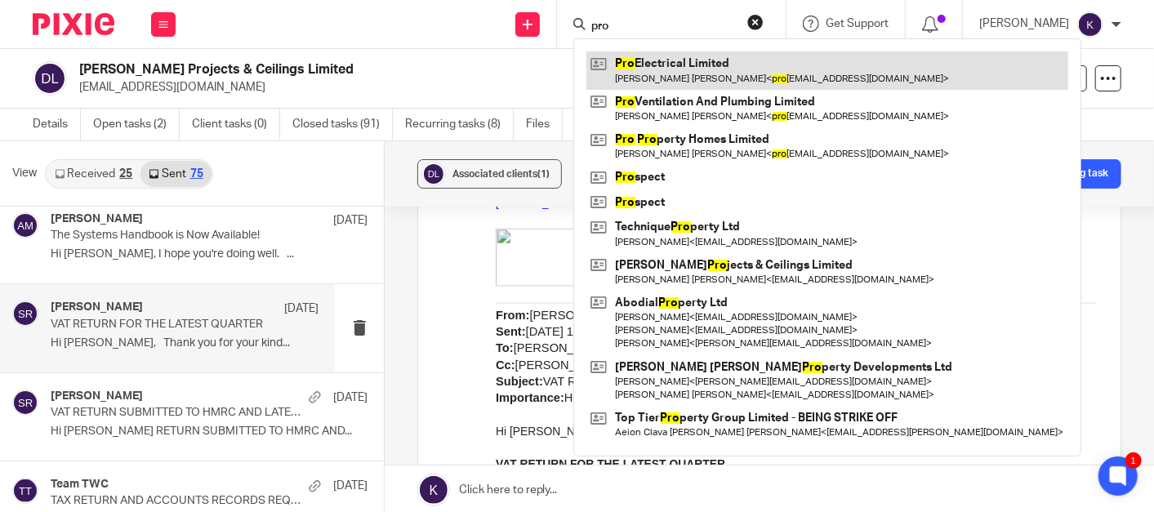
type input "pro"
click at [731, 65] on link at bounding box center [827, 70] width 482 height 38
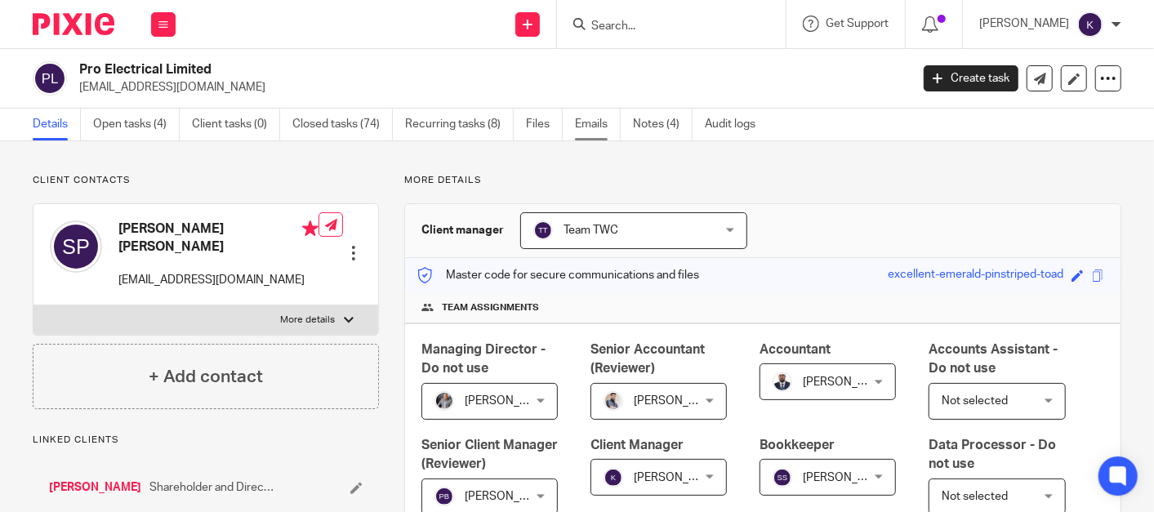
click at [606, 129] on link "Emails" at bounding box center [598, 125] width 46 height 32
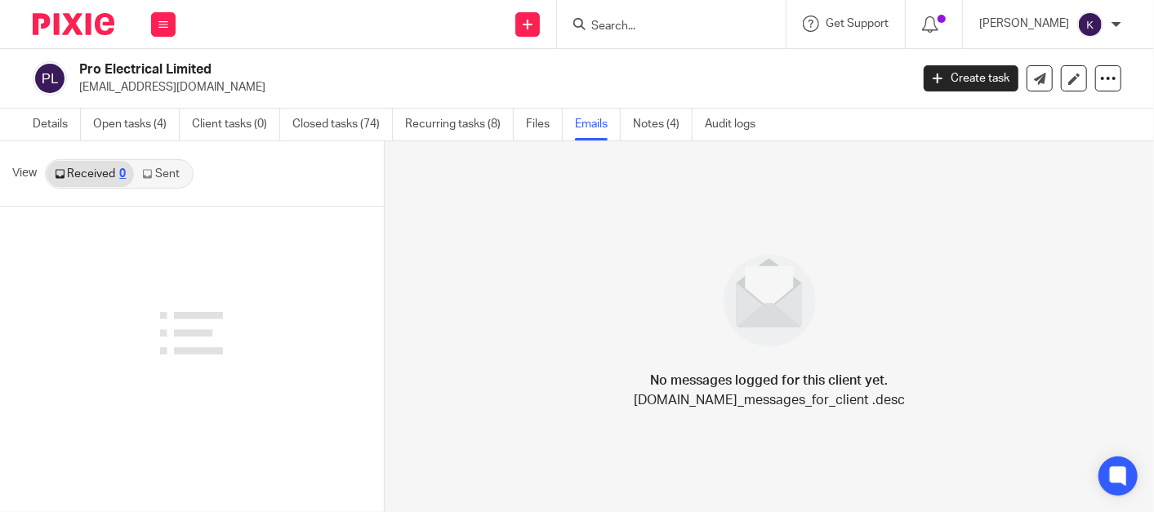
click at [168, 175] on link "Sent" at bounding box center [162, 174] width 57 height 26
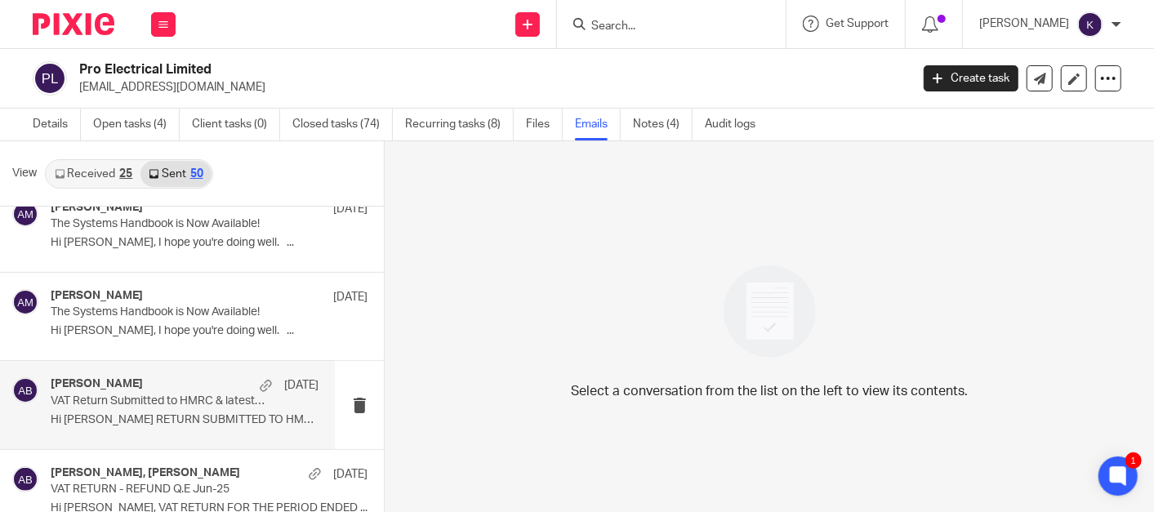
scroll to position [1089, 0]
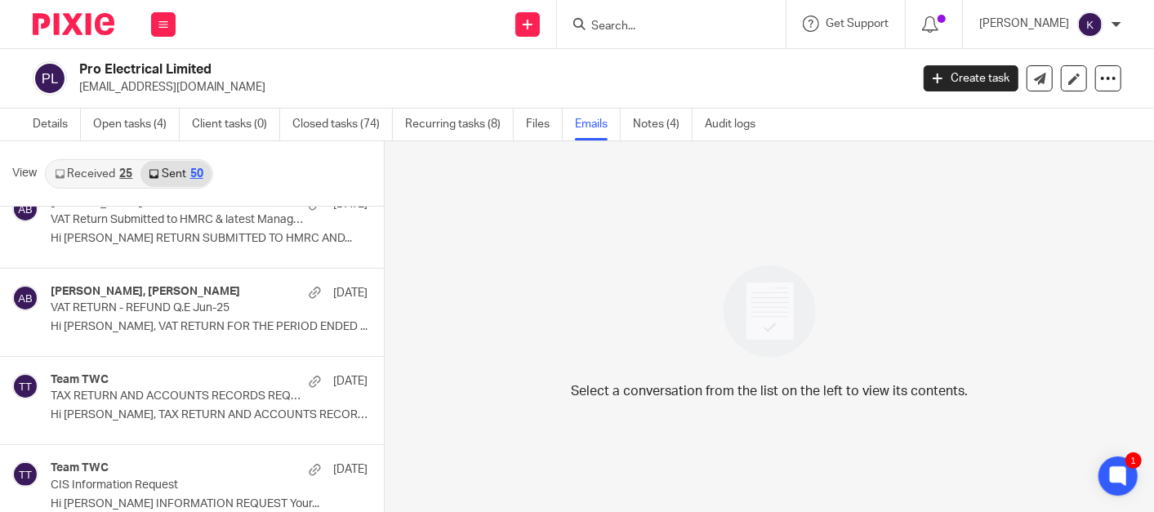
click at [665, 33] on input "Search" at bounding box center [663, 27] width 147 height 15
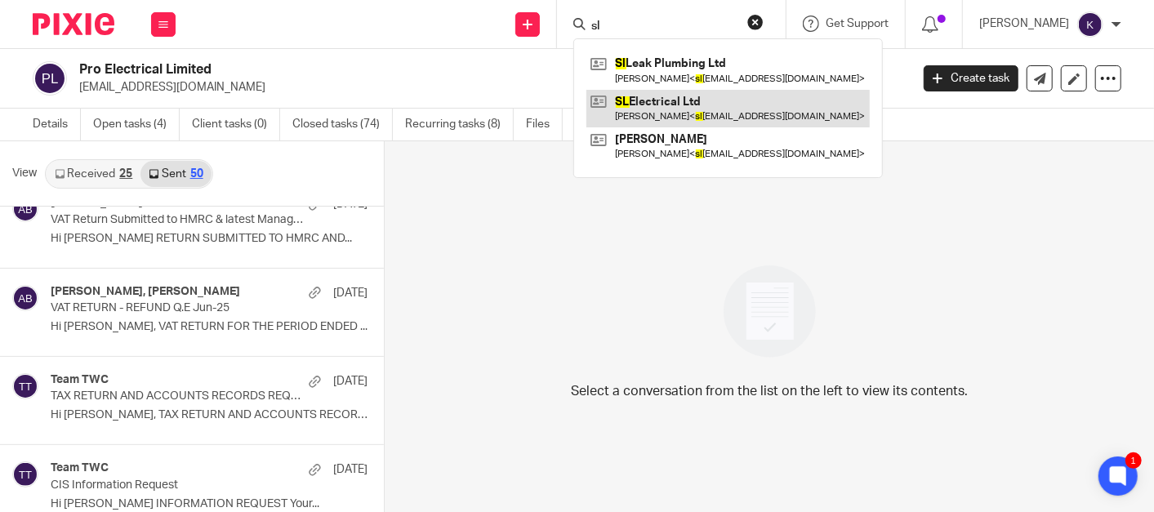
type input "sl"
click at [730, 109] on link at bounding box center [727, 109] width 283 height 38
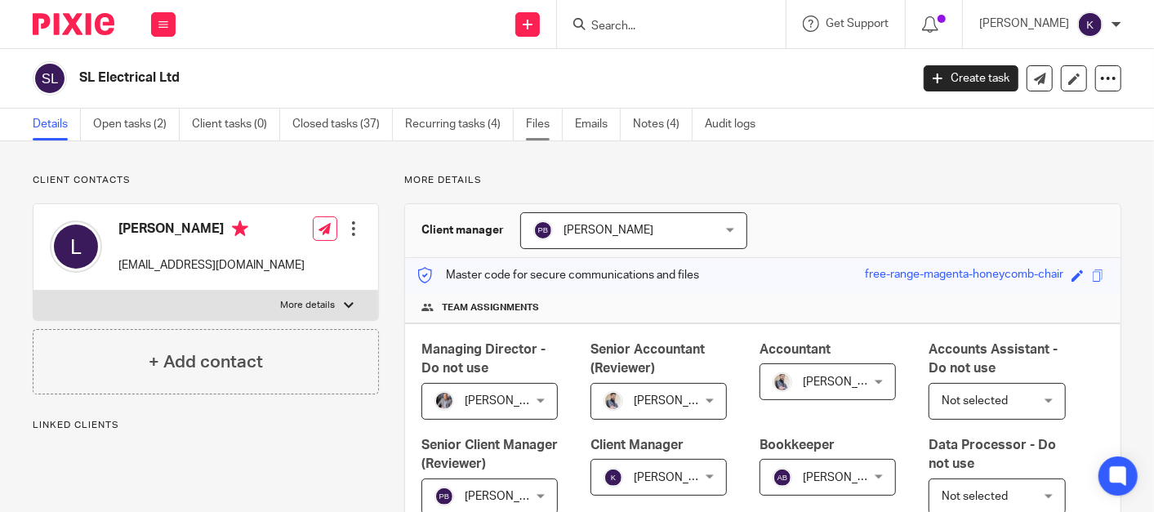
click at [547, 118] on link "Files" at bounding box center [544, 125] width 37 height 32
click at [582, 117] on link "Emails" at bounding box center [598, 125] width 46 height 32
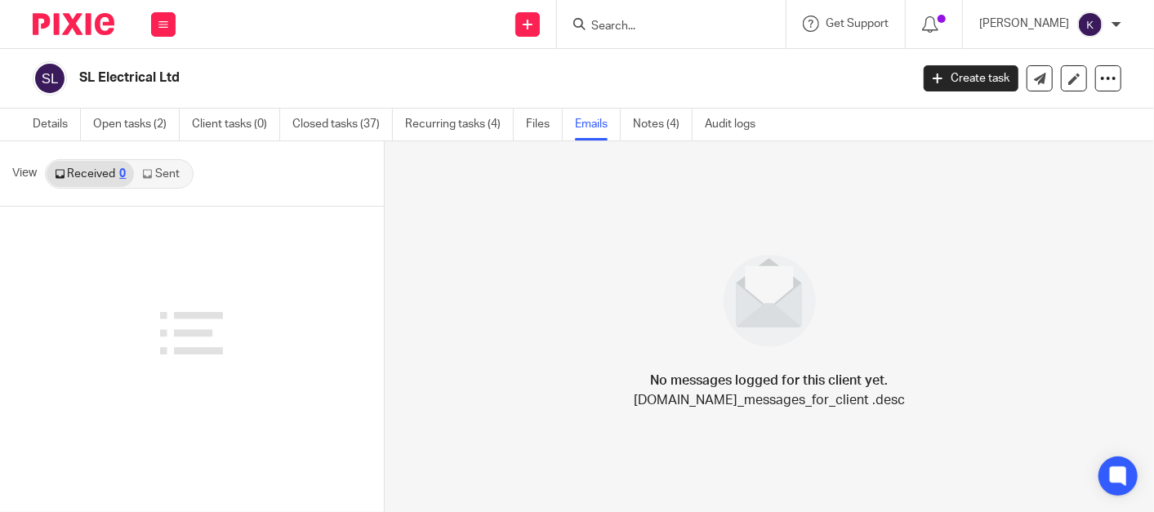
click at [172, 180] on link "Sent" at bounding box center [162, 174] width 57 height 26
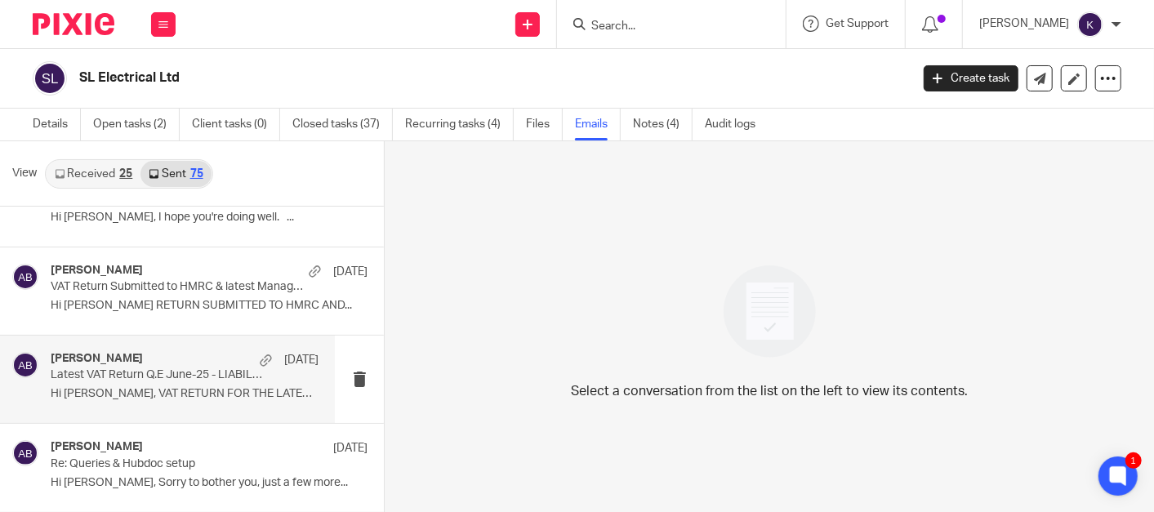
scroll to position [181, 0]
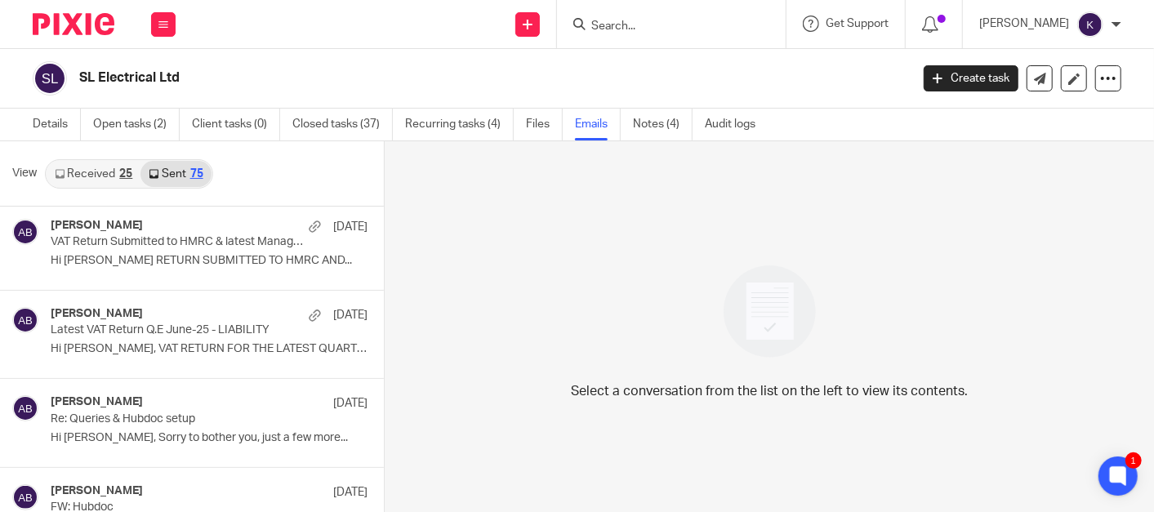
click at [737, 27] on input "Search" at bounding box center [663, 27] width 147 height 15
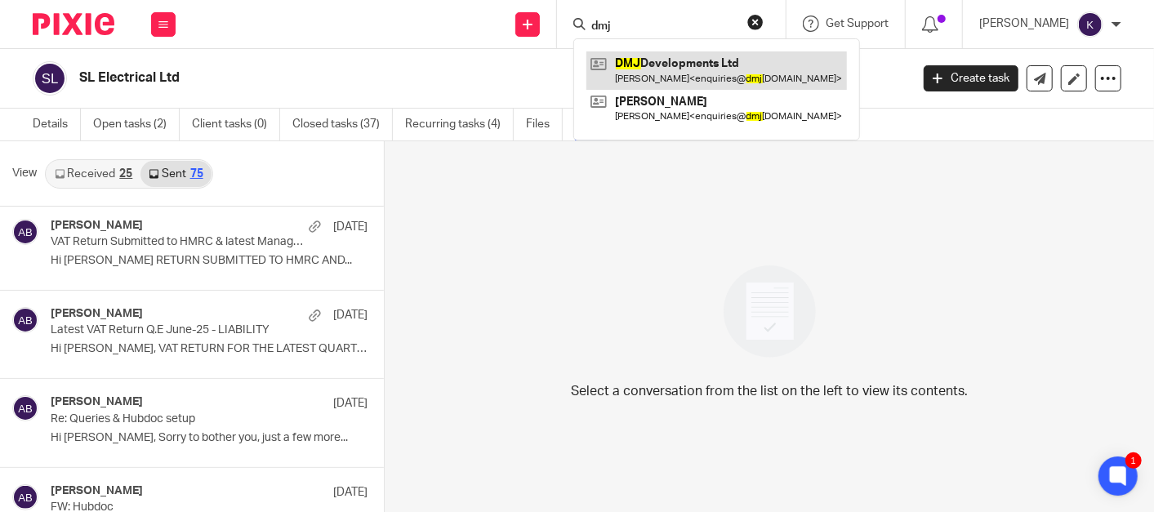
type input "dmj"
click at [740, 69] on link at bounding box center [716, 70] width 261 height 38
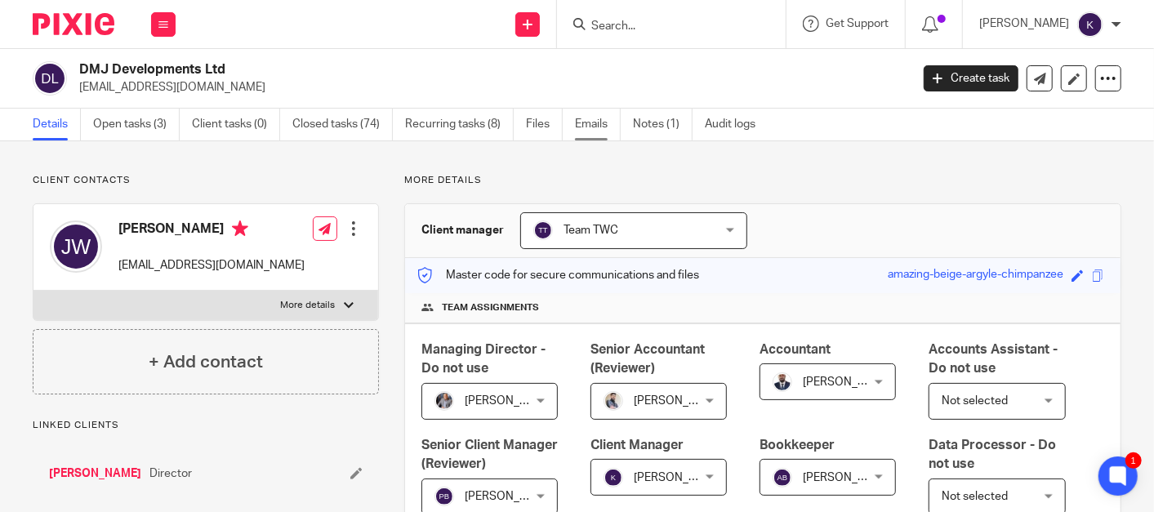
click at [605, 131] on link "Emails" at bounding box center [598, 125] width 46 height 32
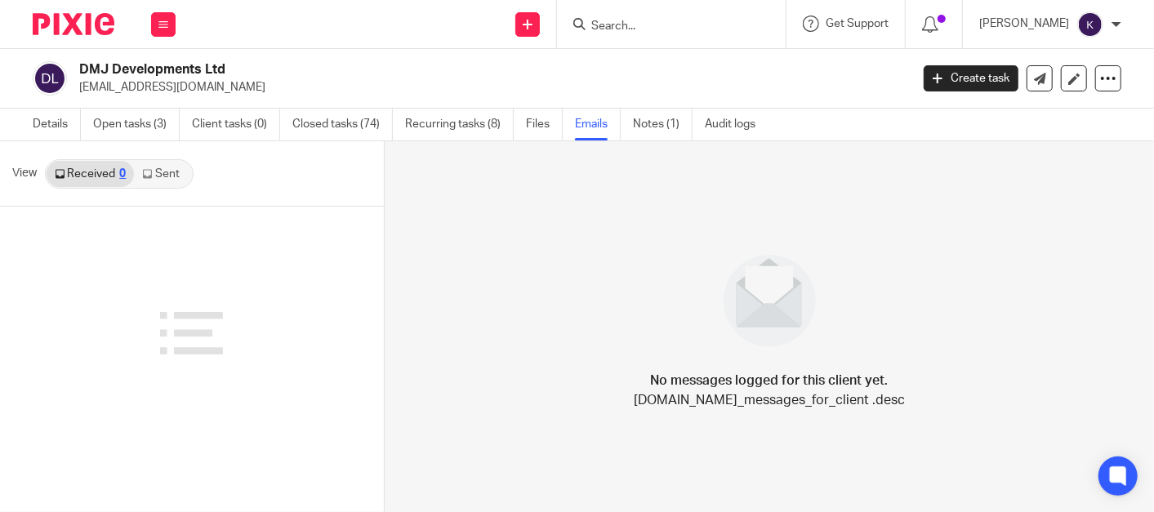
click at [176, 172] on link "Sent" at bounding box center [162, 174] width 57 height 26
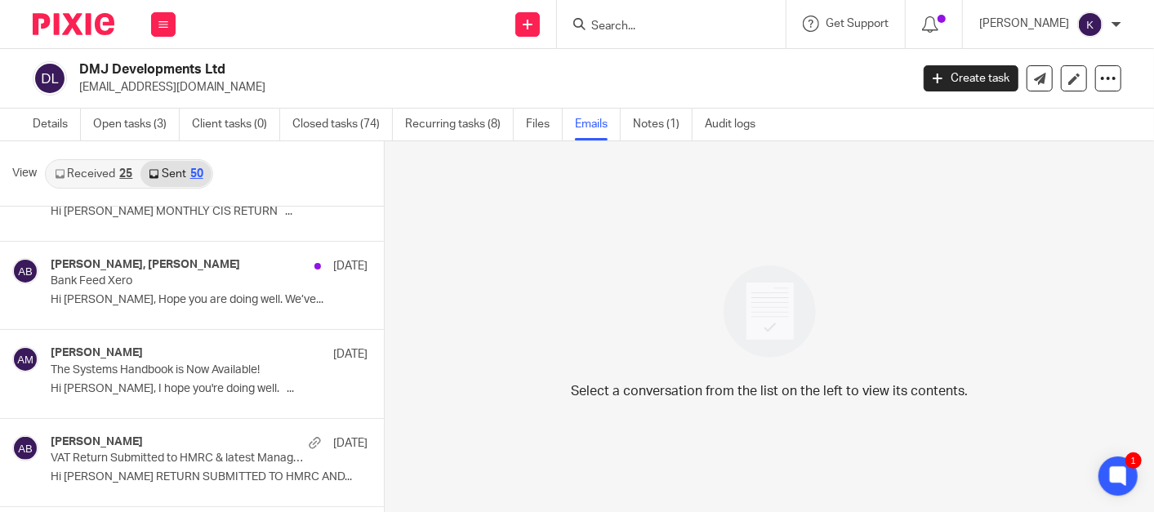
scroll to position [1270, 0]
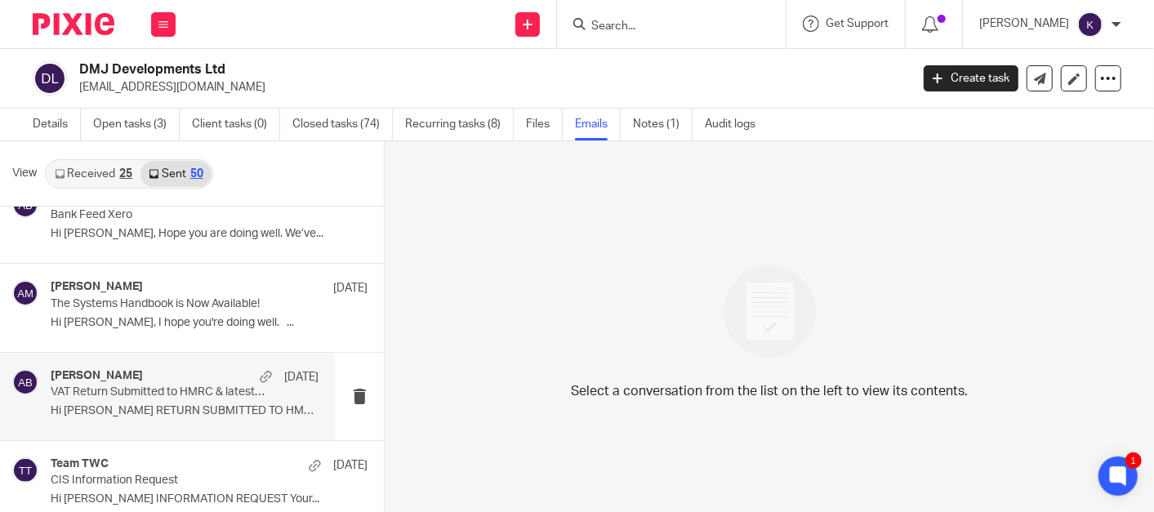
click at [181, 389] on p "VAT Return Submitted to HMRC & latest Management Accounts June-2025" at bounding box center [158, 393] width 214 height 14
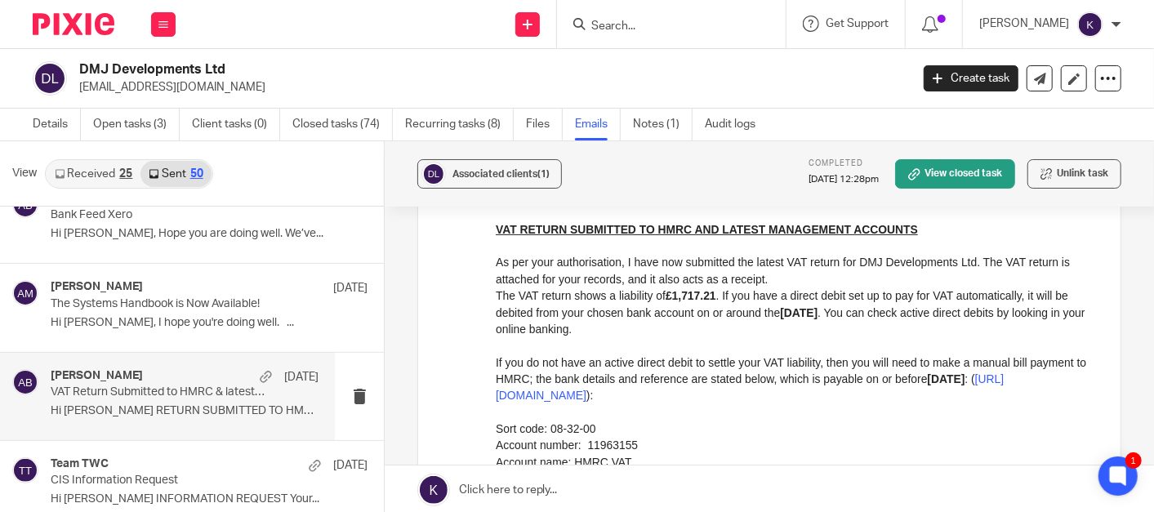
scroll to position [181, 0]
